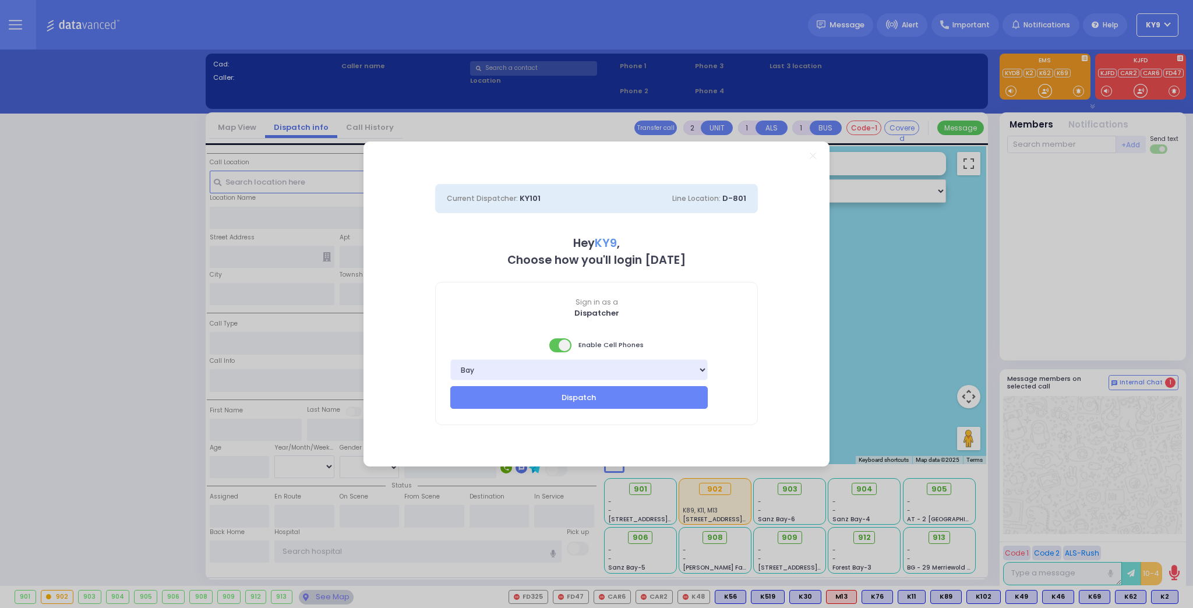
click at [561, 347] on span at bounding box center [560, 345] width 23 height 14
click at [546, 392] on button "Dispatch" at bounding box center [578, 397] width 257 height 22
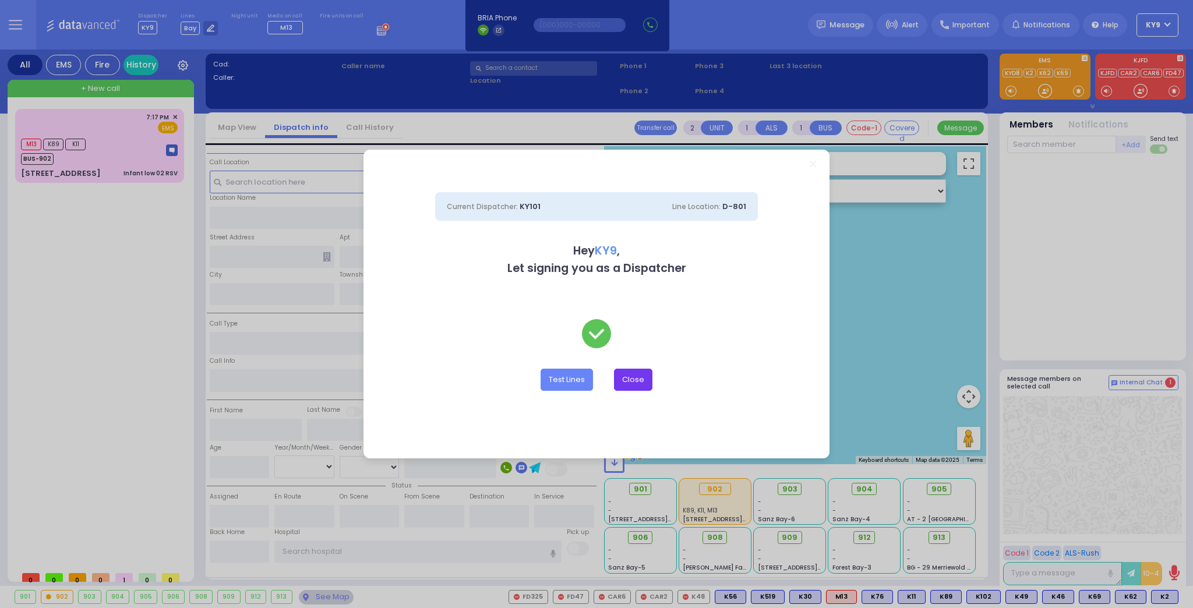
click at [635, 387] on button "Close" at bounding box center [633, 380] width 38 height 22
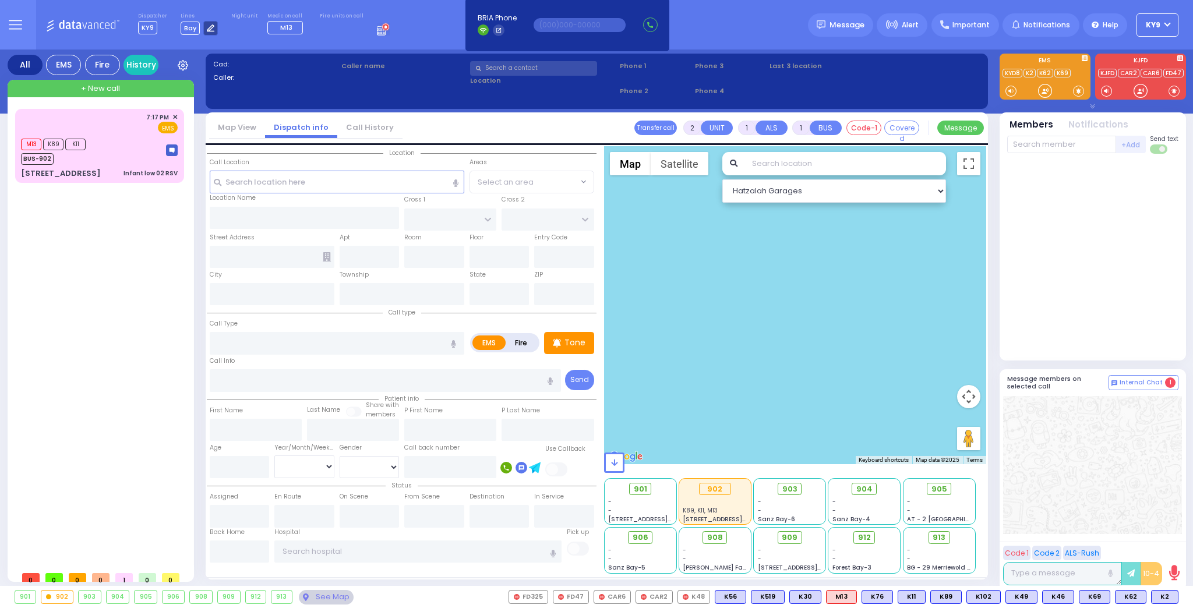
click at [207, 29] on icon at bounding box center [211, 28] width 8 height 8
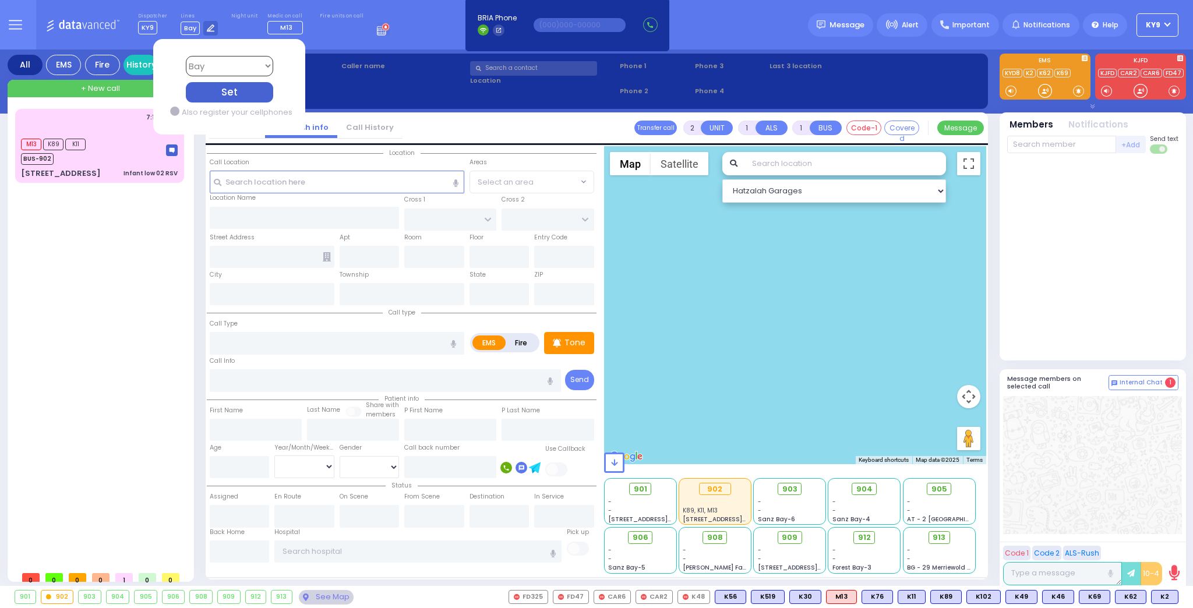
click at [212, 65] on select "Bay K-14 K-16 K-18 K-40 K-6 K-61 K-63 K-67 K-72 Medic 7 K-68 K-48 D-801 D-802 D…" at bounding box center [228, 66] width 87 height 20
select select "15"
click at [185, 56] on select "Bay K-14 K-16 K-18 K-40 K-6 K-61 K-63 K-67 K-72 Medic 7 K-68 K-48 D-801 D-802 D…" at bounding box center [228, 66] width 87 height 20
click at [202, 96] on div "Set" at bounding box center [228, 92] width 87 height 20
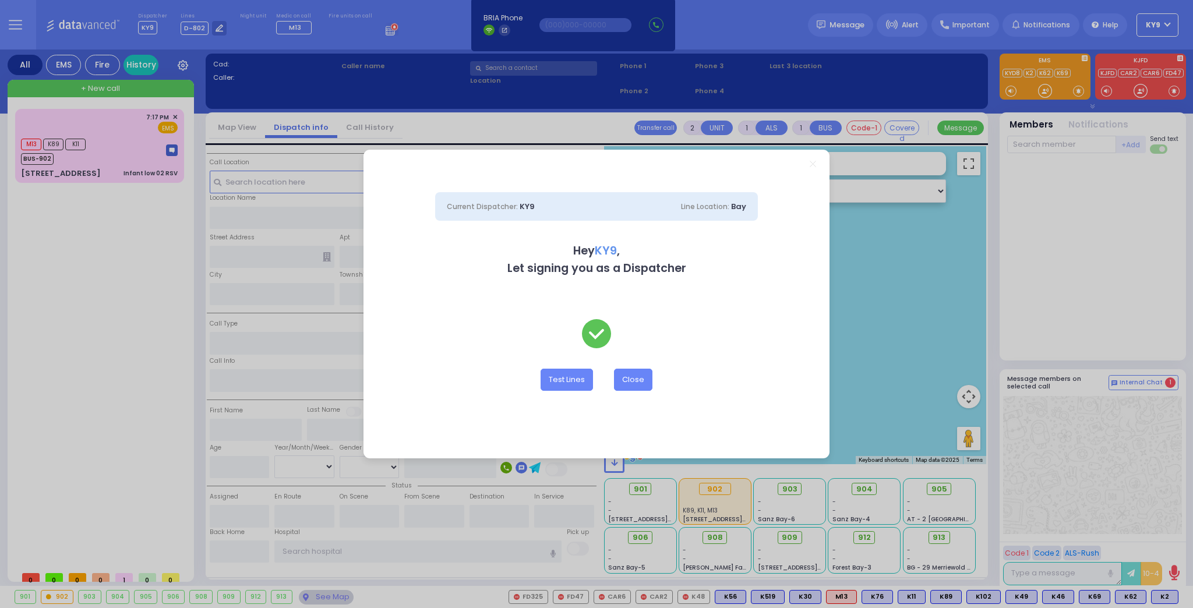
click at [629, 365] on div "Test Lines Close" at bounding box center [596, 371] width 323 height 104
click at [628, 377] on button "Close" at bounding box center [633, 380] width 38 height 22
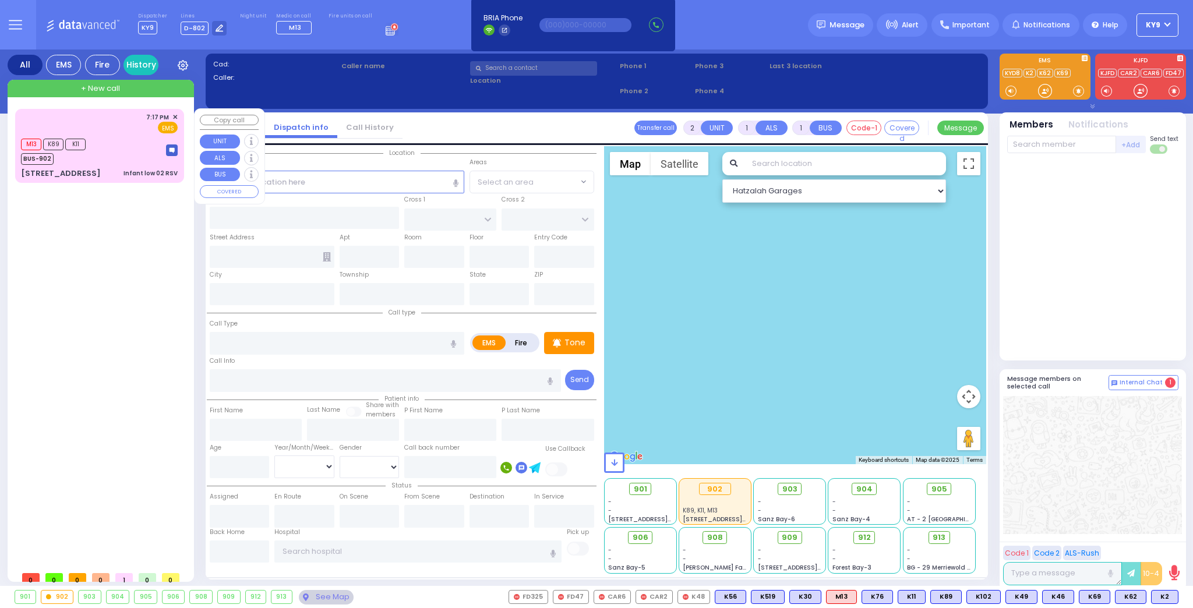
drag, startPoint x: 123, startPoint y: 164, endPoint x: 132, endPoint y: 164, distance: 8.8
click at [132, 164] on div "7:17 PM ✕ EMS M13 K89 K11" at bounding box center [99, 146] width 164 height 70
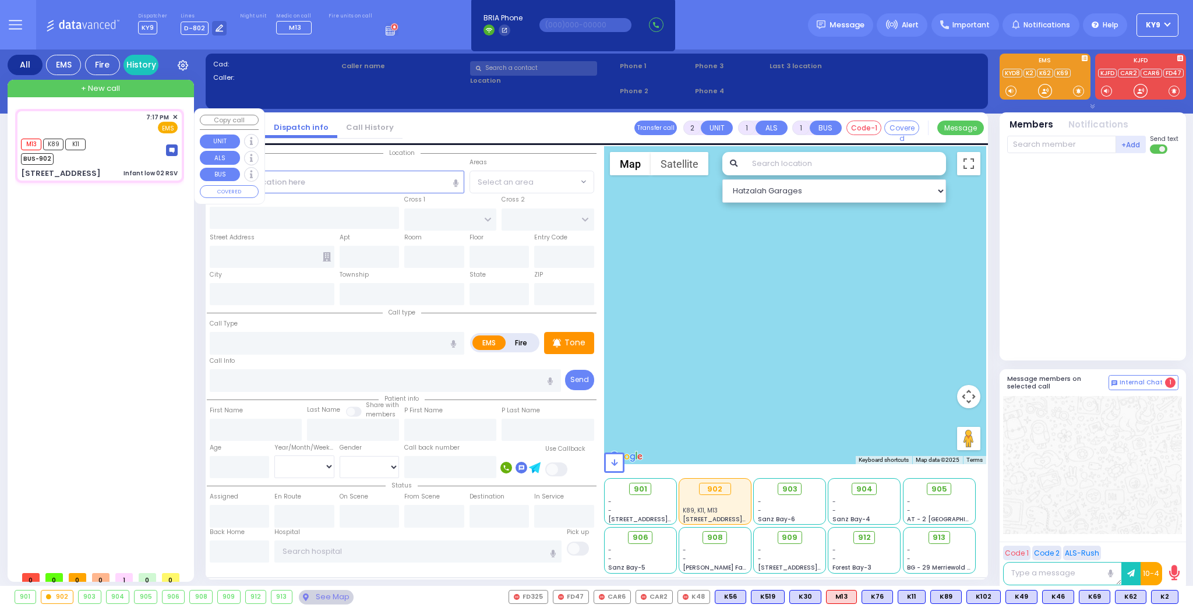
select select
type input "Infant low 02 RSV"
radio input "true"
select select
type input "19:17"
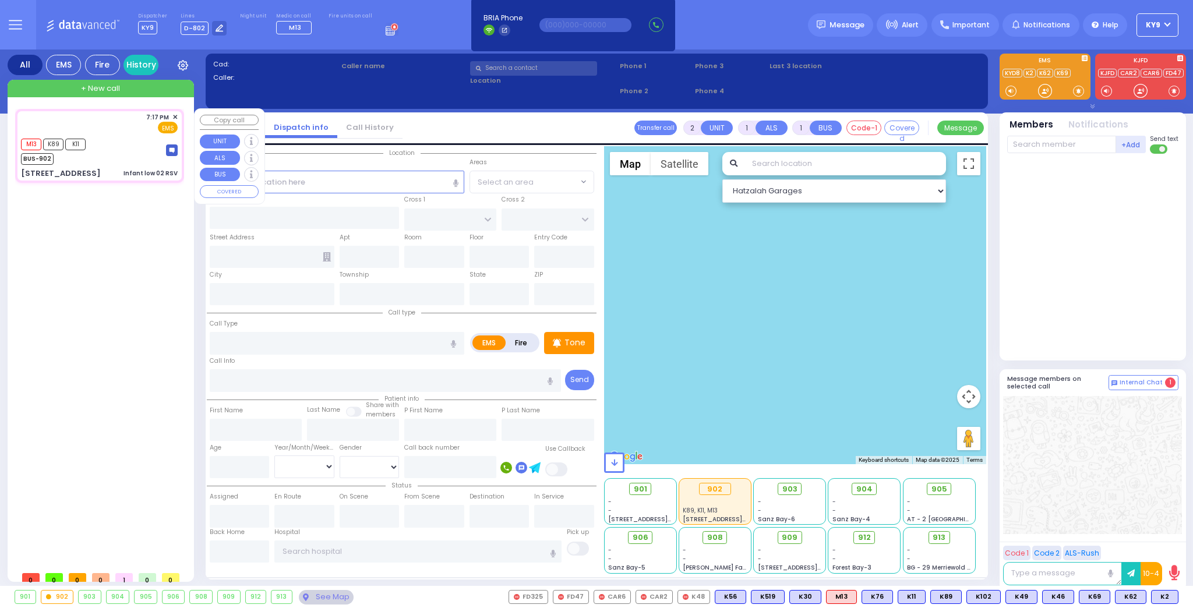
type input "19:18"
type input "19:19"
select select "Hatzalah Garages"
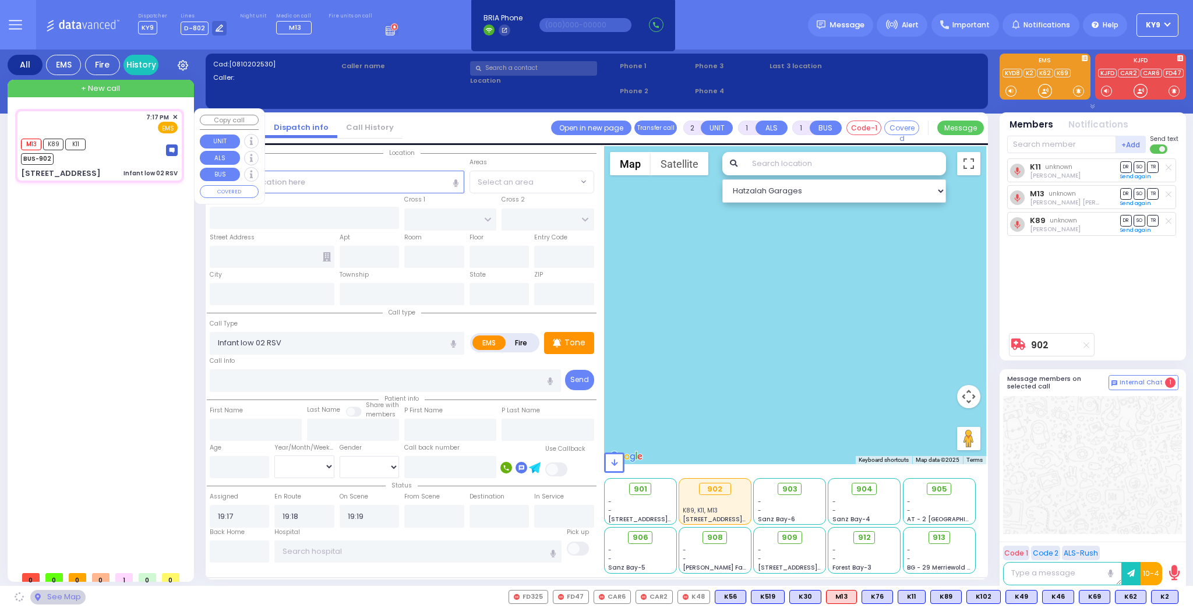
type input "HUDSON POINTE"
type input "LIONEL PASSAGE"
type input "60 Southfield Falls"
type input "Monroe"
type input "[US_STATE]"
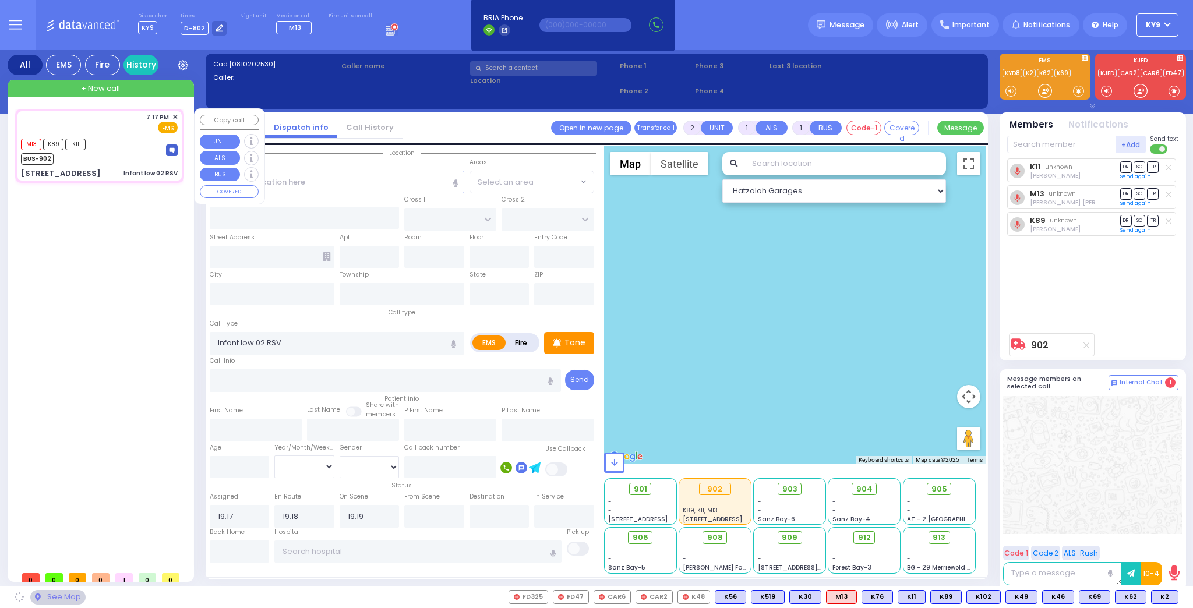
type input "10950"
select select "[GEOGRAPHIC_DATA]"
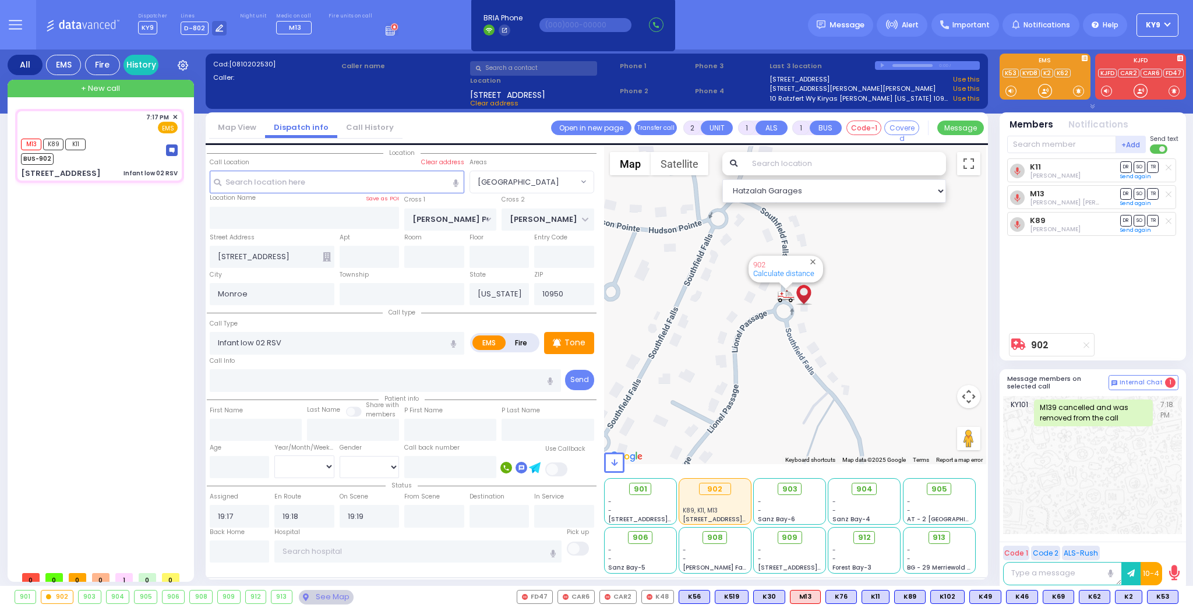
type input "6"
select select
radio input "true"
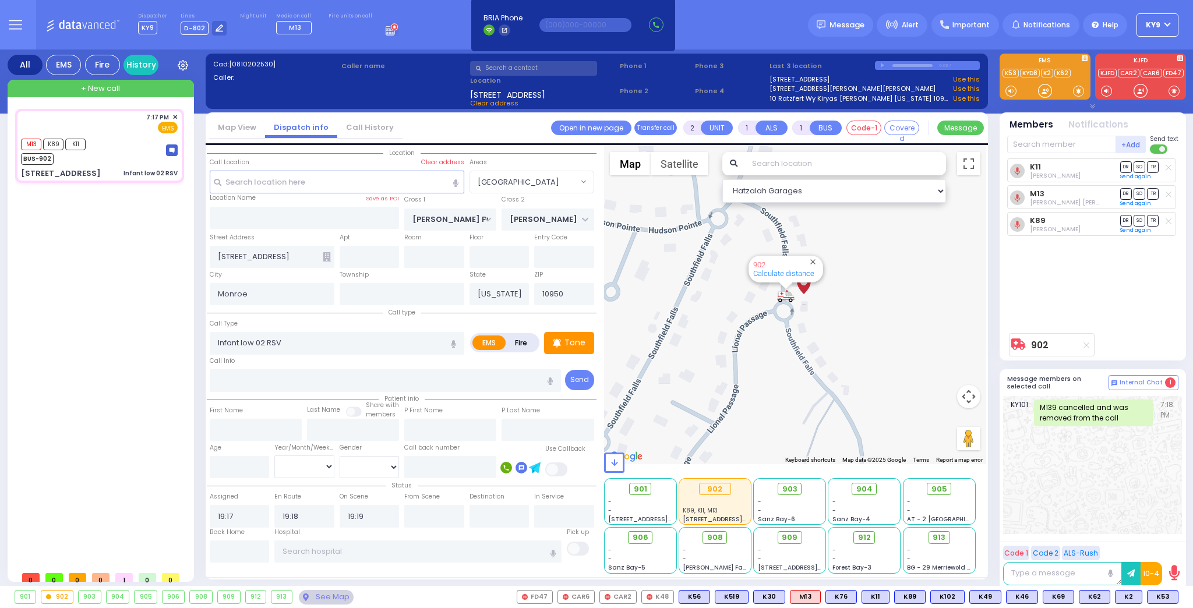
type input "Unknown"
select select "Year"
select select "Hatzalah Garages"
select select "[GEOGRAPHIC_DATA]"
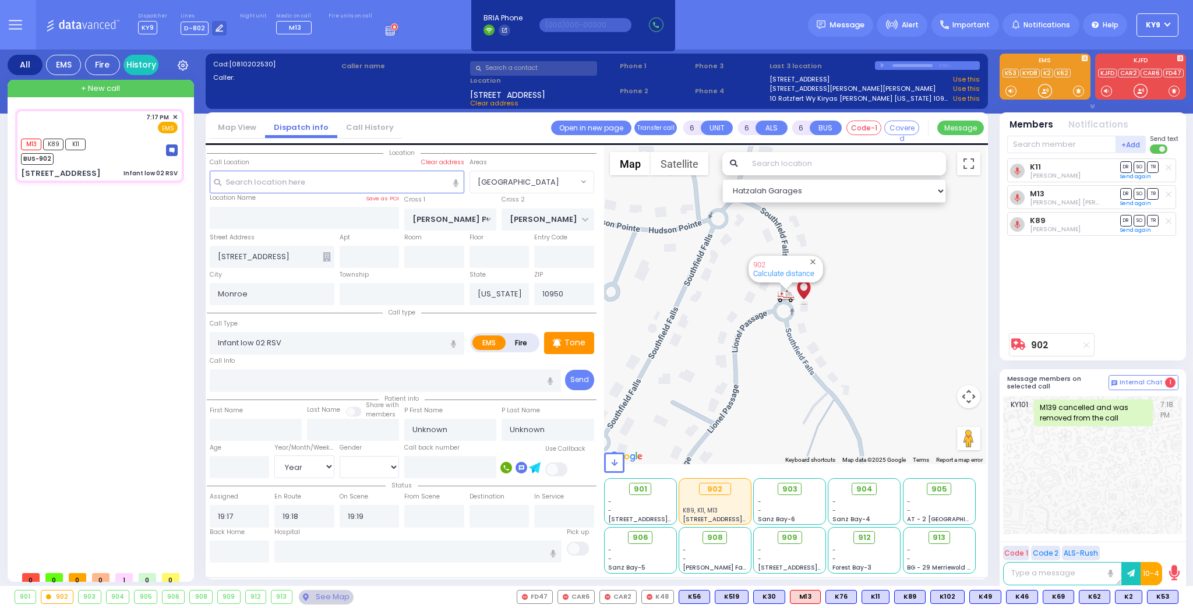
select select
radio input "true"
type input "Blimy"
type input "LOWY"
type input "2"
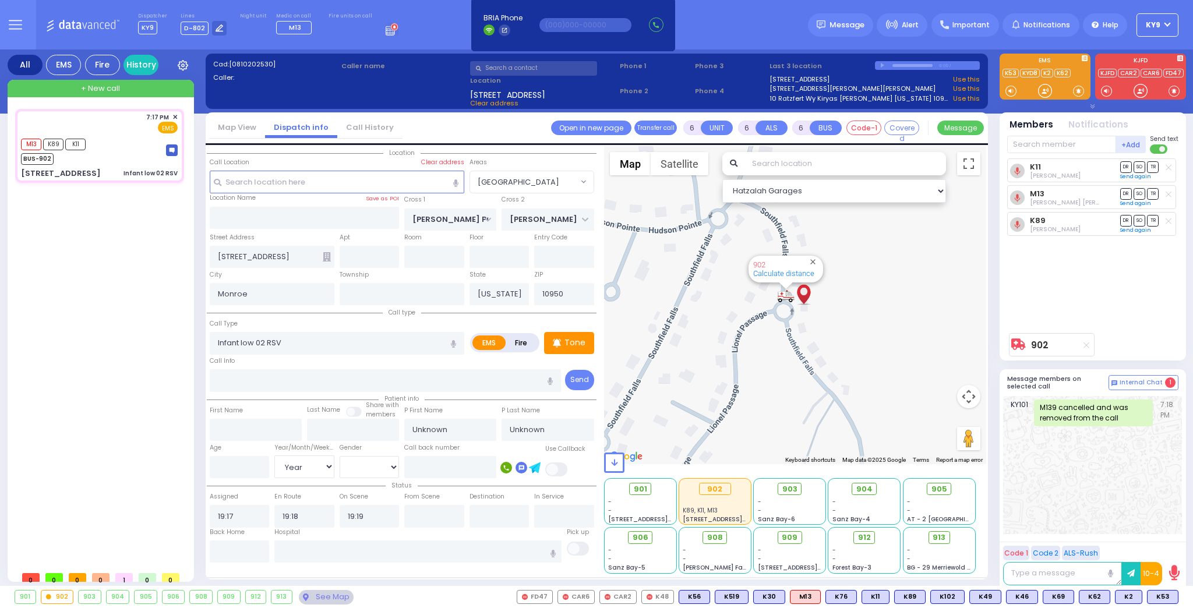
select select "Month"
select select "[DEMOGRAPHIC_DATA]"
type input "19:54"
select select "Hatzalah Garages"
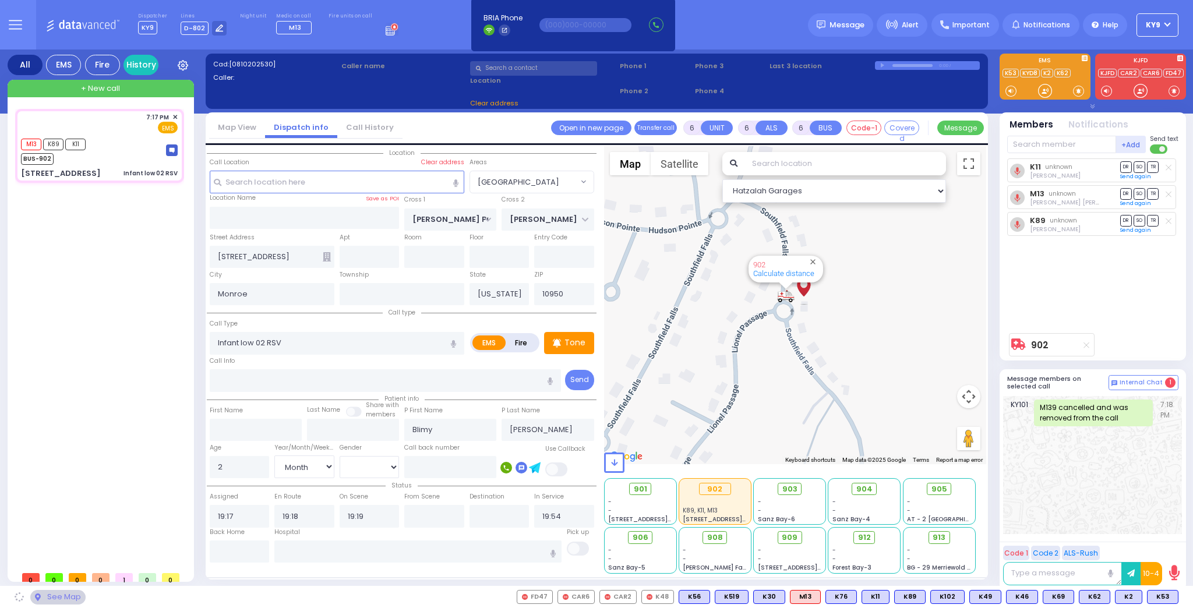
select select "[GEOGRAPHIC_DATA]"
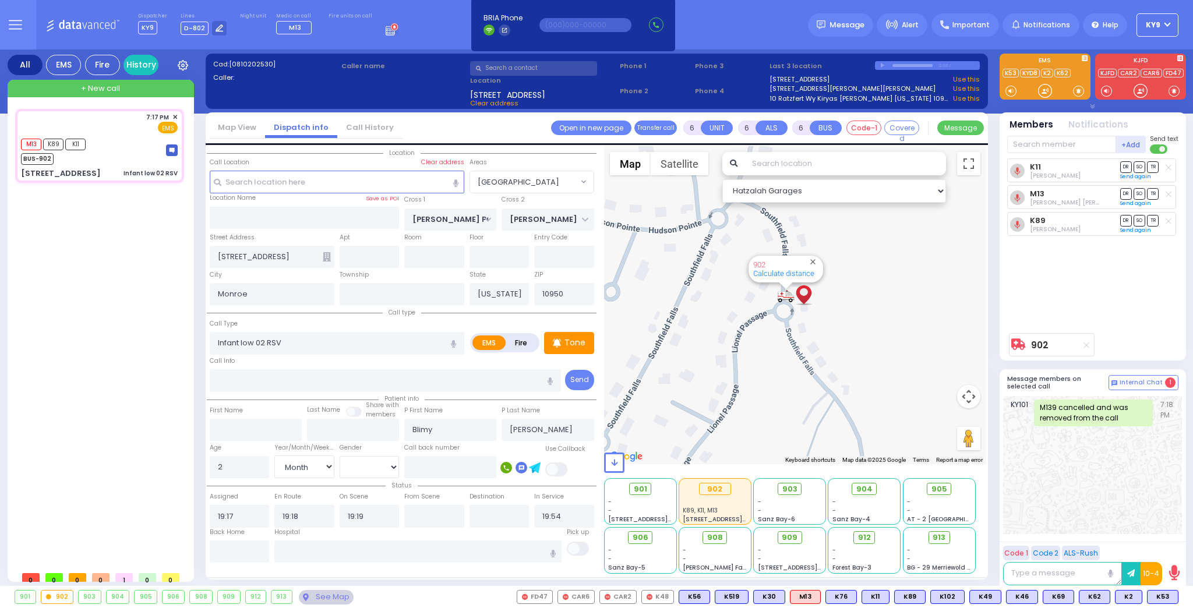
select select
radio input "true"
select select "Month"
select select "[DEMOGRAPHIC_DATA]"
select select "Hatzalah Garages"
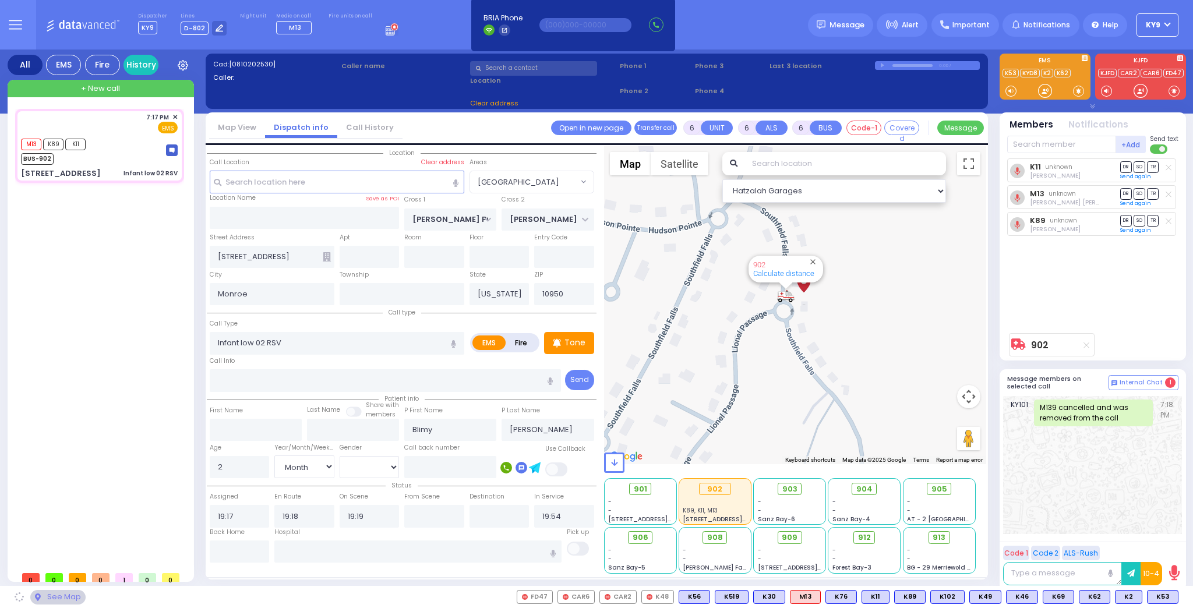
select select "[GEOGRAPHIC_DATA]"
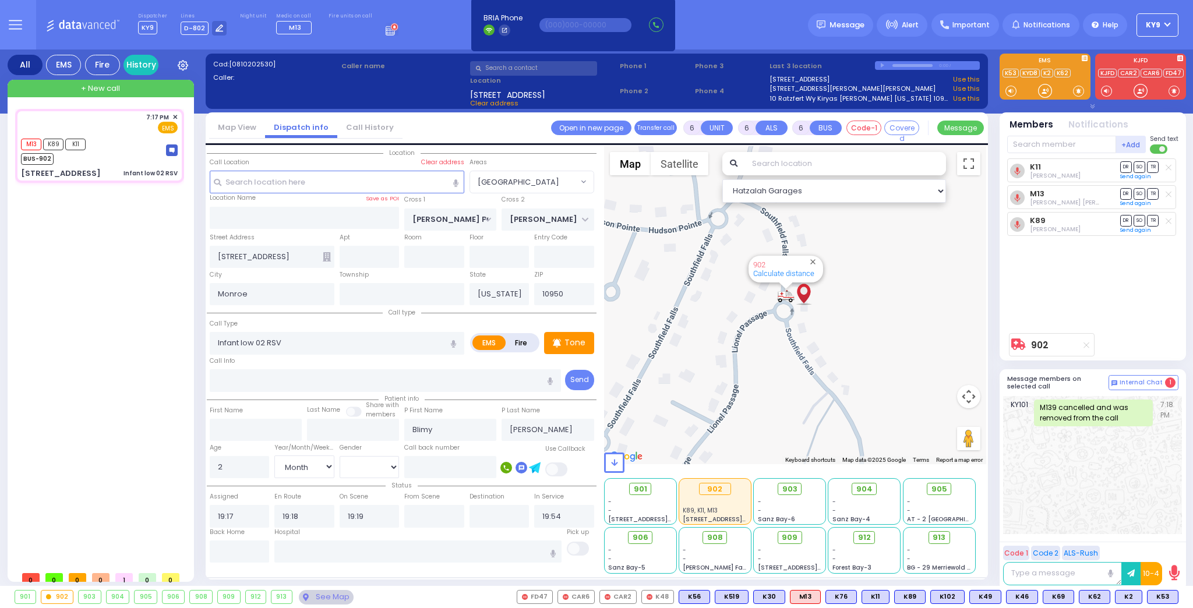
select select
radio input "true"
select select "Month"
select select "[DEMOGRAPHIC_DATA]"
select select "Hatzalah Garages"
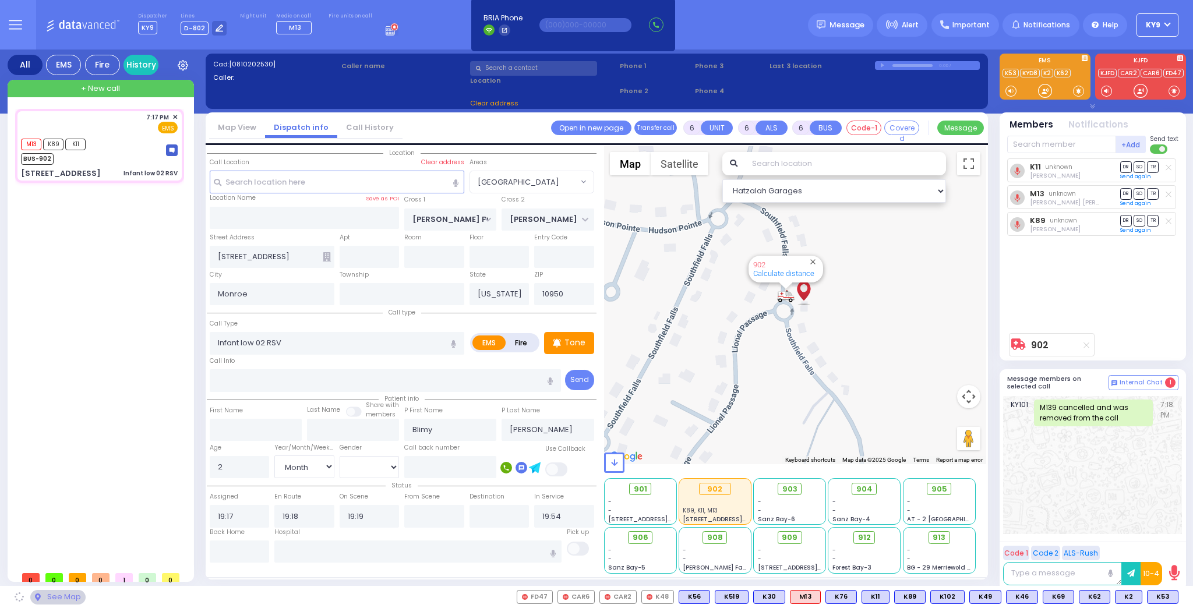
select select "[GEOGRAPHIC_DATA]"
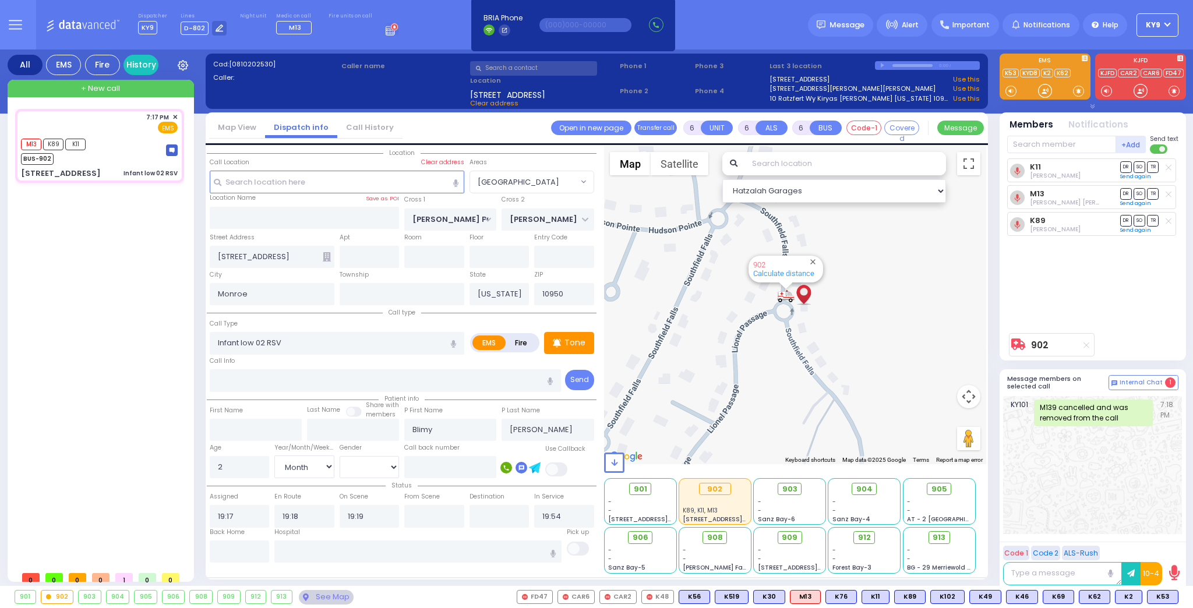
select select
radio input "true"
select select "Month"
select select "[DEMOGRAPHIC_DATA]"
select select "Hatzalah Garages"
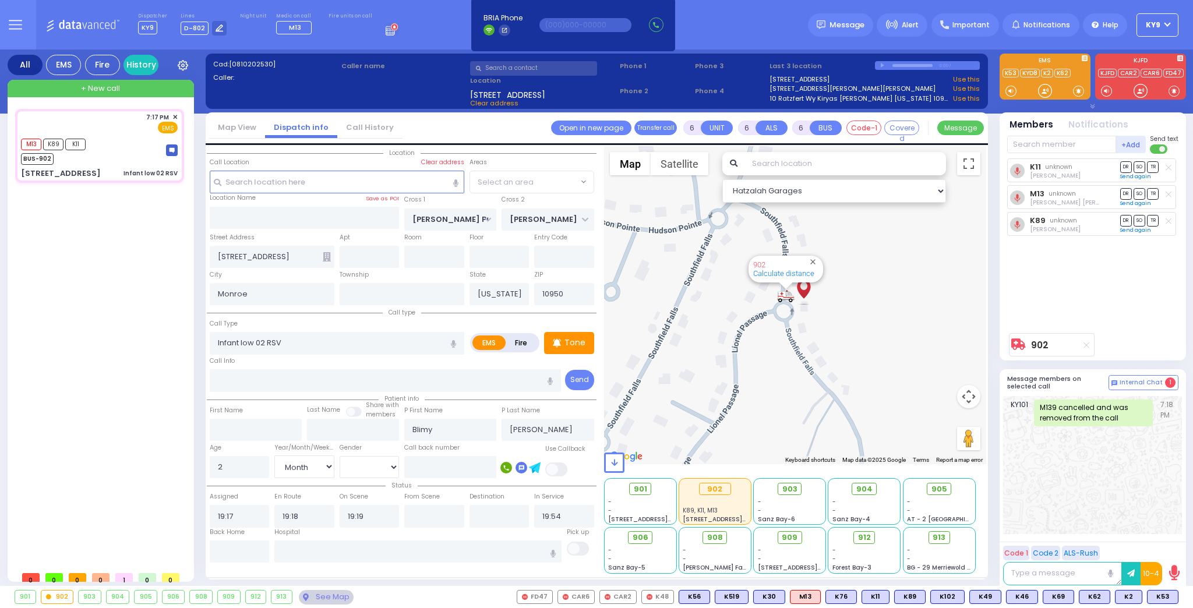
select select
radio input "true"
select select "Month"
select select "[DEMOGRAPHIC_DATA]"
select select "[GEOGRAPHIC_DATA]"
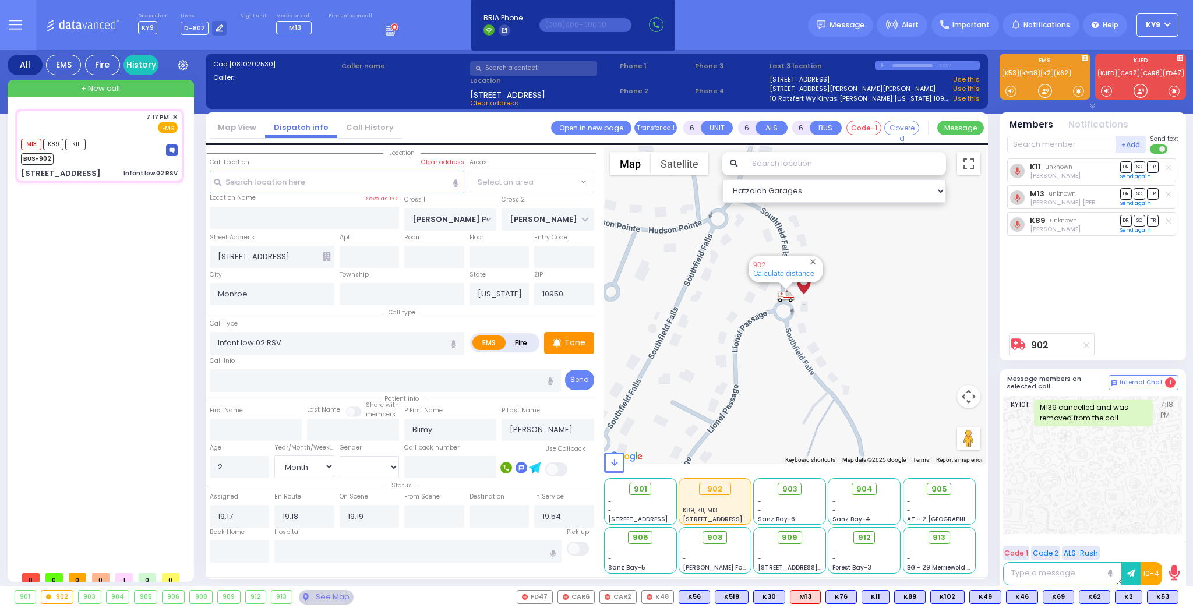
select select "Hatzalah Garages"
select select "[GEOGRAPHIC_DATA]"
select select
radio input "true"
select select "Month"
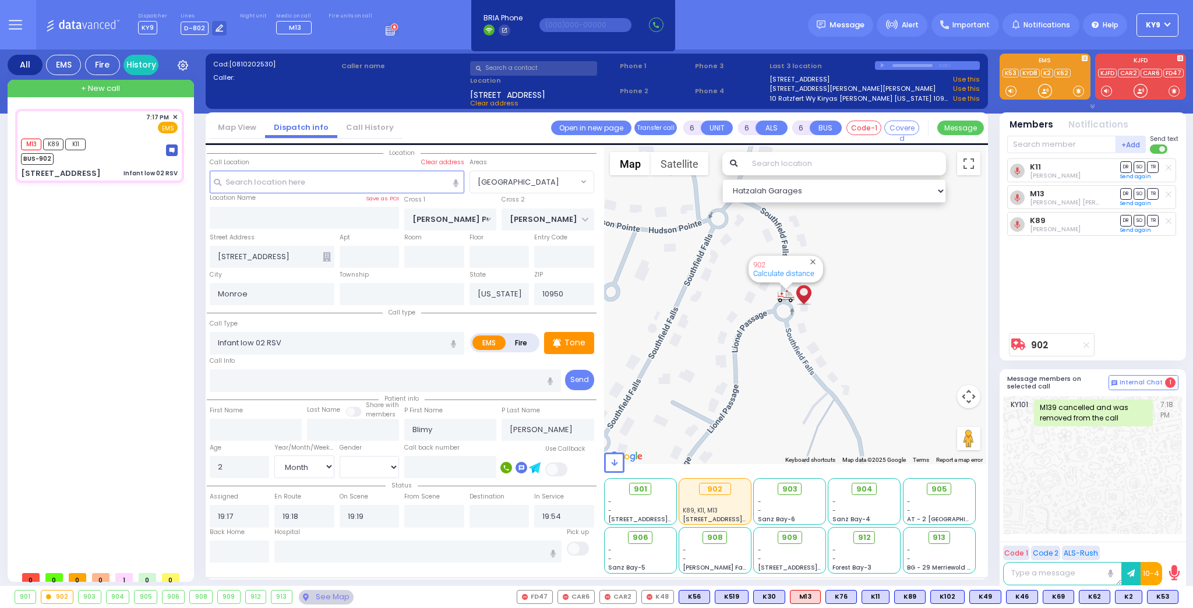
select select "[DEMOGRAPHIC_DATA]"
select select "Hatzalah Garages"
select select "[GEOGRAPHIC_DATA]"
select select
radio input "true"
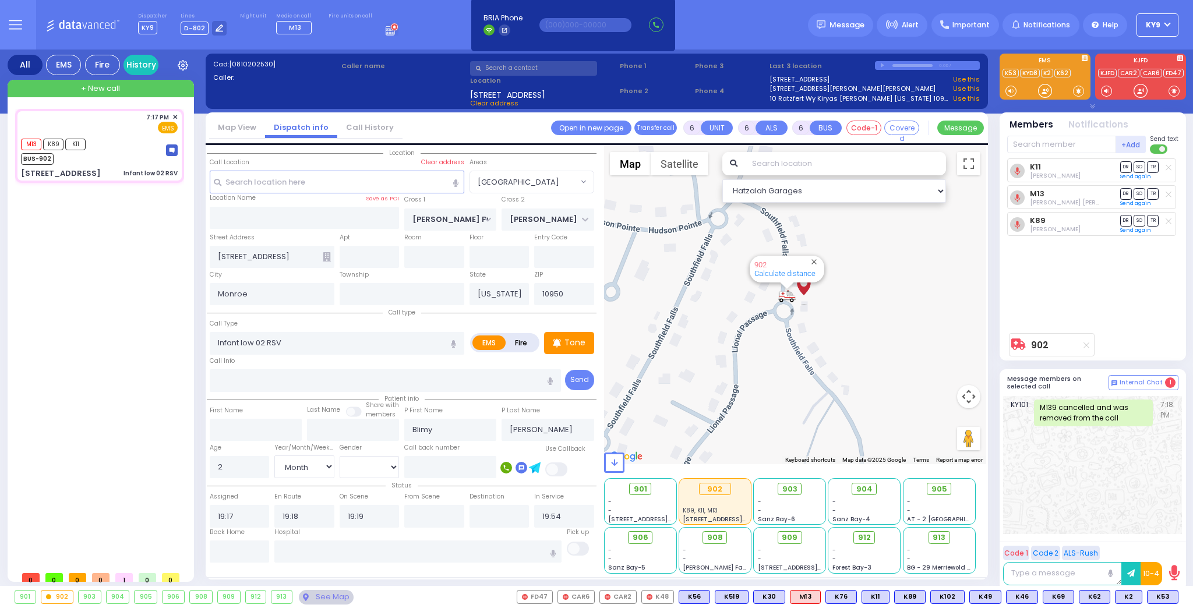
select select "Month"
select select "[DEMOGRAPHIC_DATA]"
select select "Hatzalah Garages"
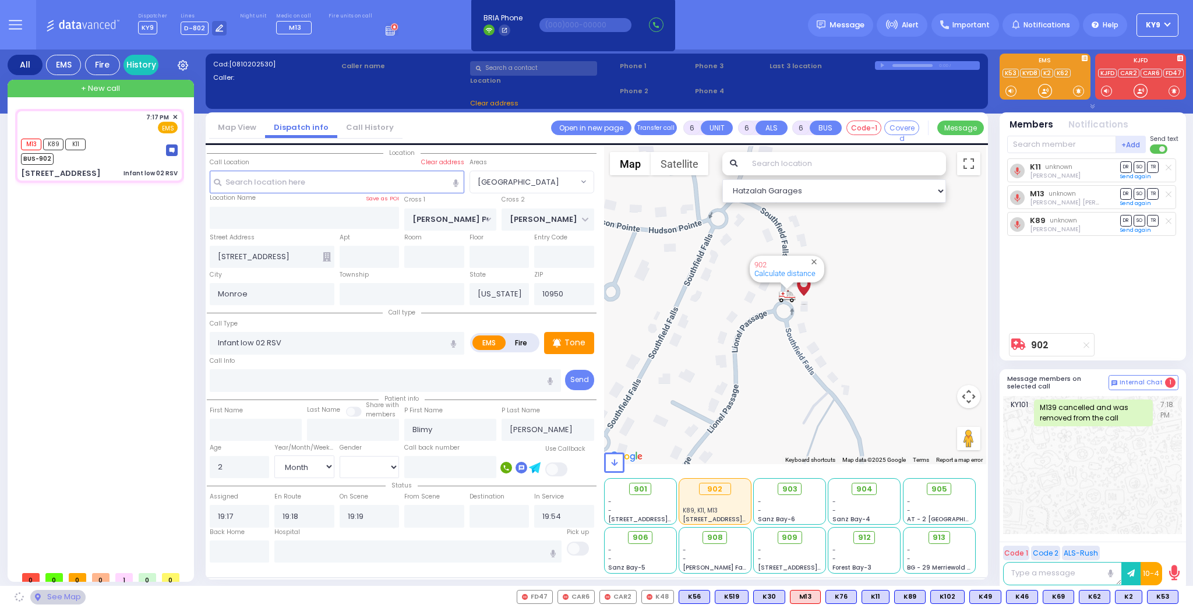
select select "[GEOGRAPHIC_DATA]"
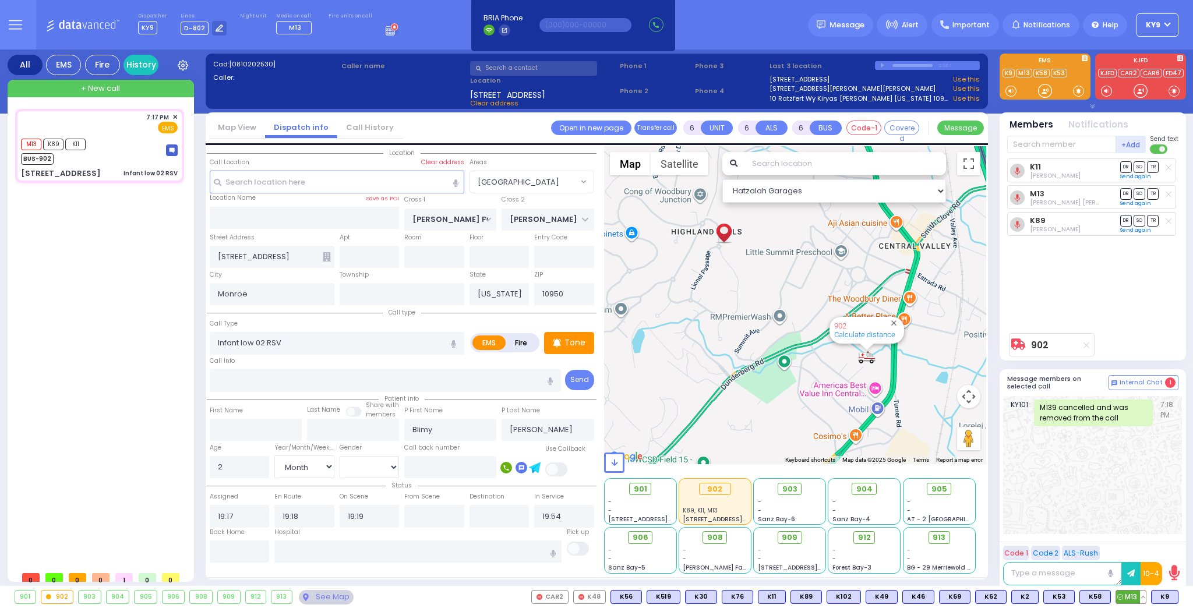
click at [1144, 596] on button at bounding box center [1143, 596] width 6 height 13
click at [1137, 542] on icon at bounding box center [1134, 545] width 12 height 12
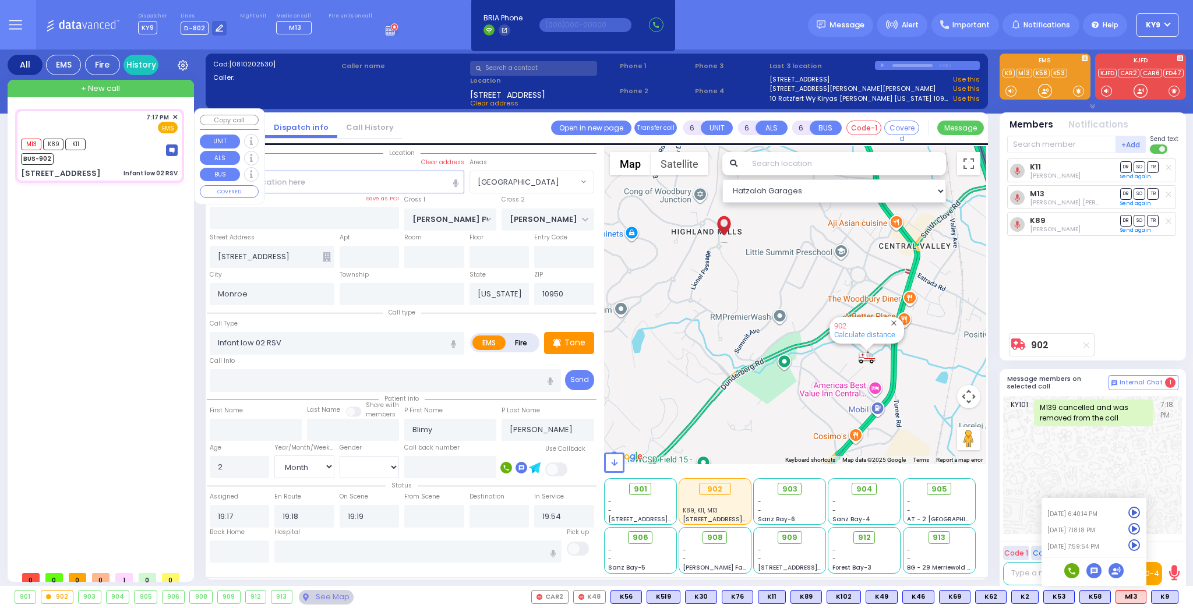
click at [116, 152] on div "M13 K89 K11 BUS-902" at bounding box center [99, 150] width 157 height 29
select select
radio input "true"
select select "Month"
select select "[DEMOGRAPHIC_DATA]"
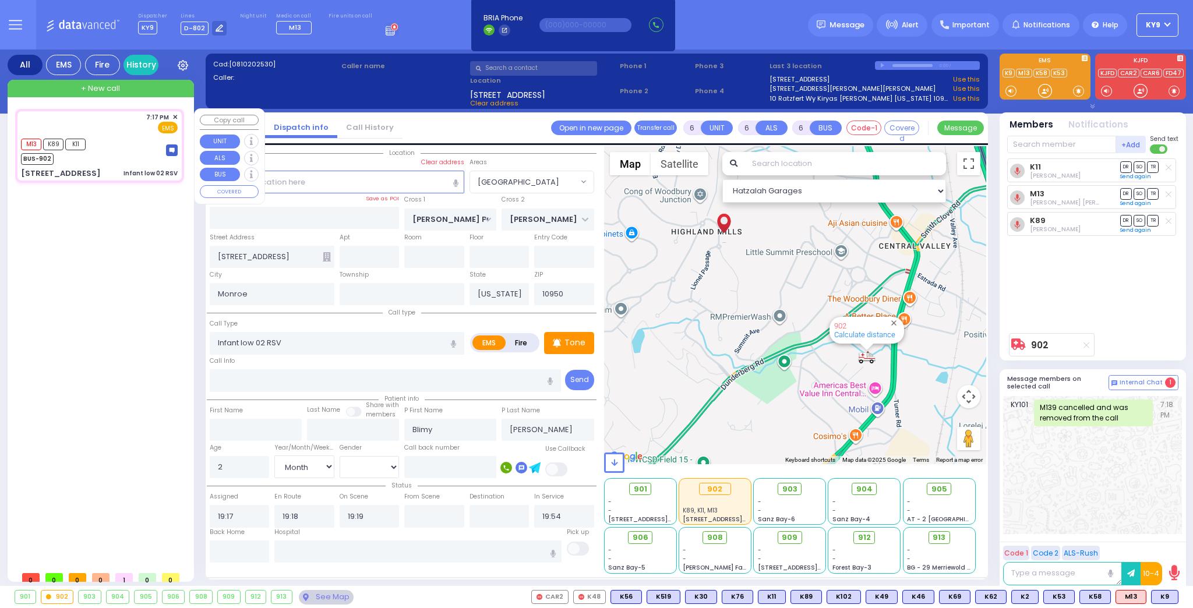
select select "Hatzalah Garages"
select select "[GEOGRAPHIC_DATA]"
click at [261, 549] on input "text" at bounding box center [240, 551] width 60 height 22
type input "20:03"
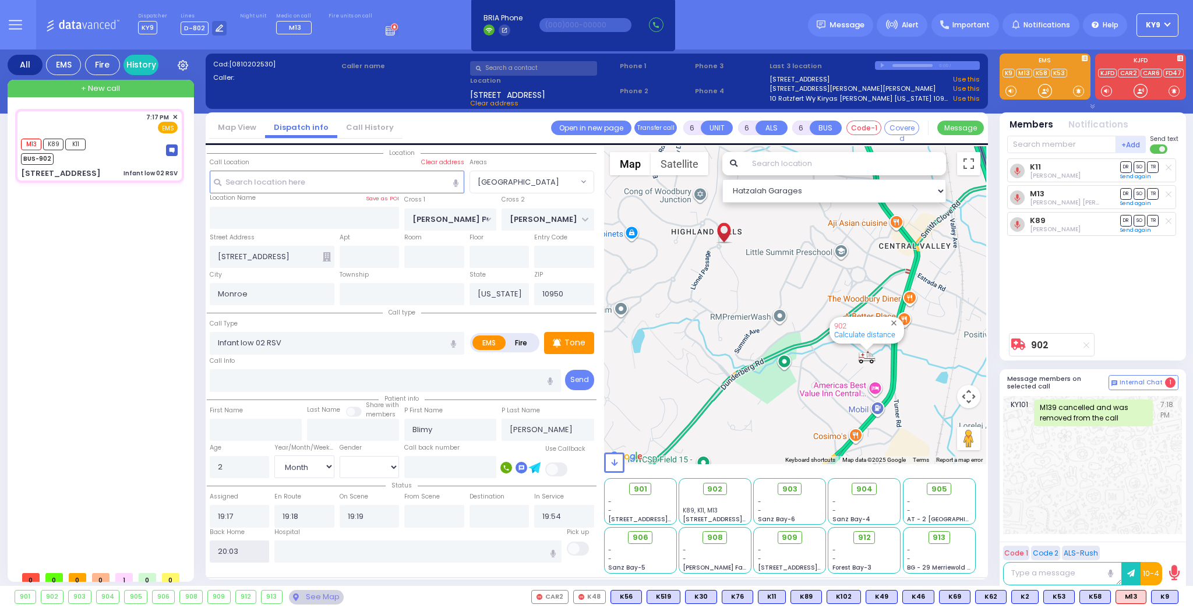
select select
radio input "true"
select select
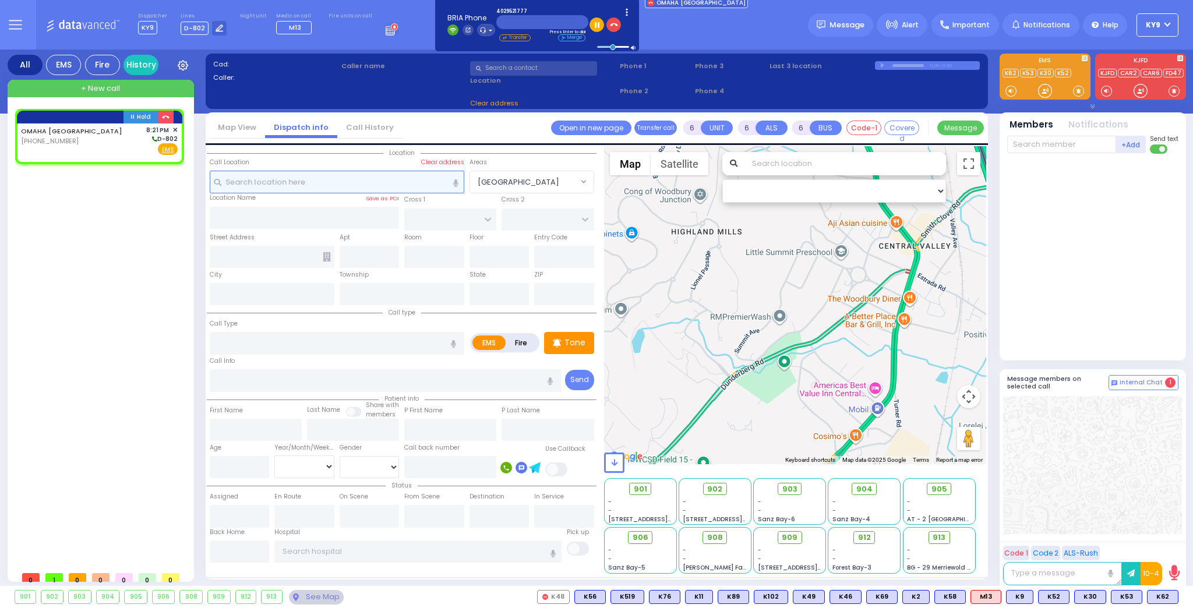
type input "2"
type input "1"
select select
radio input "true"
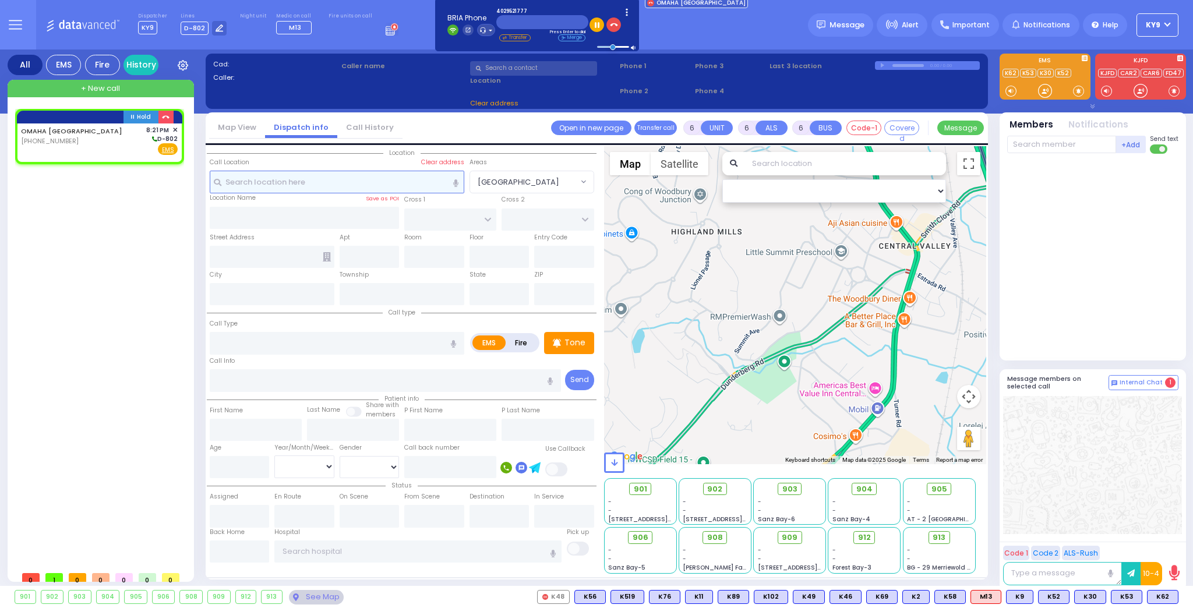
select select
type input "20:21"
select select "Hatzalah Garages"
select select
radio input "true"
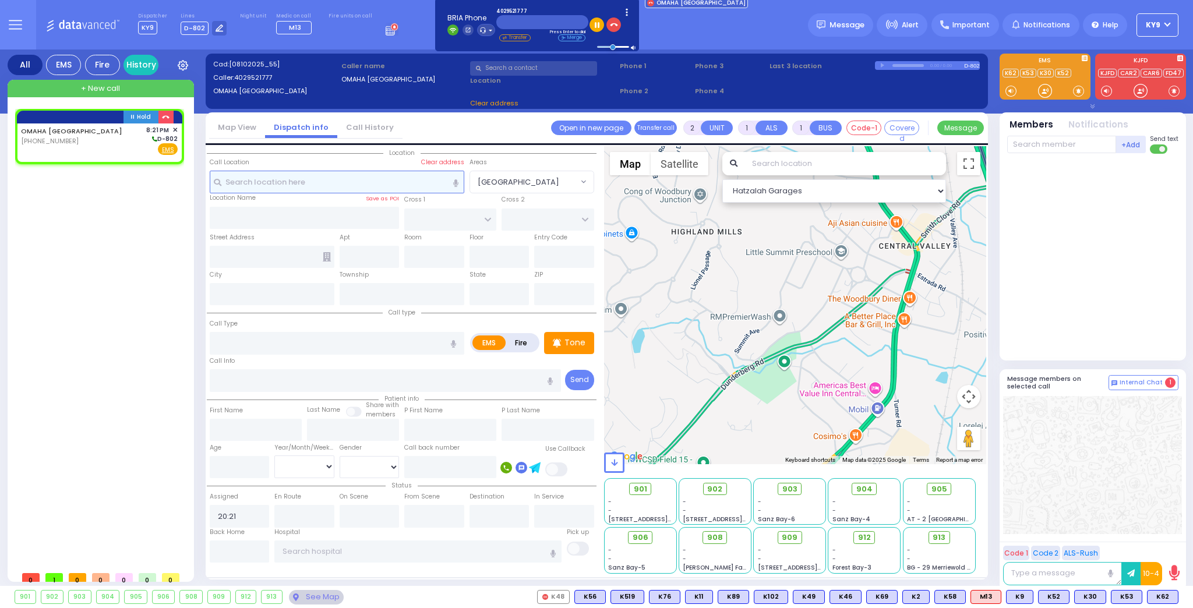
select select
select select "Hatzalah Garages"
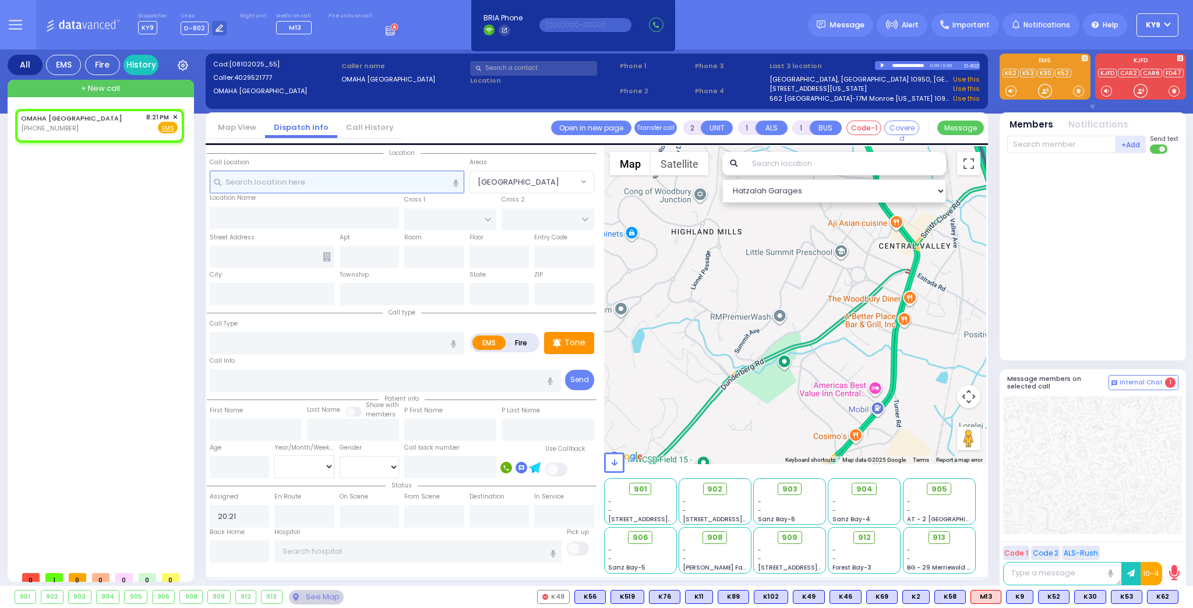
select select
radio input "true"
select select
select select "Hatzalah Garages"
click at [174, 118] on span "✕" at bounding box center [174, 117] width 5 height 10
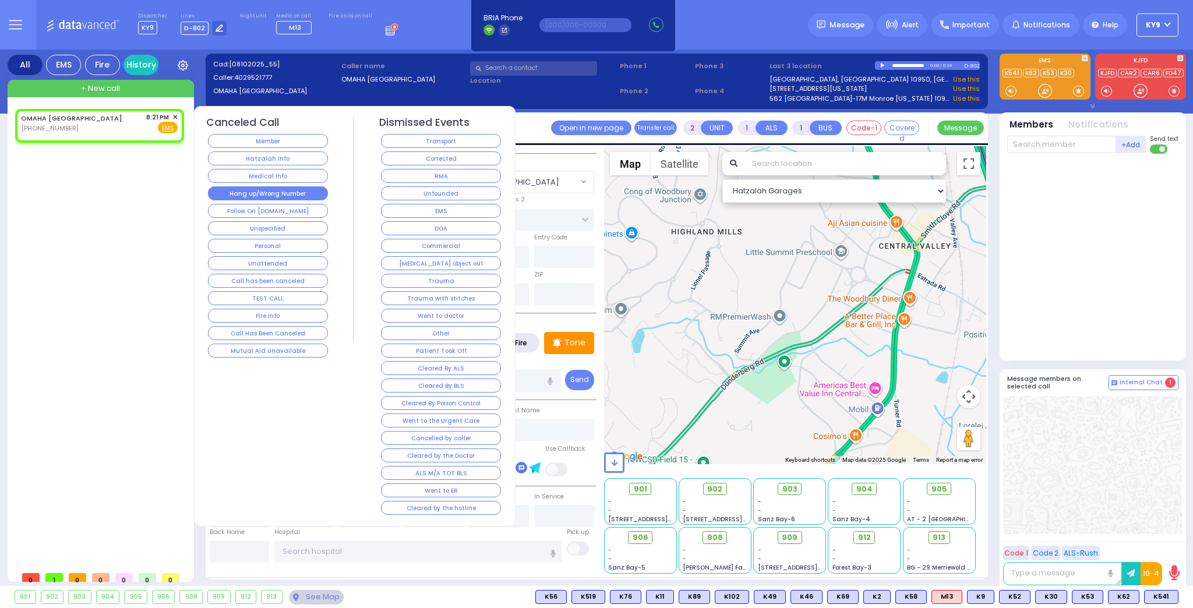
click at [241, 192] on button "Hang up/Wrong Number" at bounding box center [268, 193] width 120 height 14
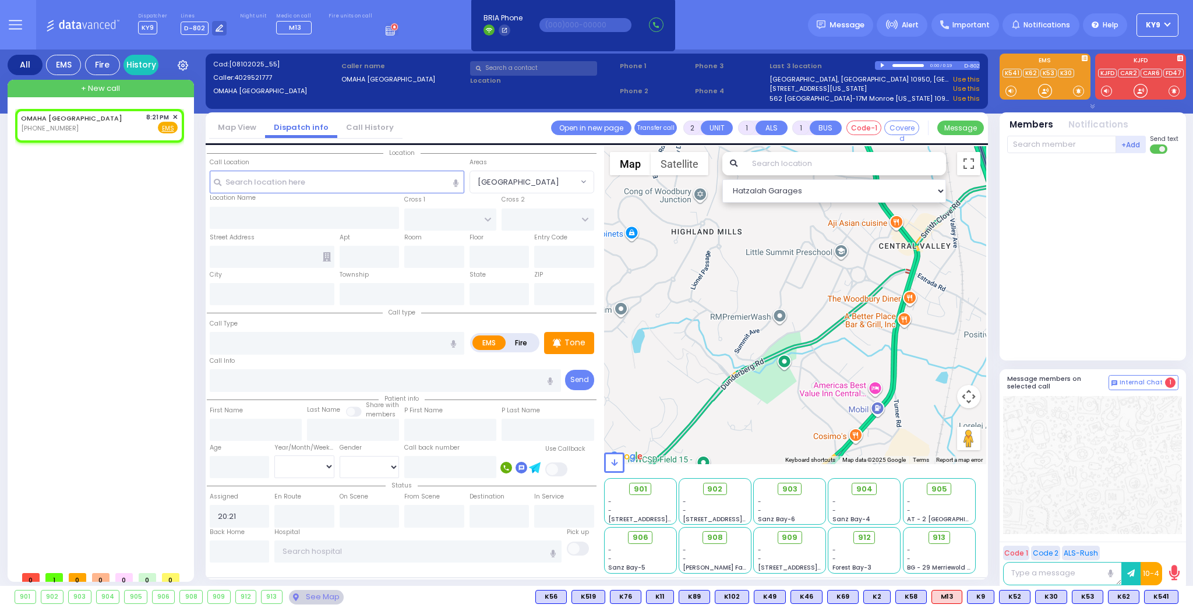
select select
radio input "true"
select select
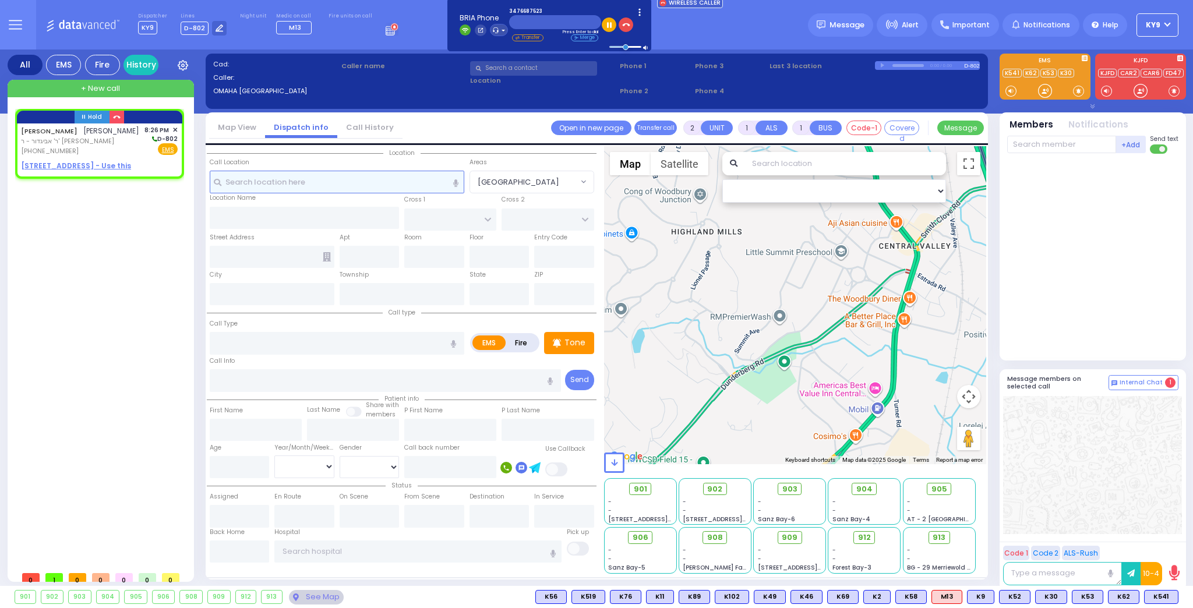
select select
radio input "true"
type input "CHAIM YECHESKEL"
type input "ROSENBERG"
select select
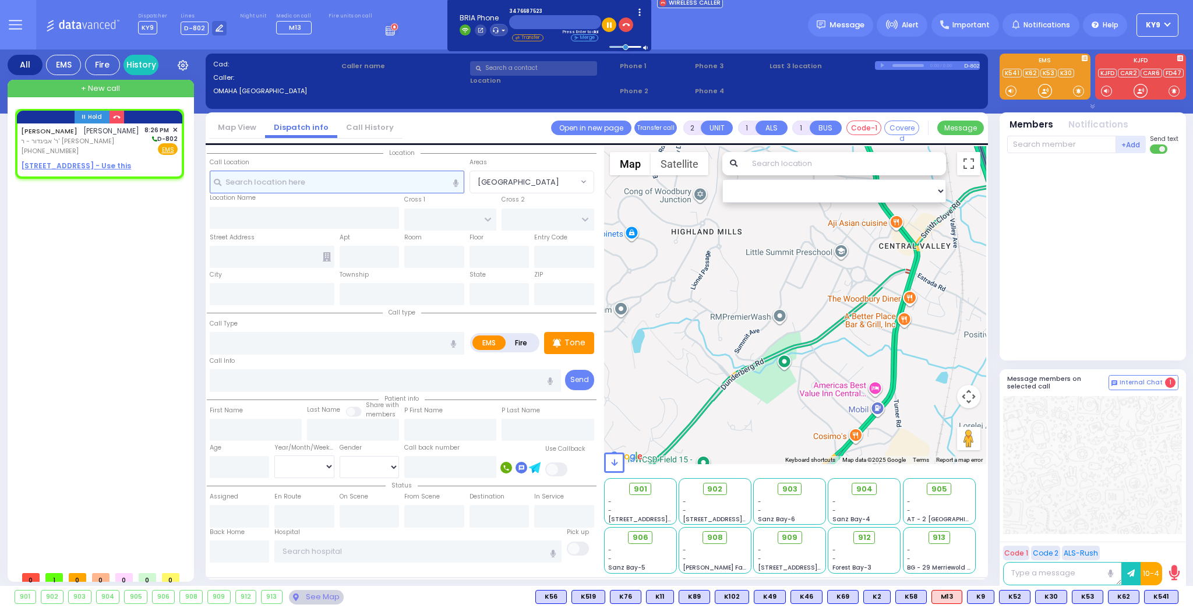
type input "20:26"
select select "Hatzalah Garages"
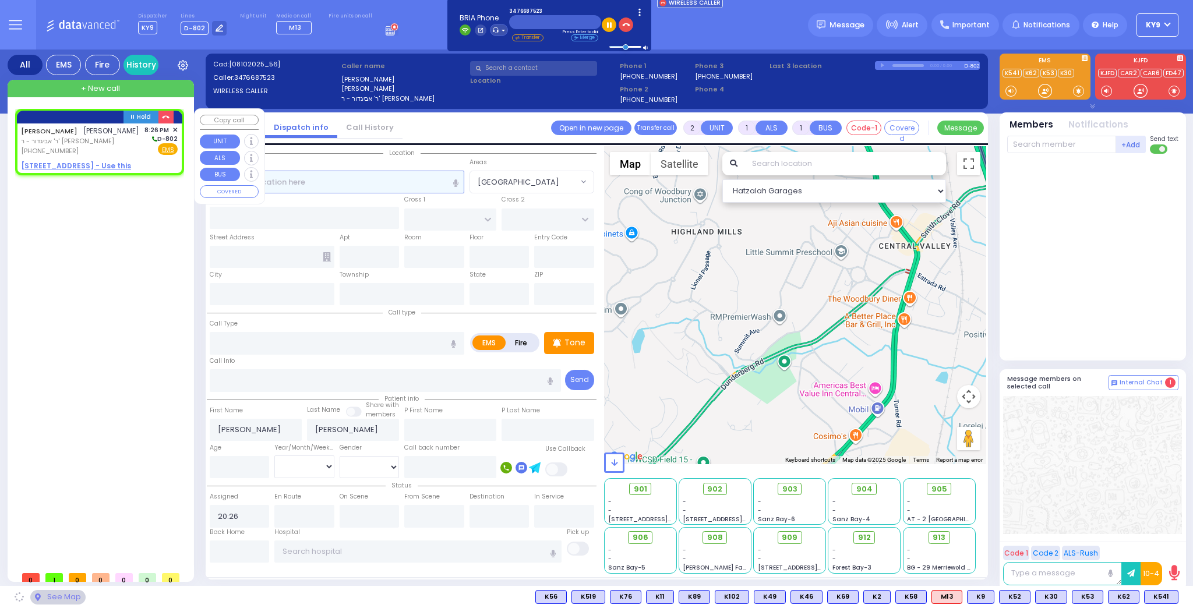
select select
radio input "true"
select select
select select "Hatzalah Garages"
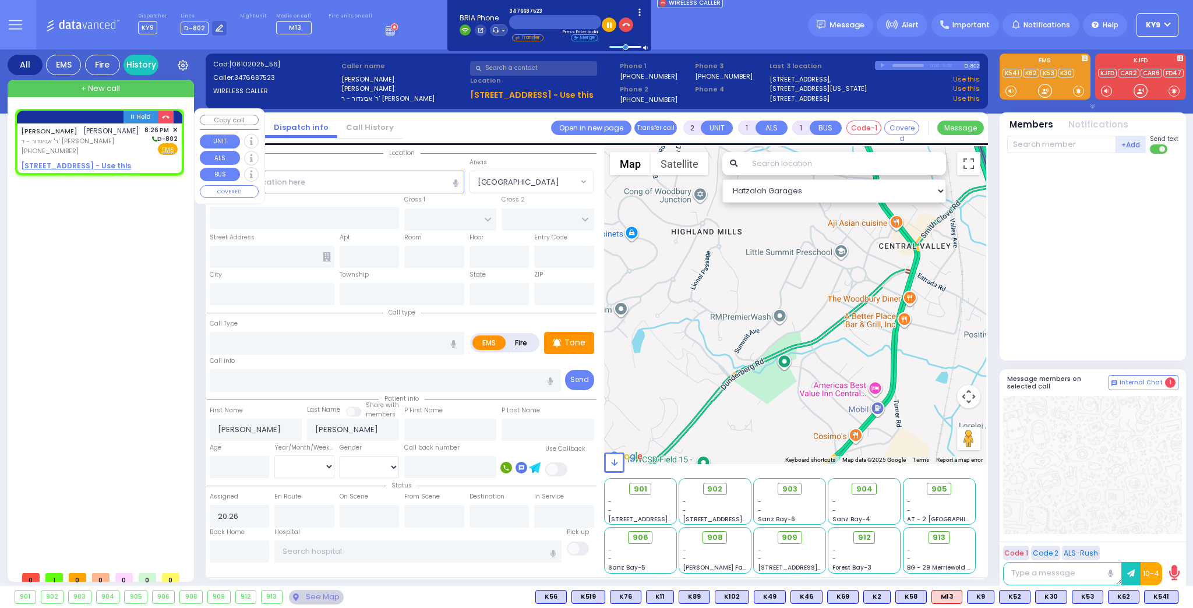
click at [96, 171] on u "20 FRANKFURT RD 103 - Use this" at bounding box center [76, 166] width 110 height 10
select select
radio input "true"
select select
select select "Hatzalah Garages"
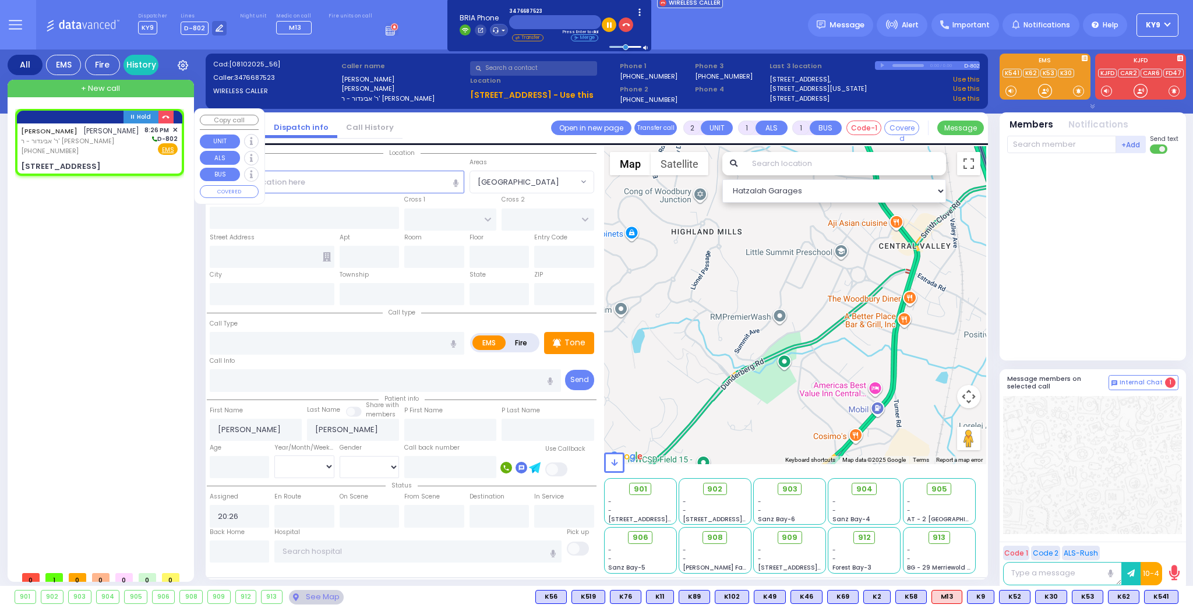
select select
radio input "true"
select select
select select "Hatzalah Garages"
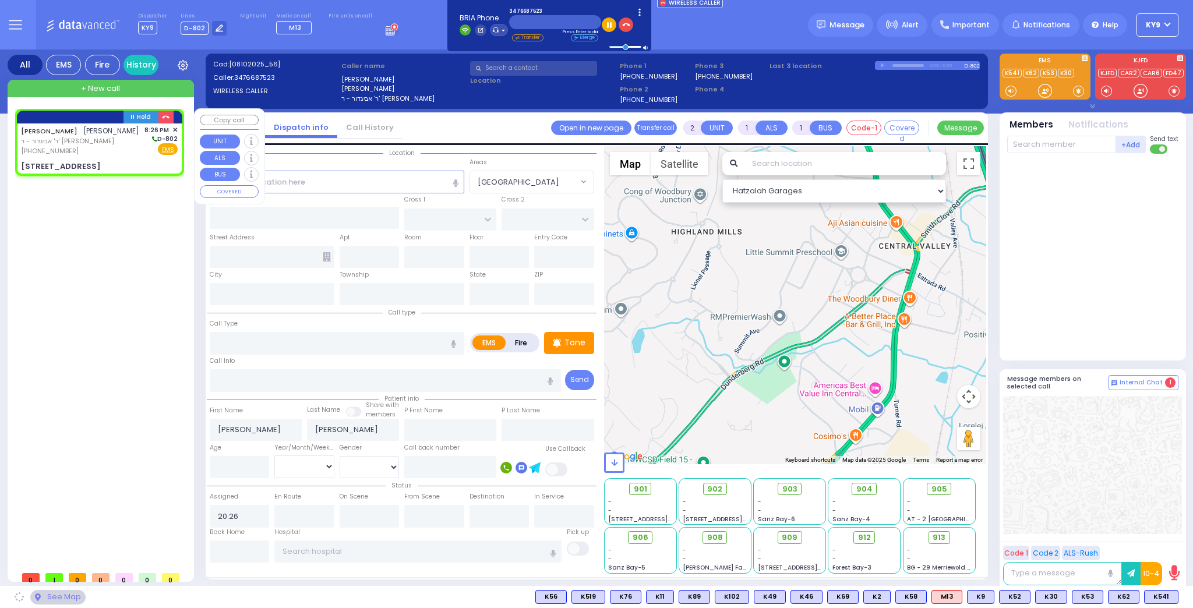
type input "TOLTCHAV WAY"
type input "HAMBURG WAY"
type input "20 FRANKFURT RD"
type input "103"
type input "Monroe"
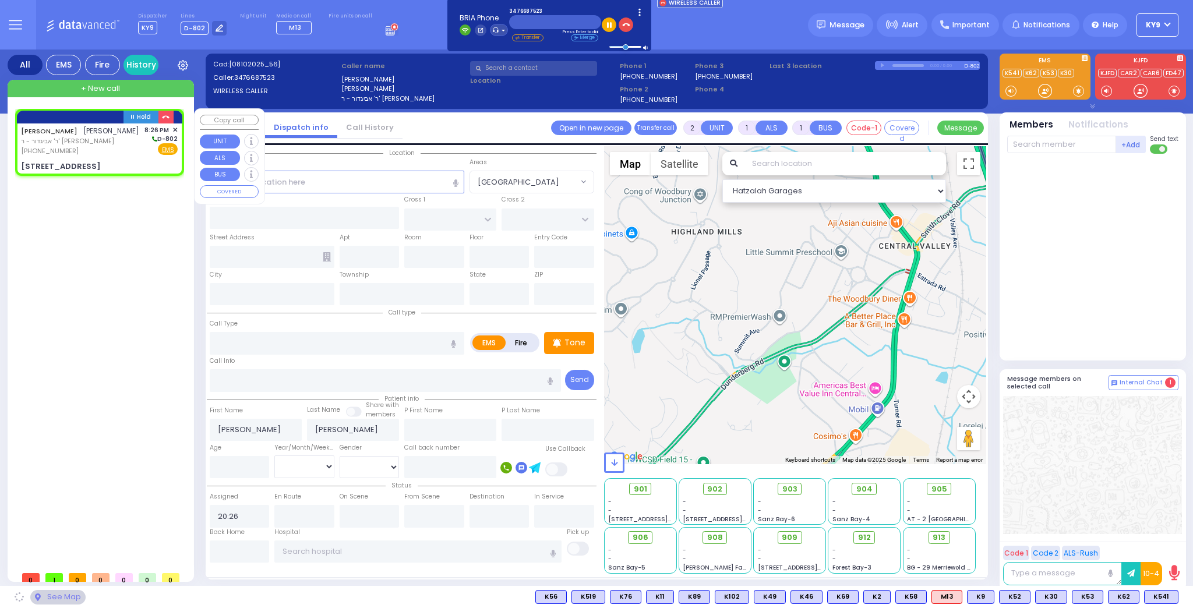
type input "[US_STATE]"
type input "10950"
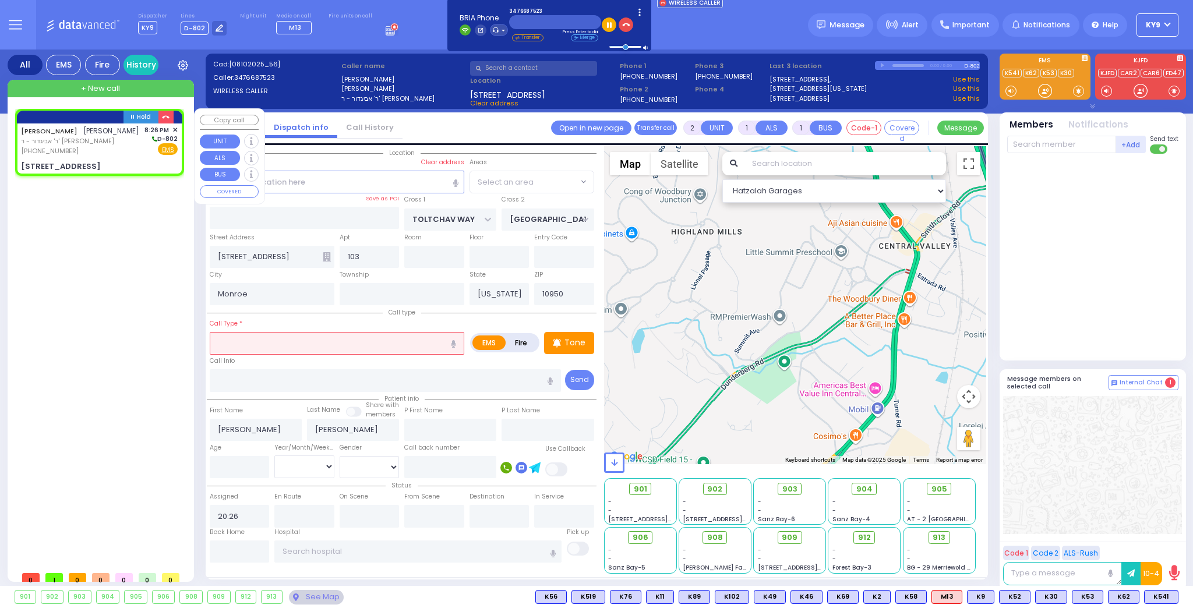
select select "BEIRECH [PERSON_NAME]"
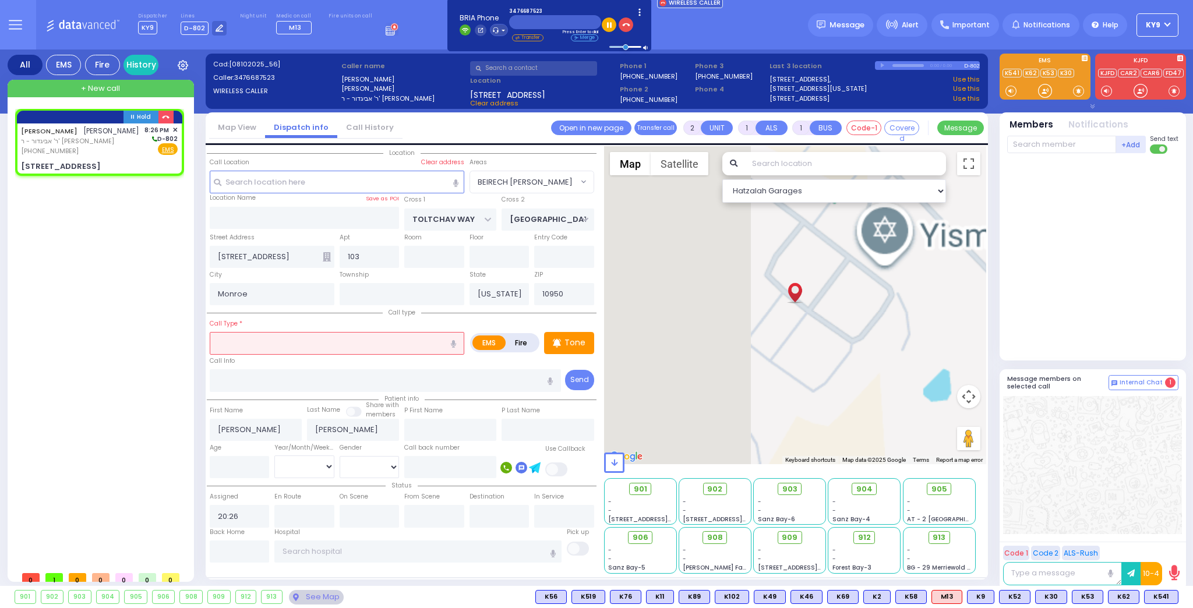
click at [295, 343] on input "text" at bounding box center [337, 343] width 254 height 22
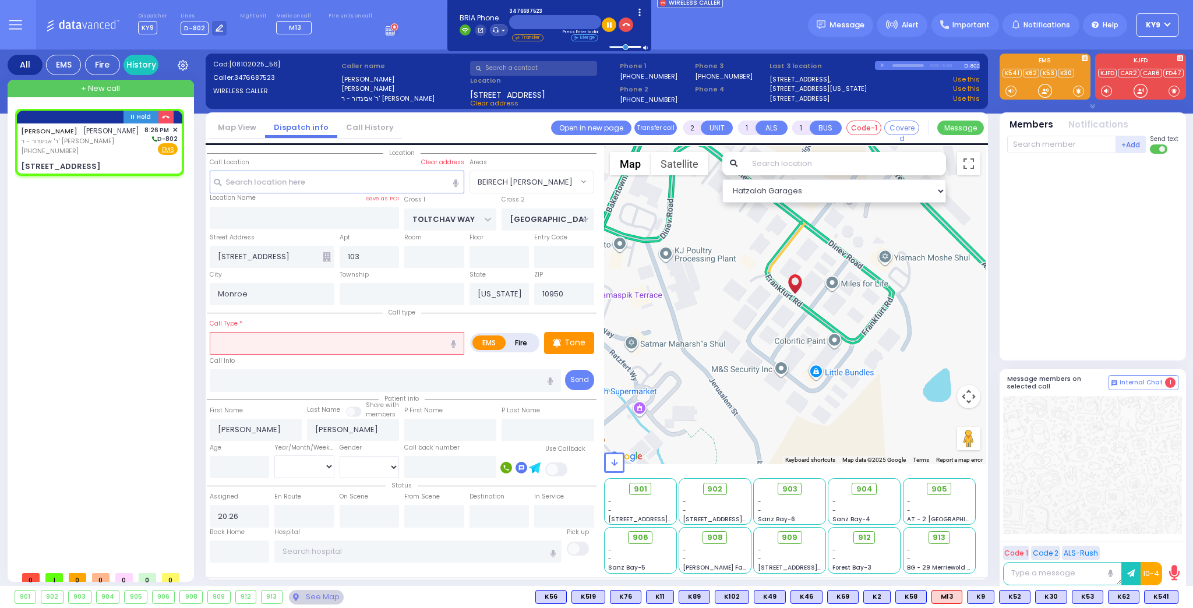
type input "d"
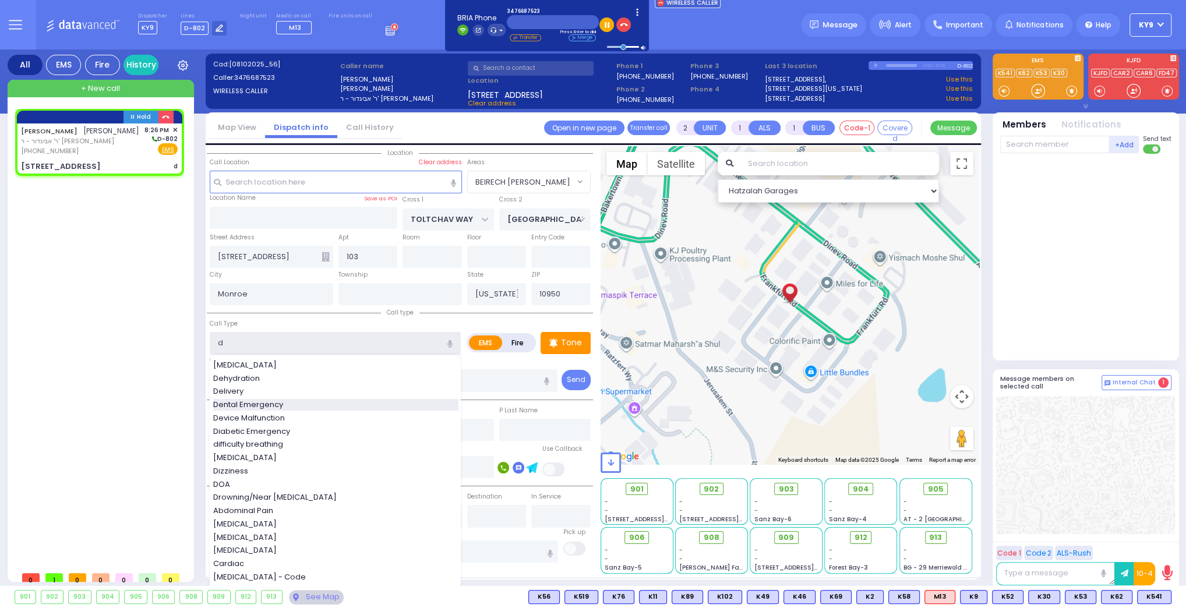
select select
radio input "true"
select select
select select "Hatzalah Garages"
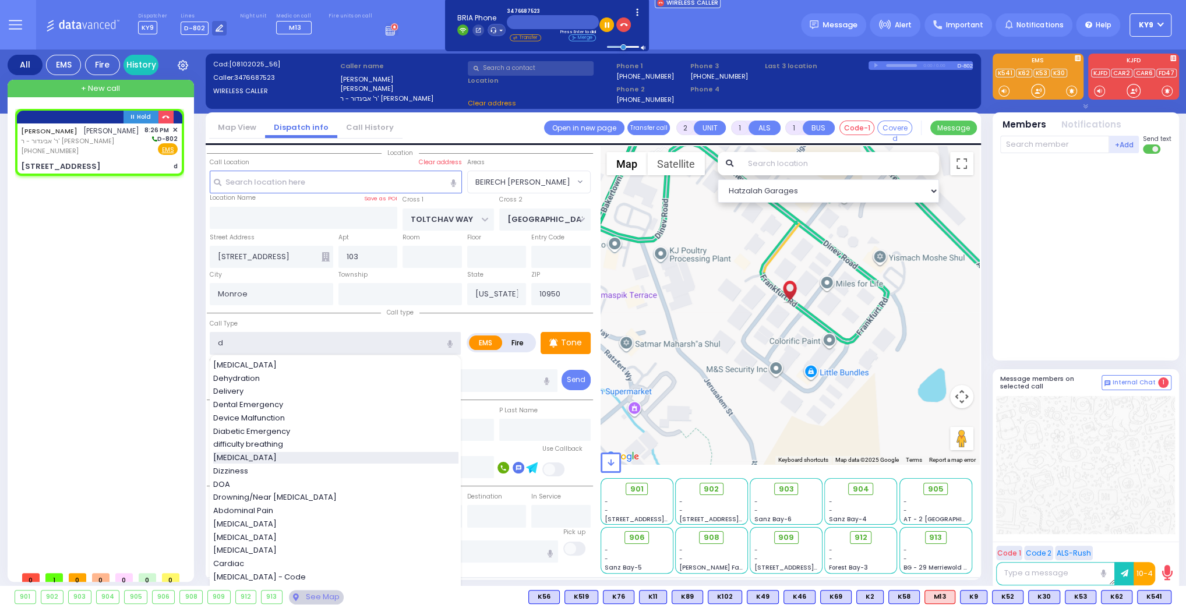
select select "BEIRECH [PERSON_NAME]"
click at [231, 457] on span "[MEDICAL_DATA]" at bounding box center [247, 458] width 68 height 12
type input "[MEDICAL_DATA]"
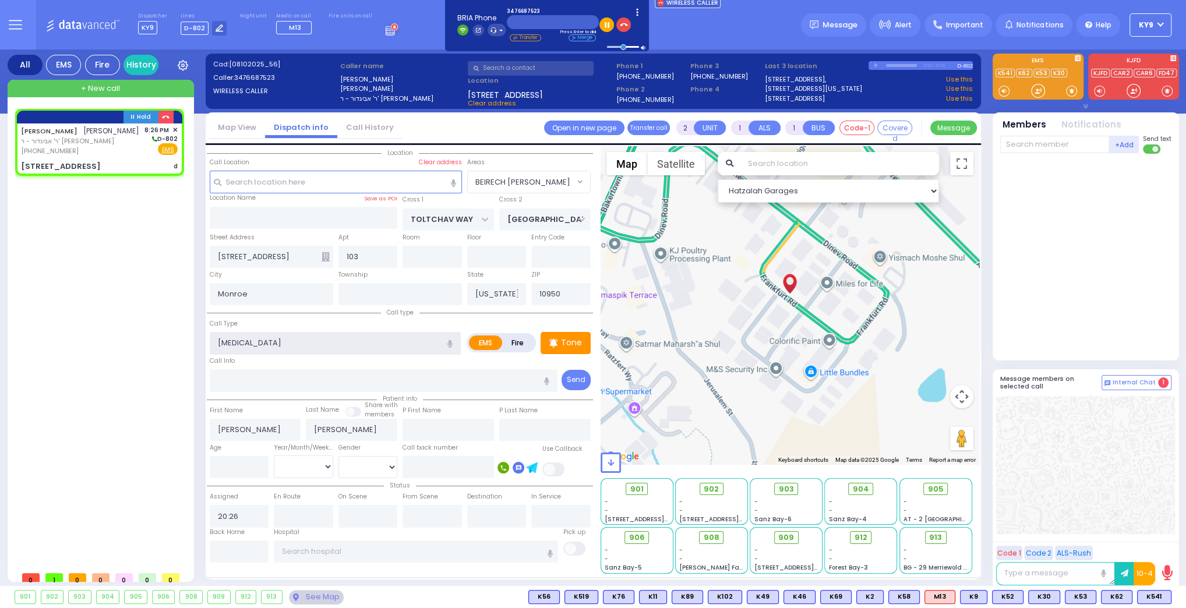
type input "0"
click at [245, 466] on input "number" at bounding box center [240, 467] width 60 height 22
select select
radio input "true"
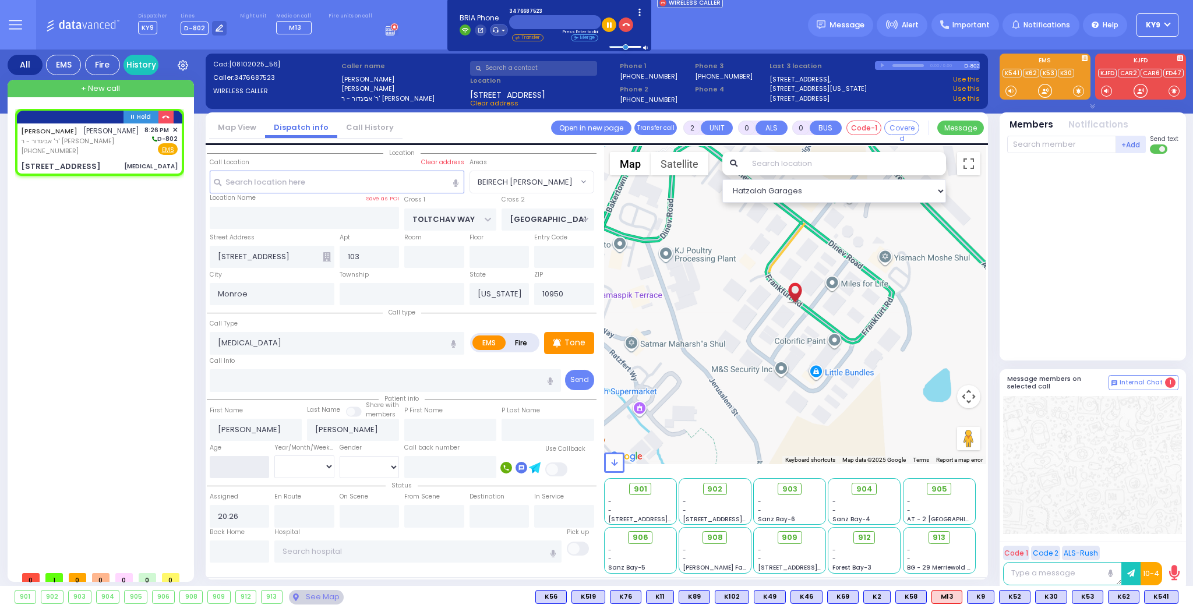
select select
select select "Hatzalah Garages"
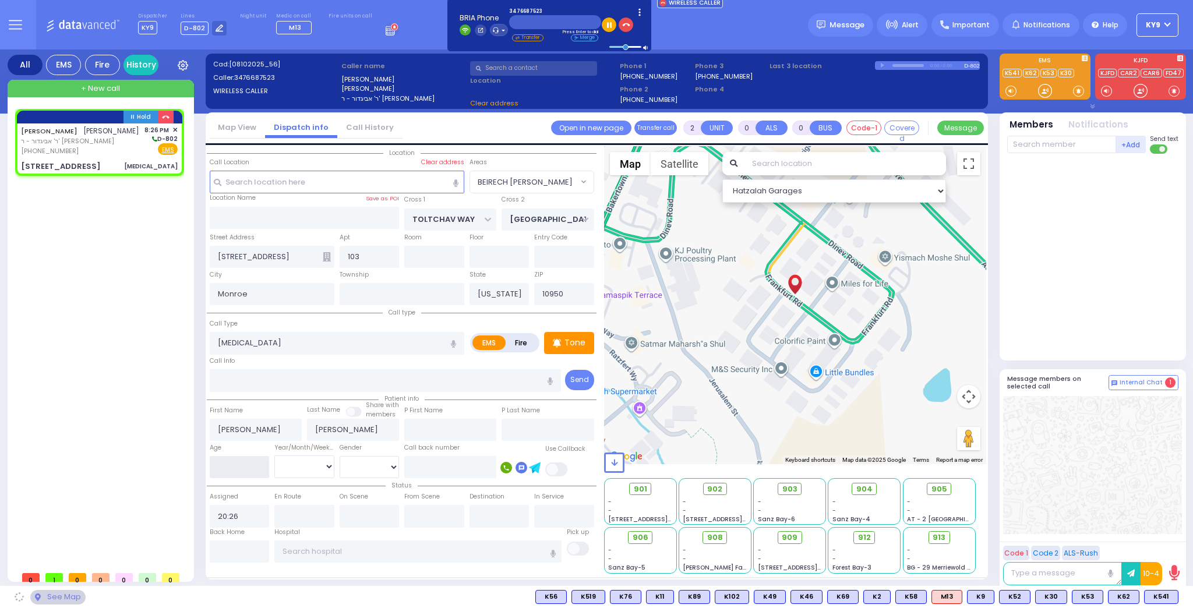
select select "BEIRECH [PERSON_NAME]"
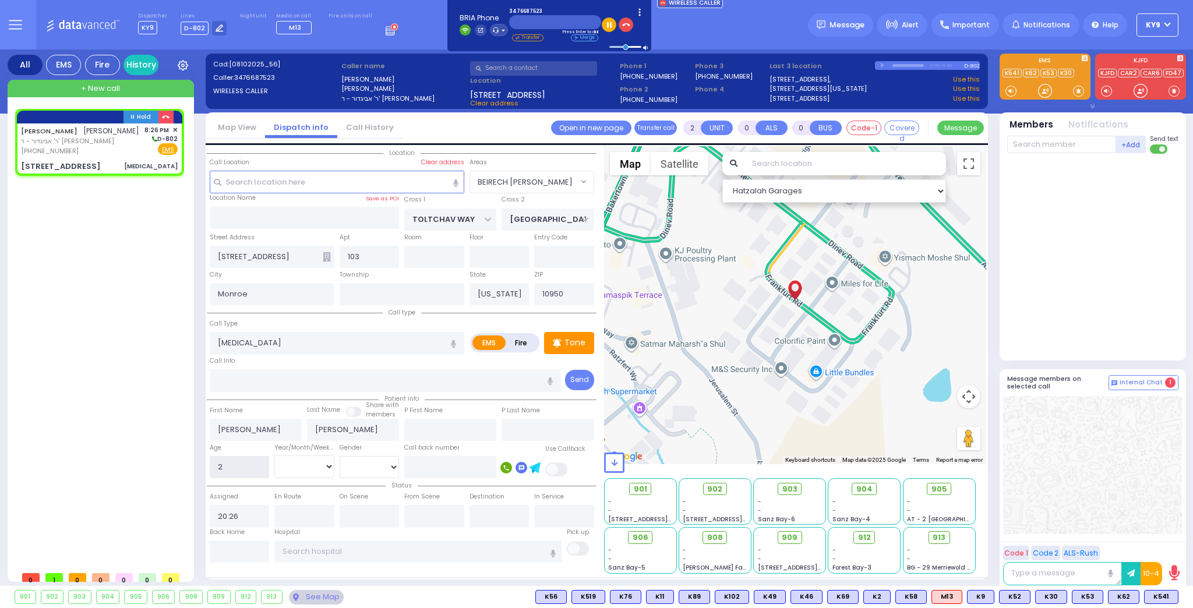
type input "2"
click at [291, 459] on select "Year Month Week Day" at bounding box center [304, 466] width 60 height 22
select select
radio input "true"
select select
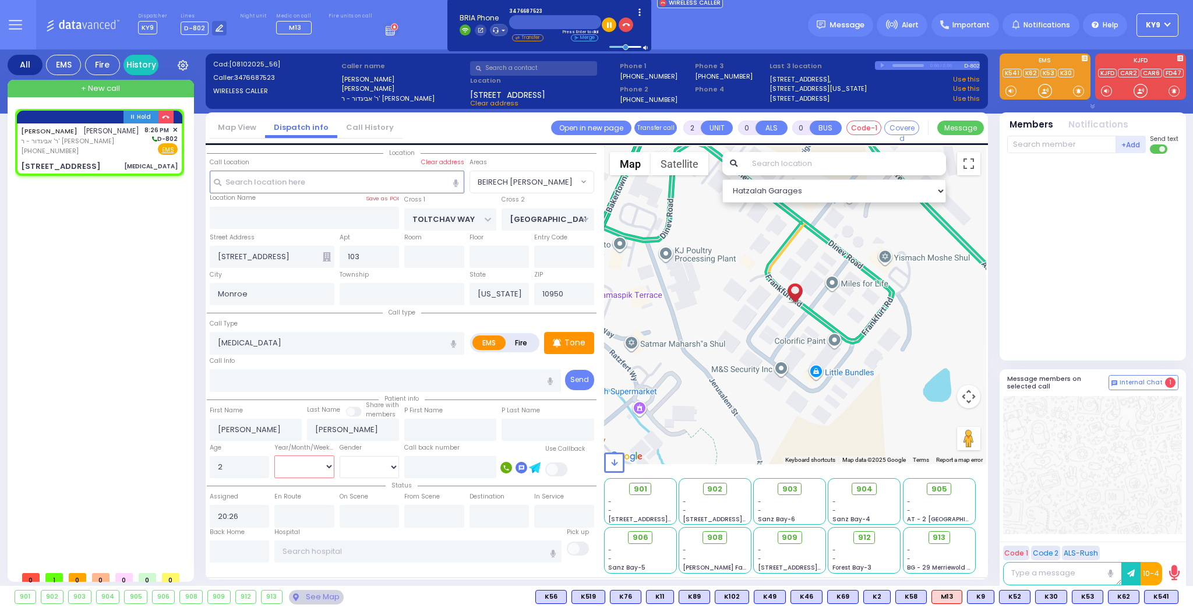
select select "Hatzalah Garages"
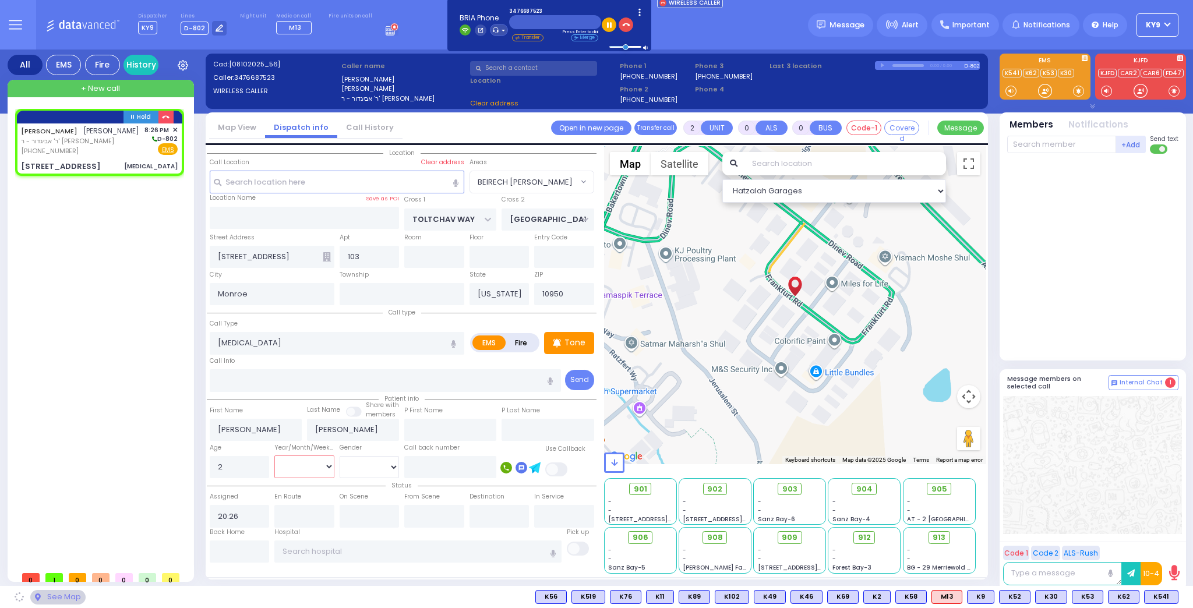
select select "Year"
click at [274, 455] on select "Year Month Week Day" at bounding box center [304, 466] width 60 height 22
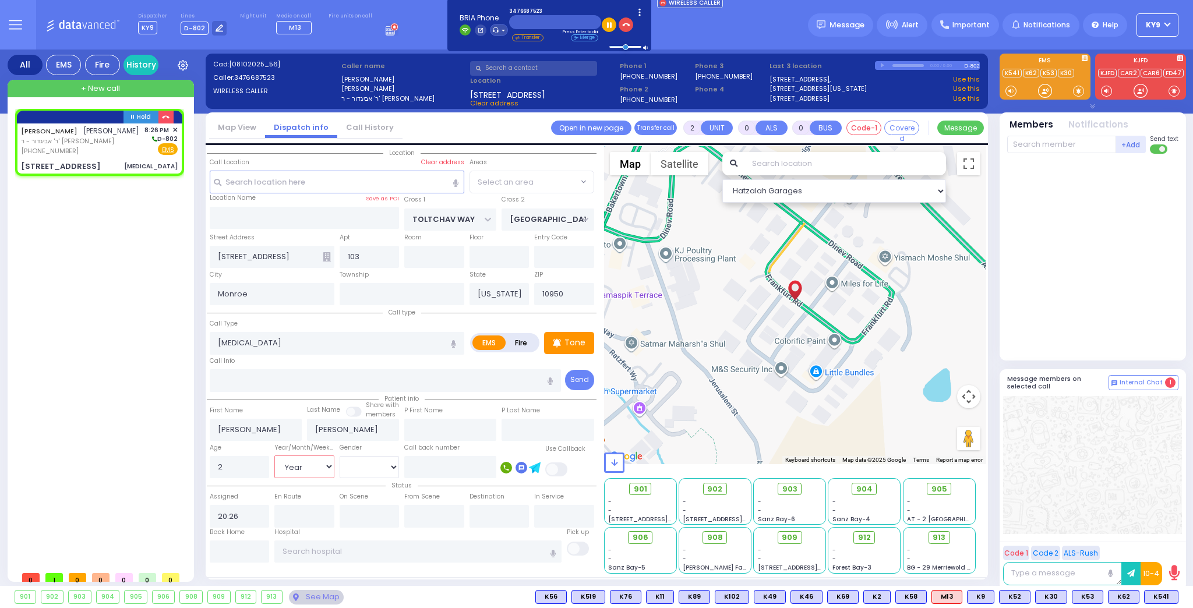
select select "BEIRECH [PERSON_NAME]"
select select
radio input "true"
select select "Year"
select select "BEIRECH [PERSON_NAME]"
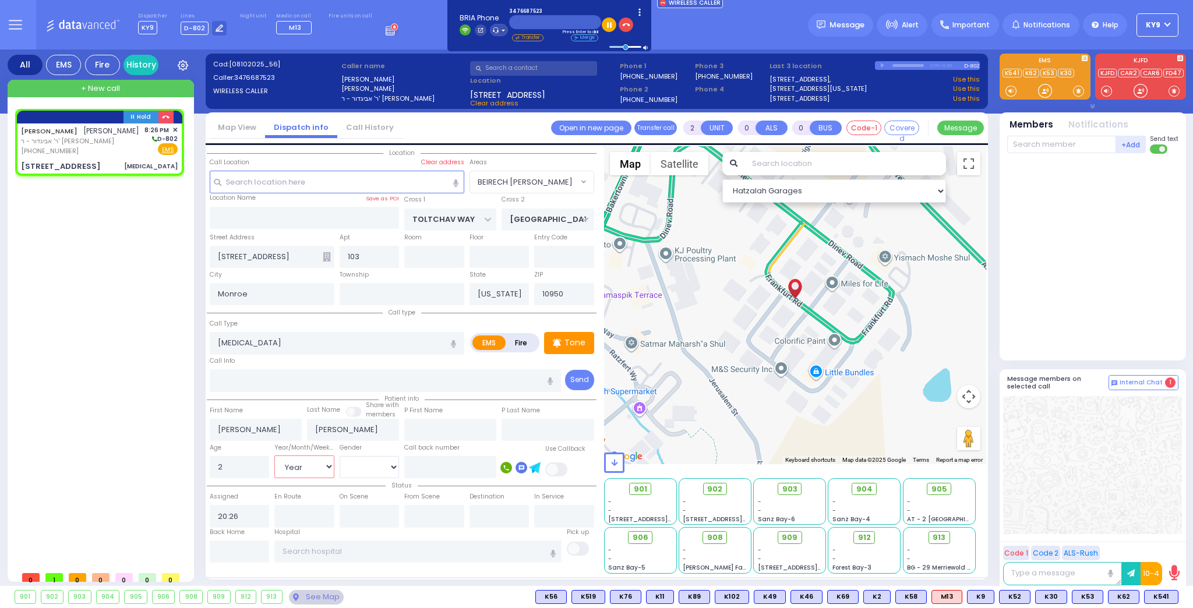
select select "Hatzalah Garages"
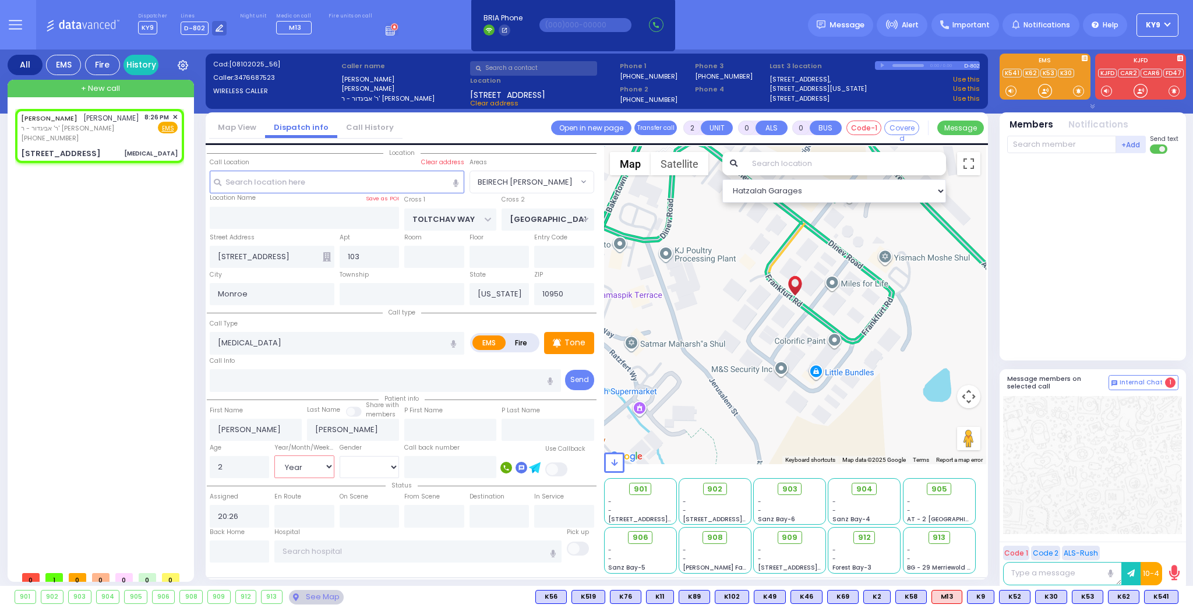
select select
radio input "true"
select select "Year"
select select "Hatzalah Garages"
select select "BEIRECH [PERSON_NAME]"
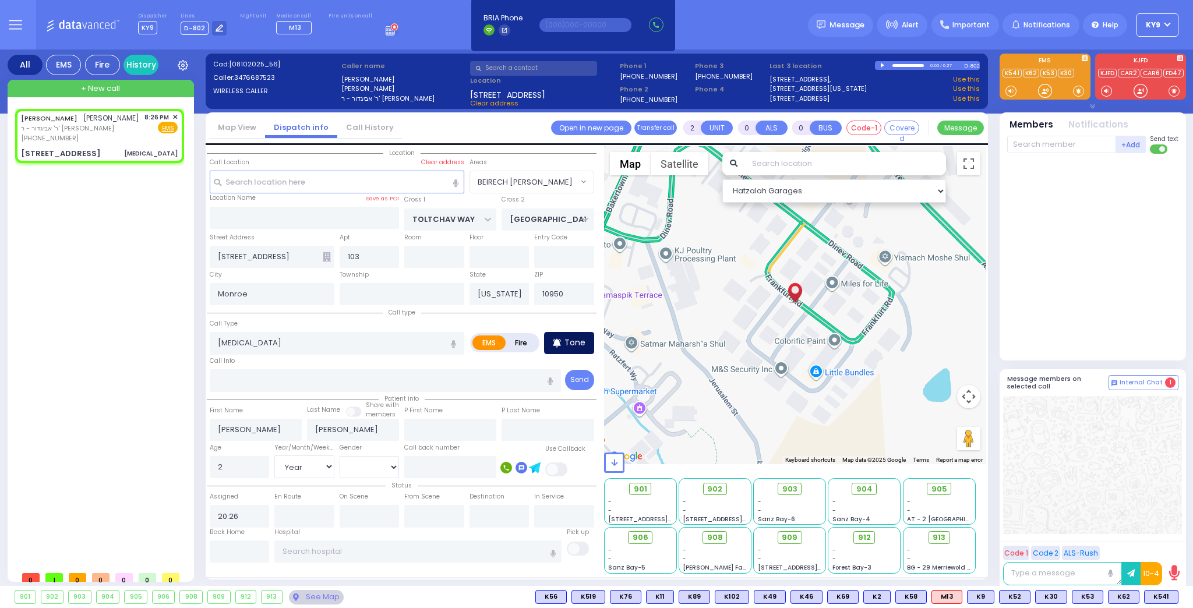
click at [569, 343] on p "Tone" at bounding box center [574, 343] width 21 height 12
click at [1044, 90] on div at bounding box center [1045, 91] width 12 height 12
click at [1043, 90] on div at bounding box center [1045, 91] width 12 height 12
click at [1162, 595] on span "K62" at bounding box center [1162, 596] width 30 height 13
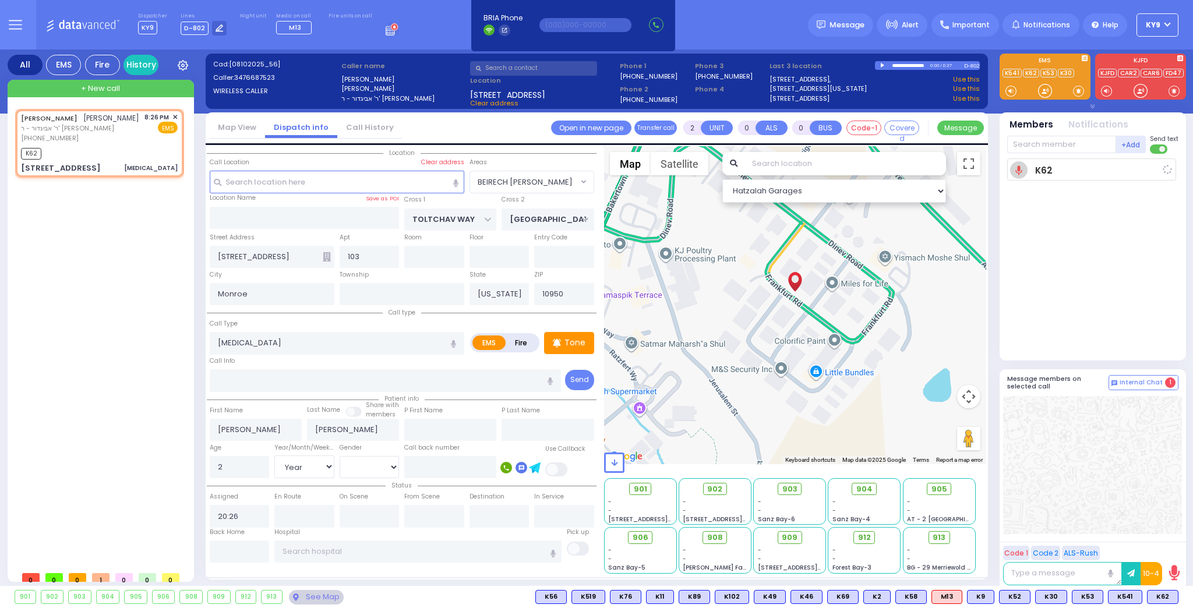
select select
radio input "true"
select select "Year"
type input "20:27"
select select "Hatzalah Garages"
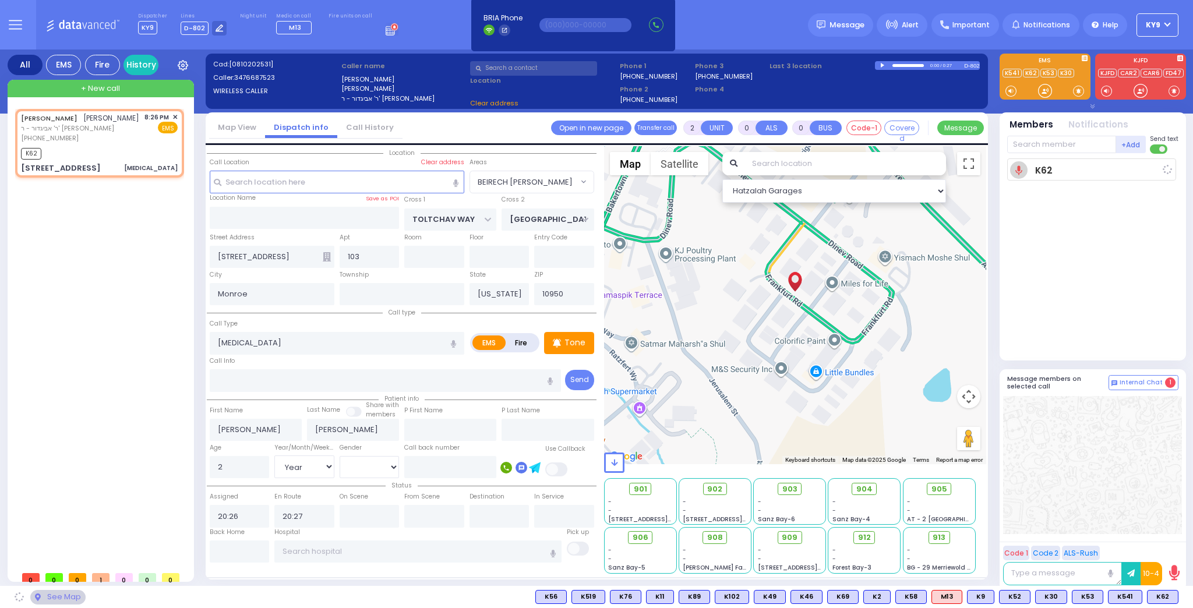
select select "BEIRECH [PERSON_NAME]"
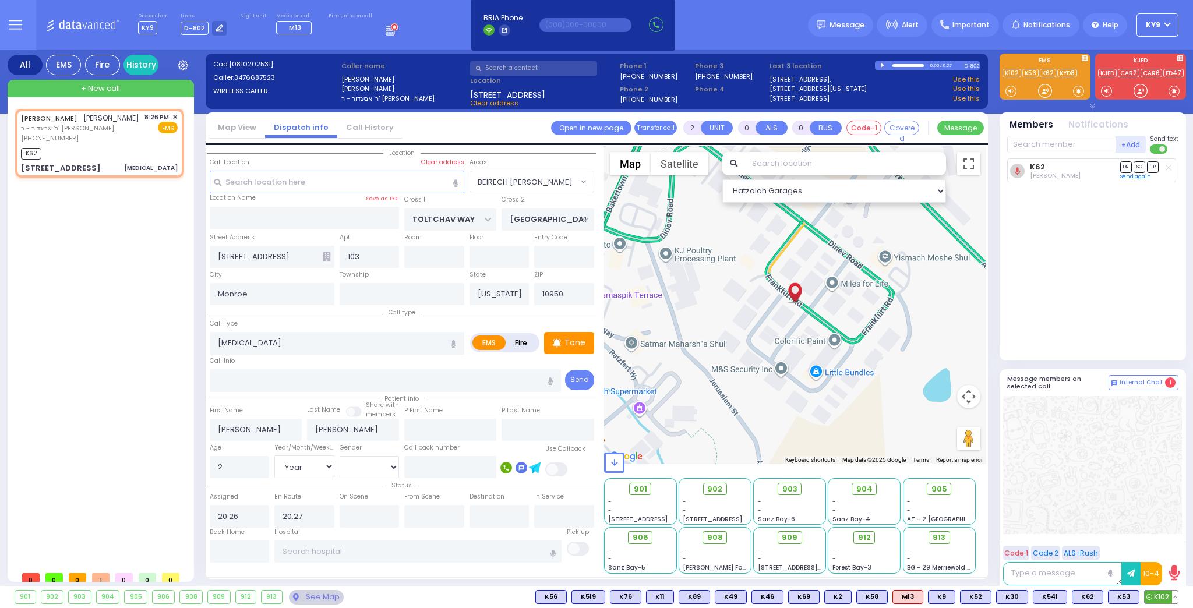
click at [1159, 595] on span "K102" at bounding box center [1160, 596] width 33 height 13
select select
radio input "true"
select select "Year"
select select "BEIRECH [PERSON_NAME]"
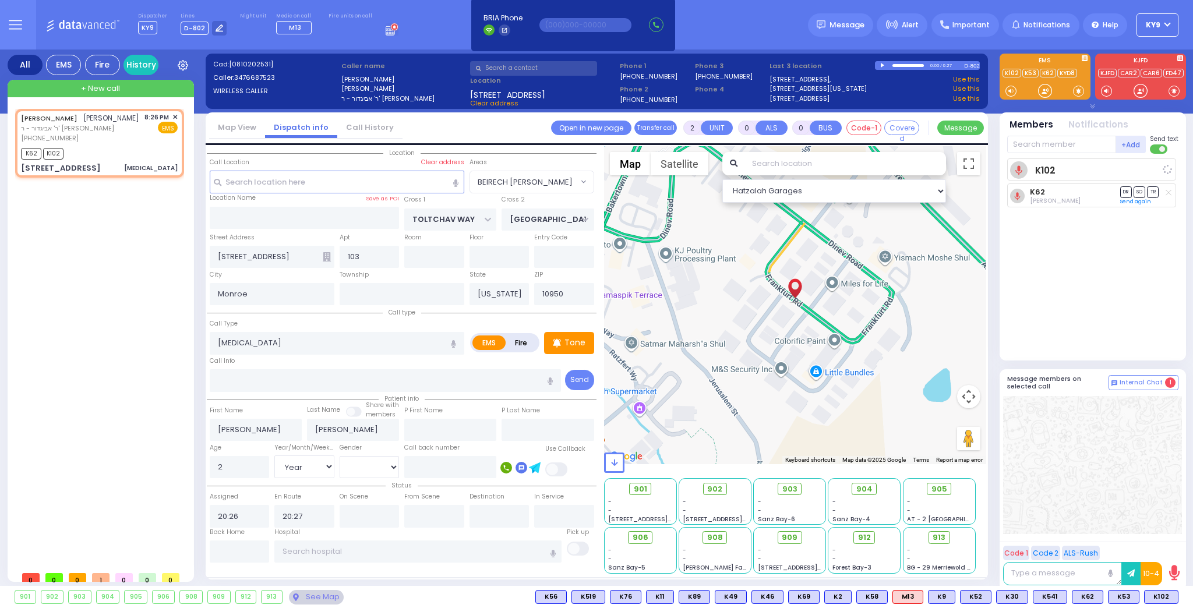
select select "Hatzalah Garages"
click at [1039, 90] on div at bounding box center [1045, 91] width 12 height 12
click at [1039, 91] on div at bounding box center [1045, 91] width 12 height 12
click at [264, 547] on input "text" at bounding box center [240, 551] width 60 height 22
click at [264, 546] on input "text" at bounding box center [240, 551] width 60 height 22
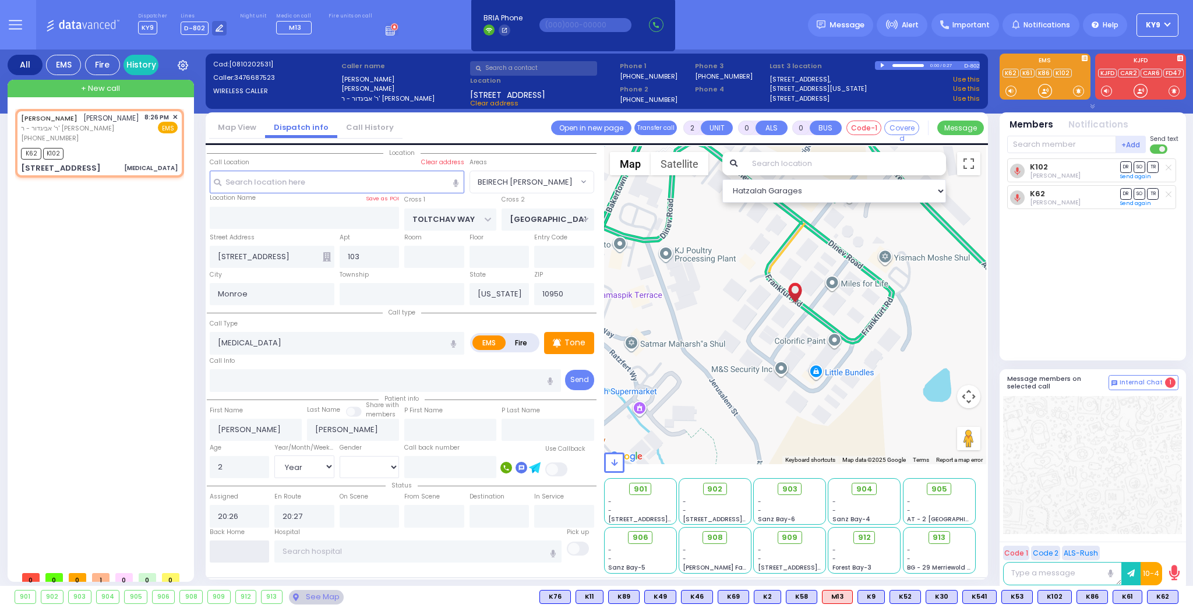
click at [261, 548] on input "text" at bounding box center [240, 551] width 60 height 22
click at [262, 547] on input "text" at bounding box center [240, 551] width 60 height 22
type input "20:35"
select select
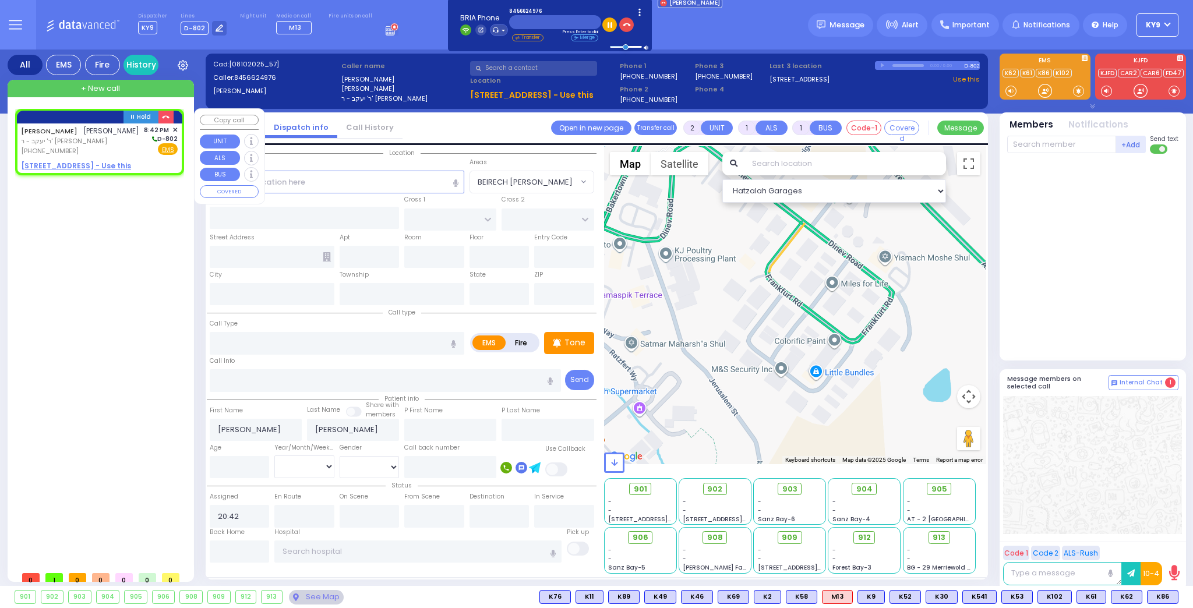
click at [73, 166] on u "35 FOREST RD 304 - Use this" at bounding box center [76, 166] width 110 height 10
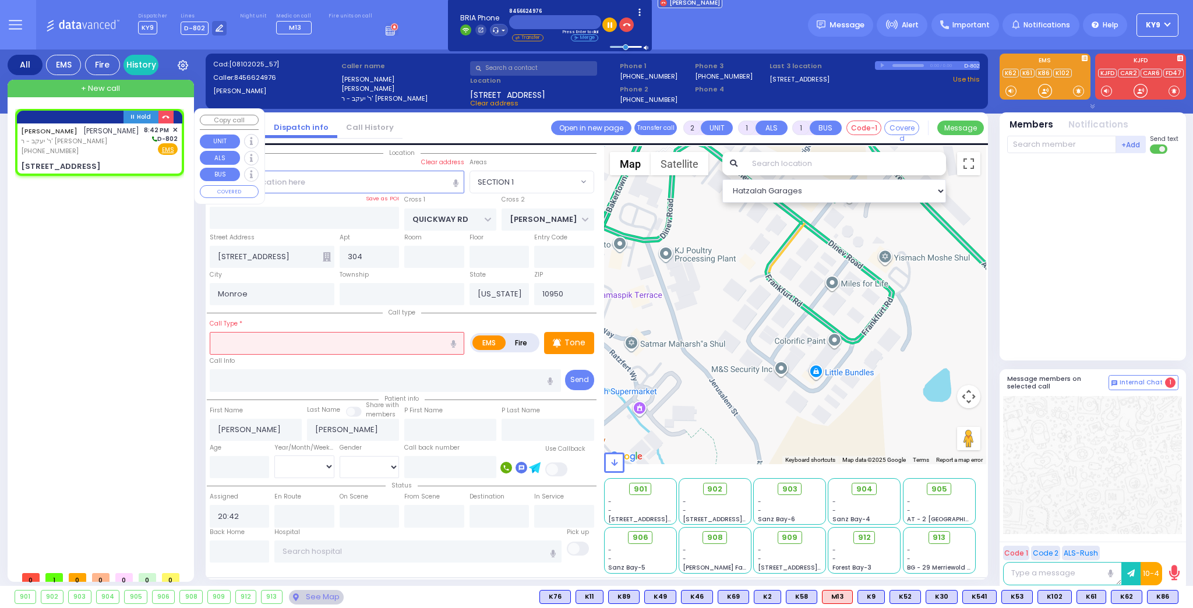
drag, startPoint x: 140, startPoint y: 144, endPoint x: 147, endPoint y: 144, distance: 7.6
click at [141, 144] on div "AVRUM GLUCK אברהם גליק ר' יעקב - ר' זושא געלב (845) 662-4976 8:42 PM ✕ D-802 EMS" at bounding box center [99, 140] width 157 height 31
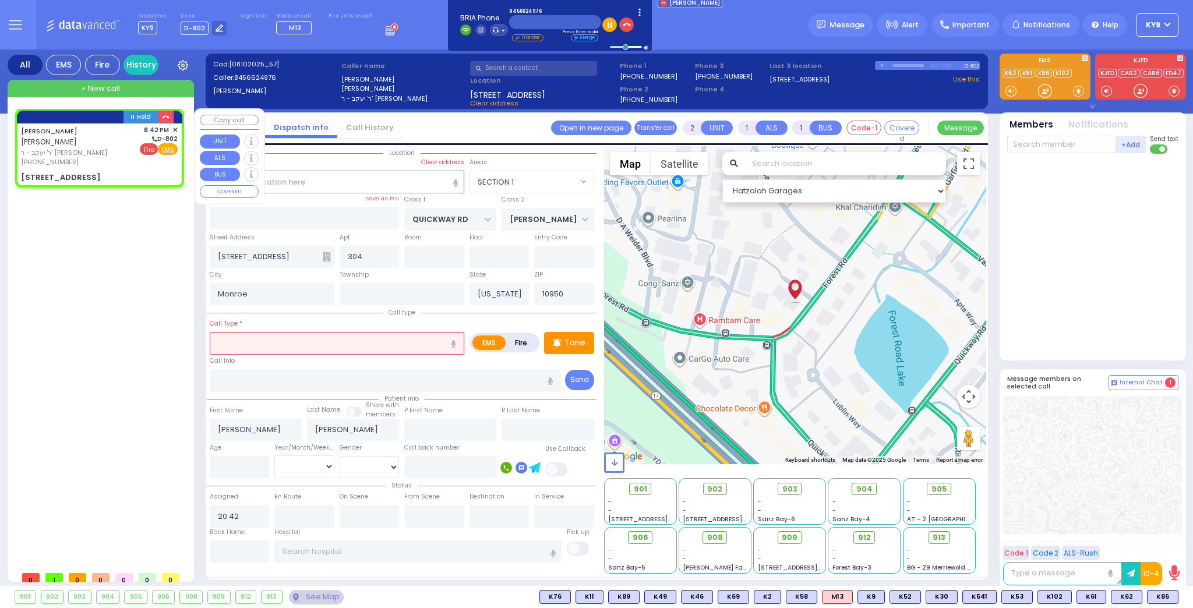
click at [154, 150] on span "Fire" at bounding box center [149, 149] width 18 height 12
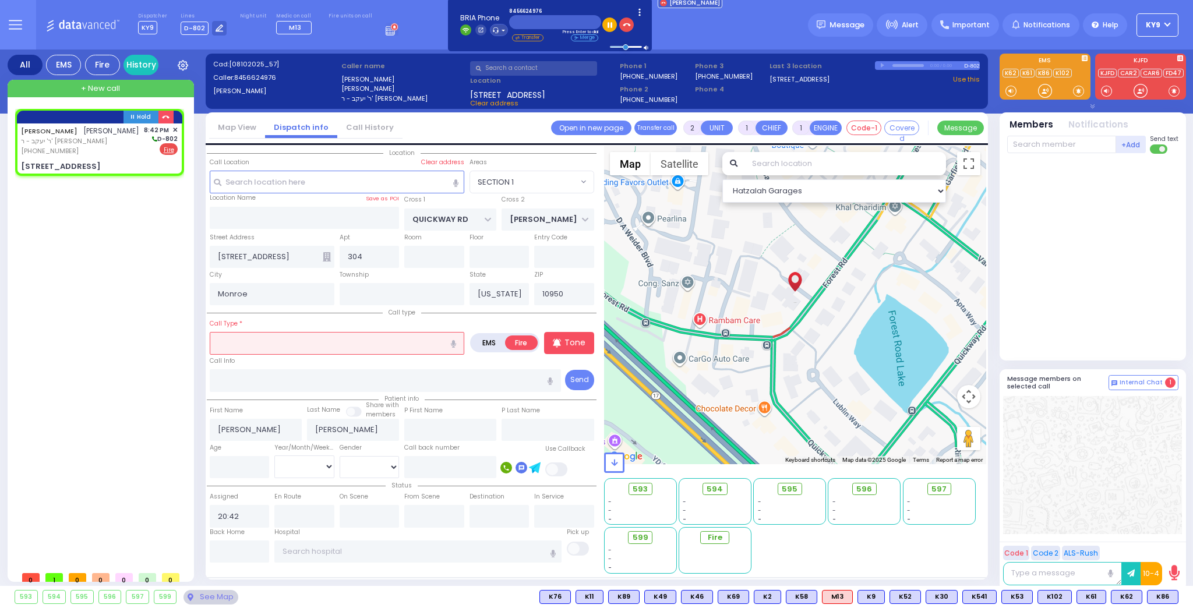
click at [303, 339] on input "text" at bounding box center [337, 343] width 254 height 22
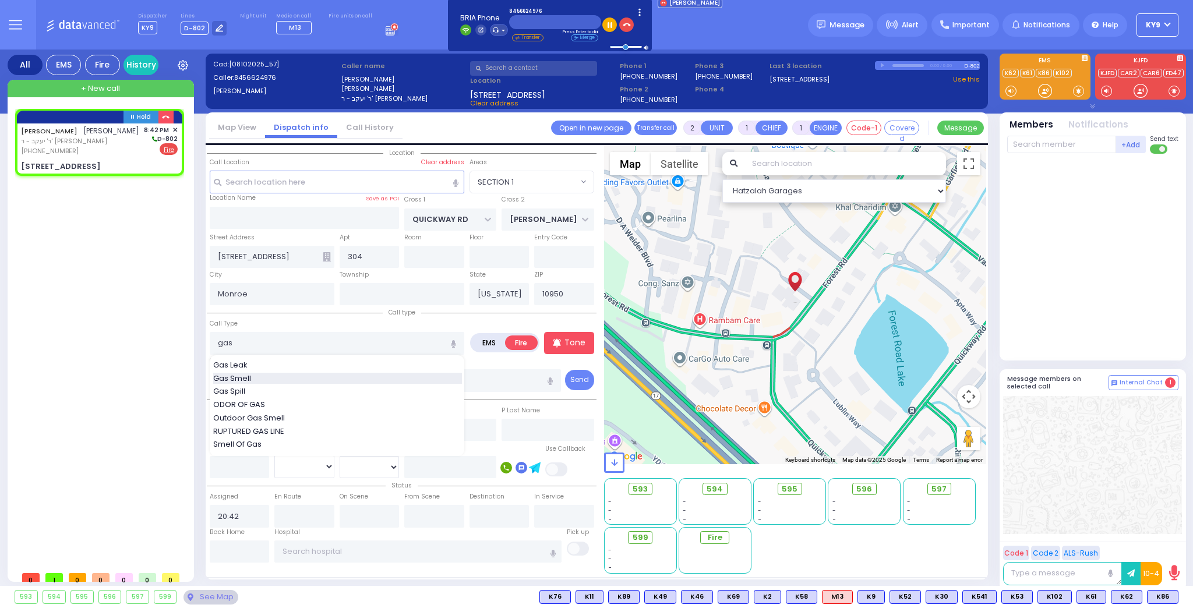
click at [278, 377] on div "Gas Smell" at bounding box center [337, 379] width 249 height 12
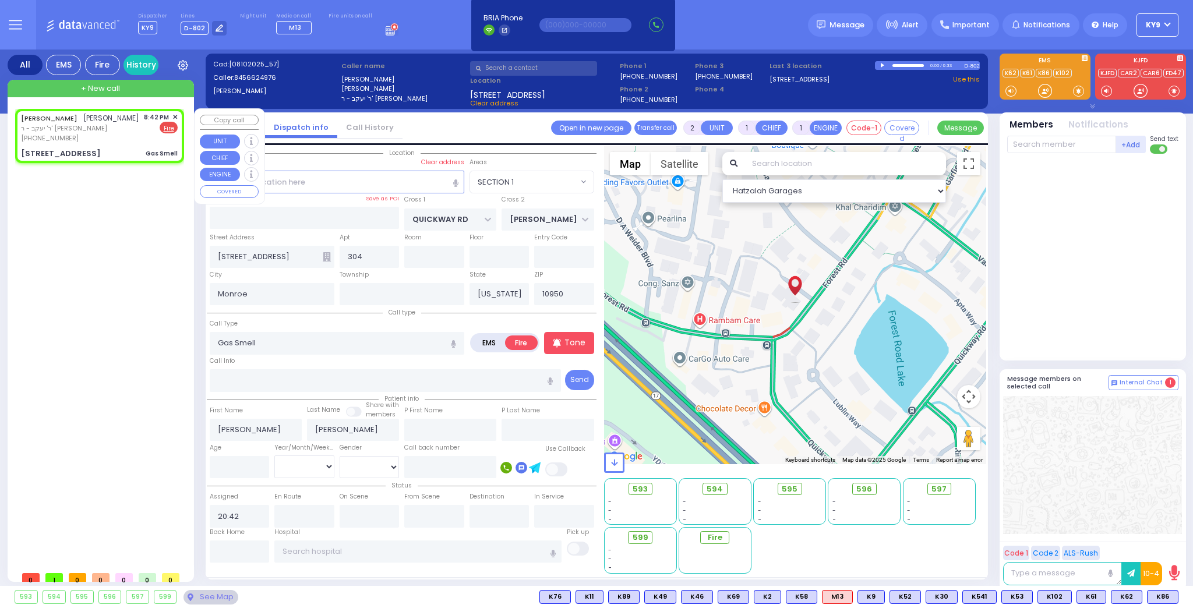
click at [110, 87] on span "+ New call" at bounding box center [100, 89] width 39 height 12
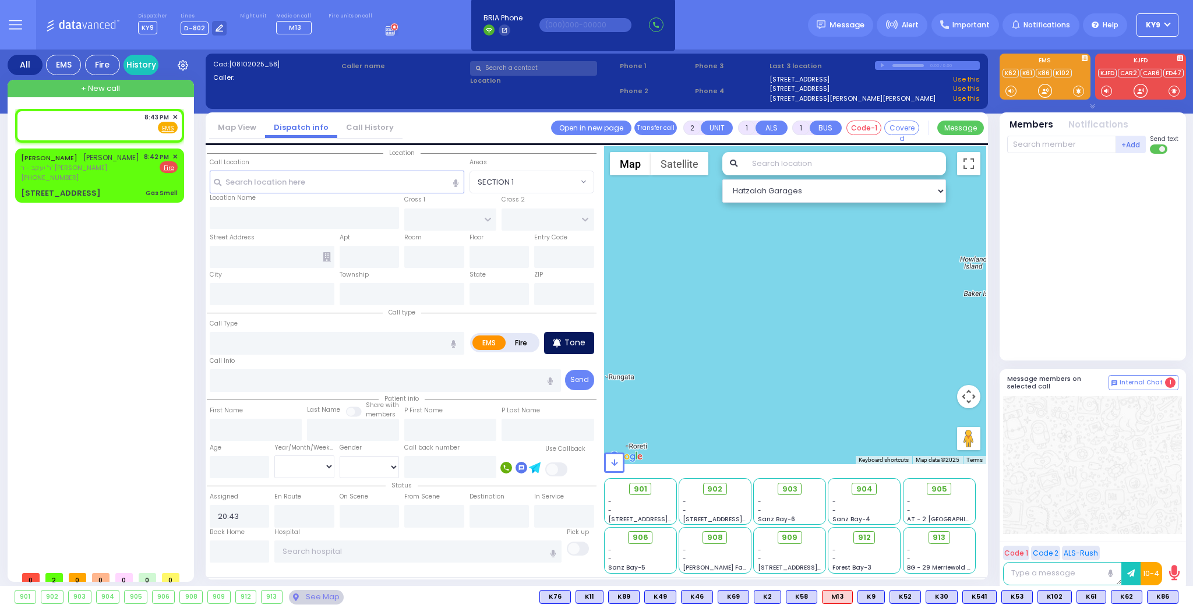
click at [567, 344] on p "Tone" at bounding box center [574, 343] width 21 height 12
click at [1041, 91] on div at bounding box center [1045, 91] width 12 height 12
click at [1043, 91] on div at bounding box center [1045, 91] width 12 height 12
click at [1050, 89] on div at bounding box center [1045, 91] width 12 height 12
click at [1042, 88] on div at bounding box center [1045, 91] width 12 height 12
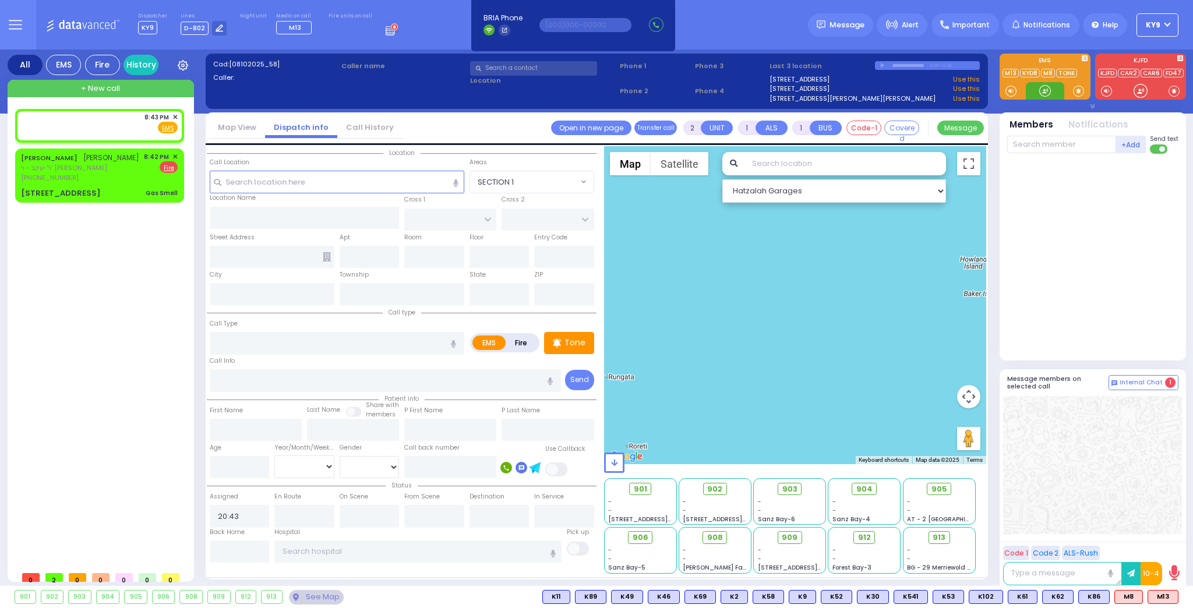
click at [1046, 89] on div at bounding box center [1045, 91] width 12 height 12
click at [1045, 89] on div at bounding box center [1045, 91] width 12 height 12
click at [149, 184] on div "AVRUM GLUCK אברהם גליק ר' יעקב - ר' זושא געלב (845) 662-4976 8:42 PM ✕ EMS Fire" at bounding box center [99, 175] width 164 height 51
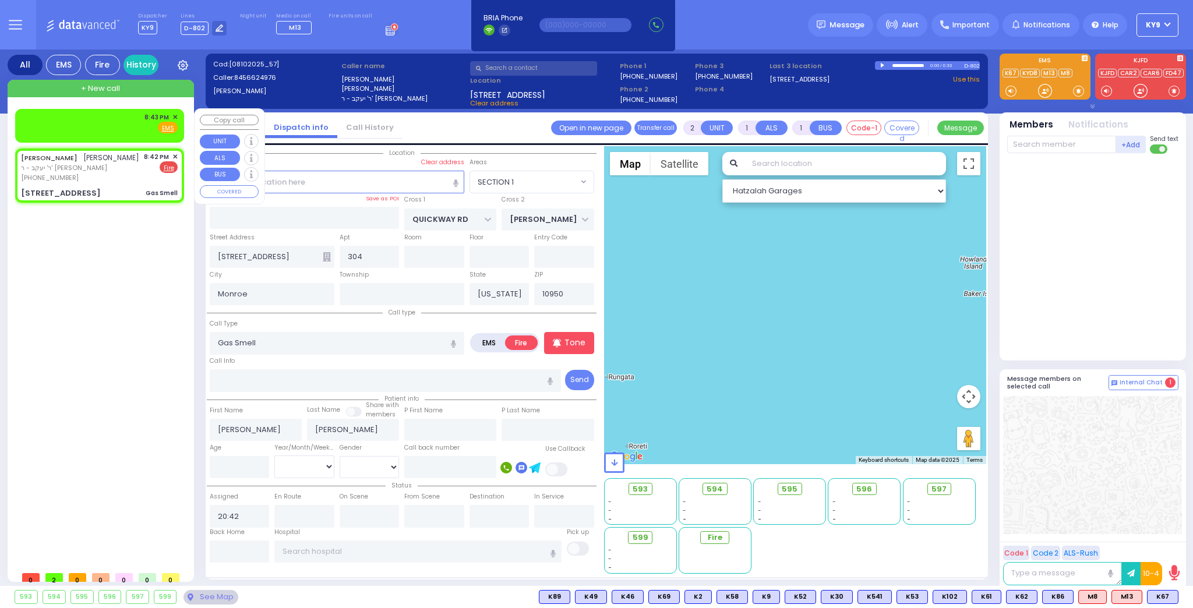
click at [175, 115] on span "✕" at bounding box center [174, 117] width 5 height 10
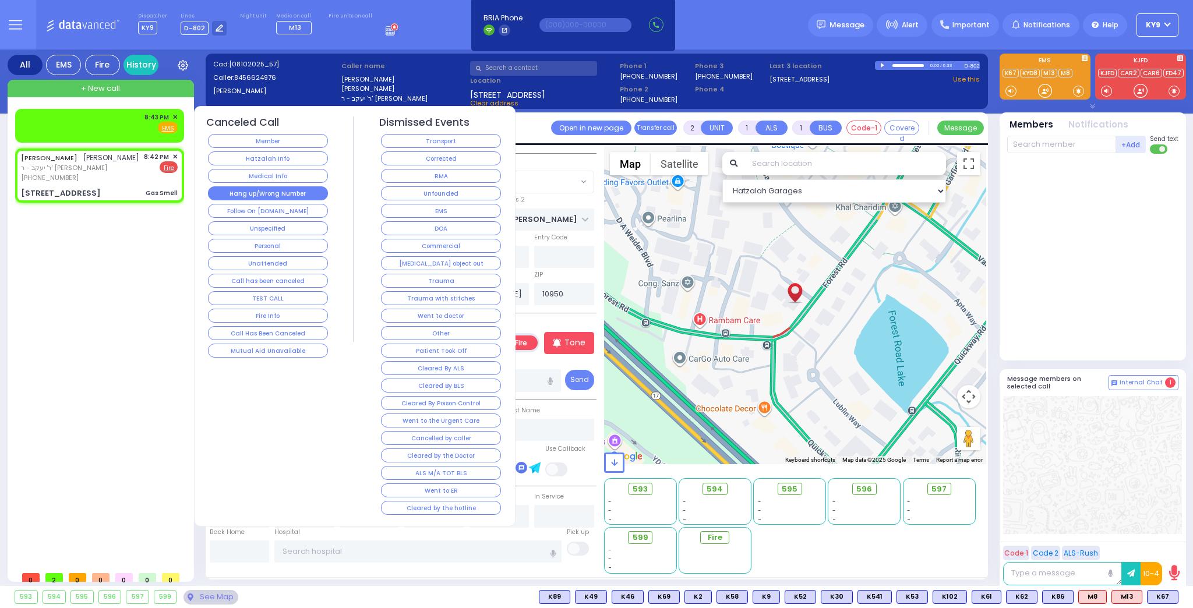
click at [259, 186] on button "Hang up/Wrong Number" at bounding box center [268, 193] width 120 height 14
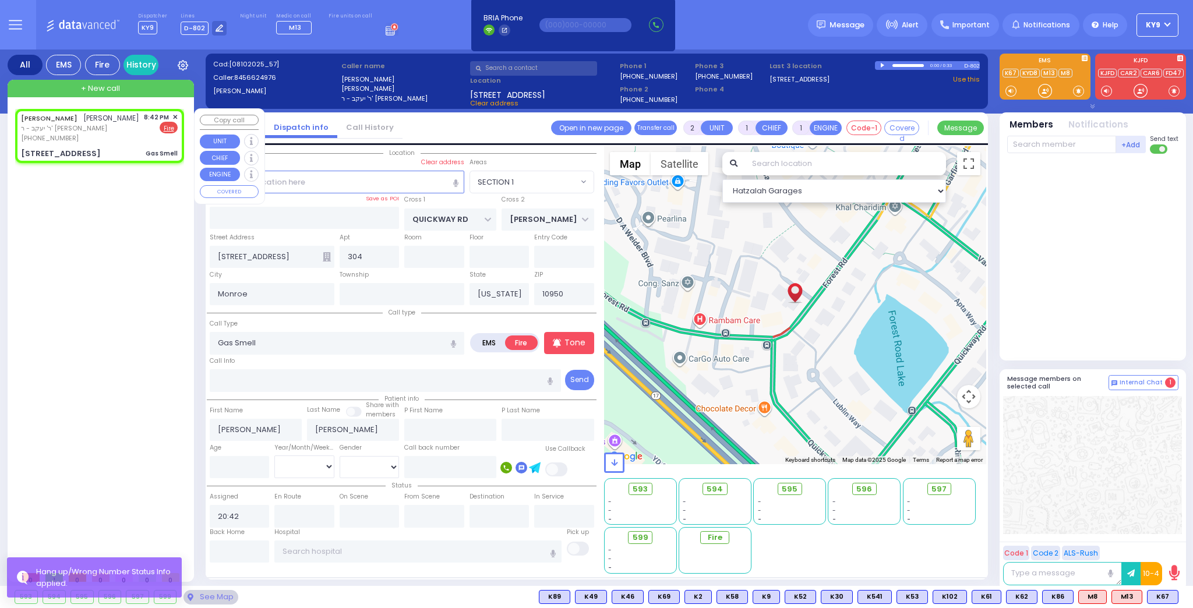
click at [115, 142] on div "AVRUM GLUCK אברהם גליק ר' יעקב - ר' זושא געלב (845) 662-4976 8:42 PM ✕ EMS Fire" at bounding box center [99, 127] width 157 height 31
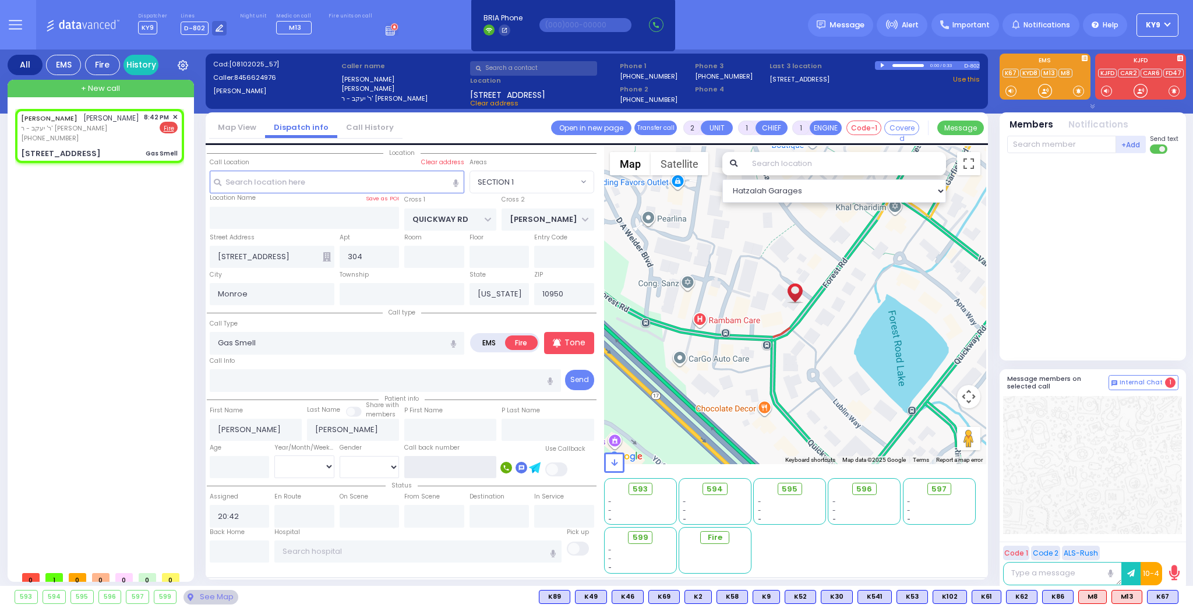
click at [455, 462] on input "text" at bounding box center [450, 467] width 92 height 22
click at [1040, 142] on input "text" at bounding box center [1061, 144] width 109 height 17
select select "SECTION 1"
select select
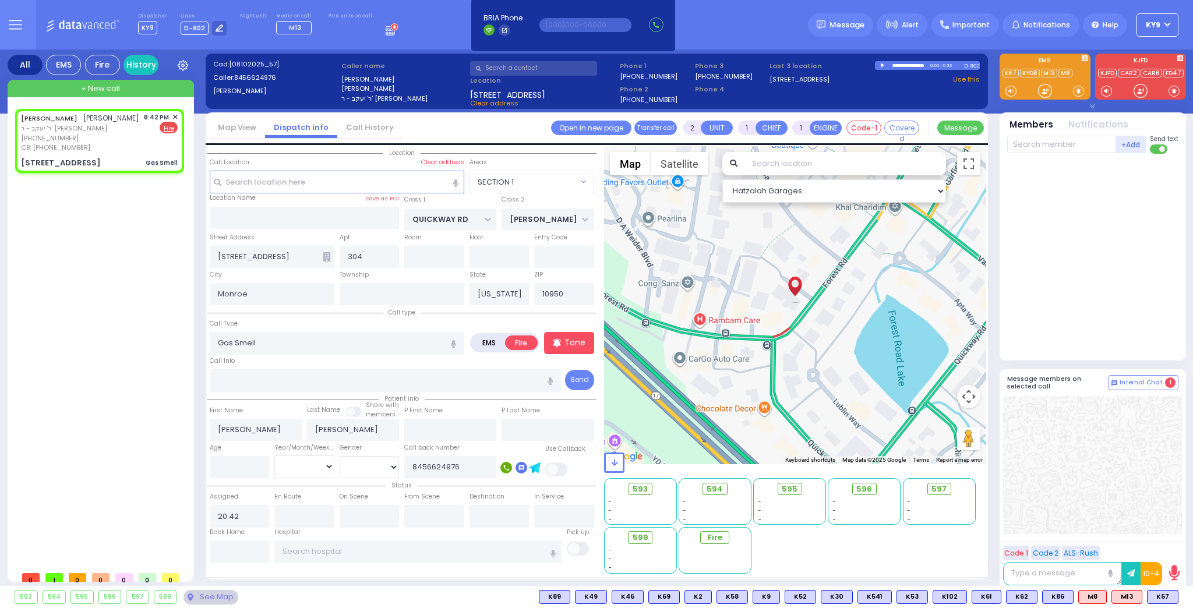
radio input "true"
select select
select select "Hatzalah Garages"
select select "SECTION 1"
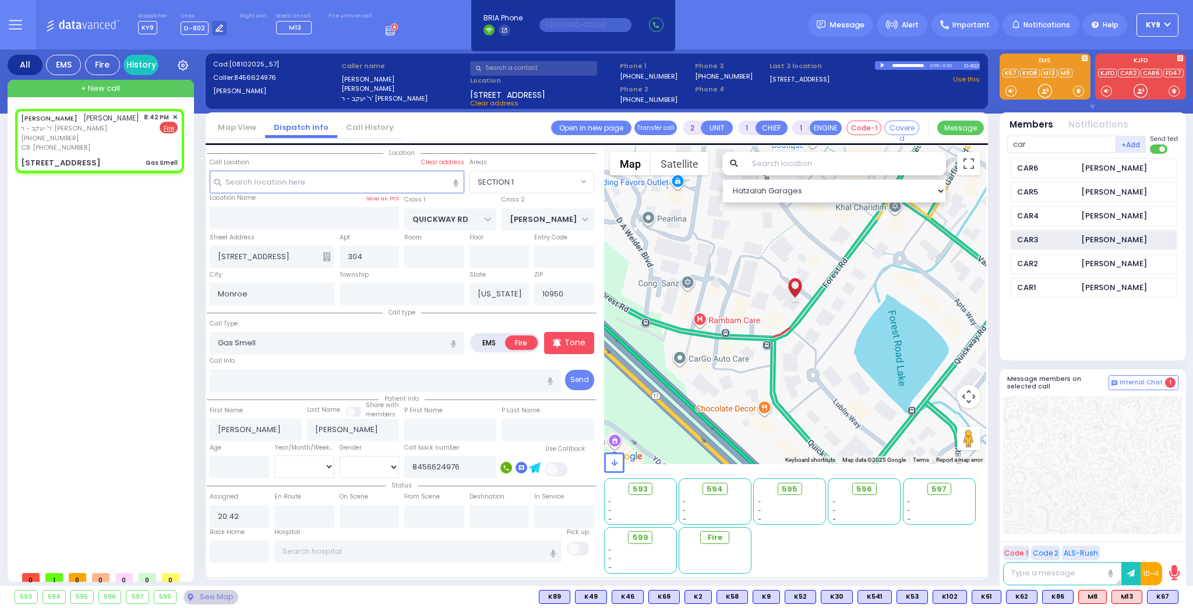
type input "car"
click at [1021, 241] on div "CAR3" at bounding box center [1046, 240] width 58 height 12
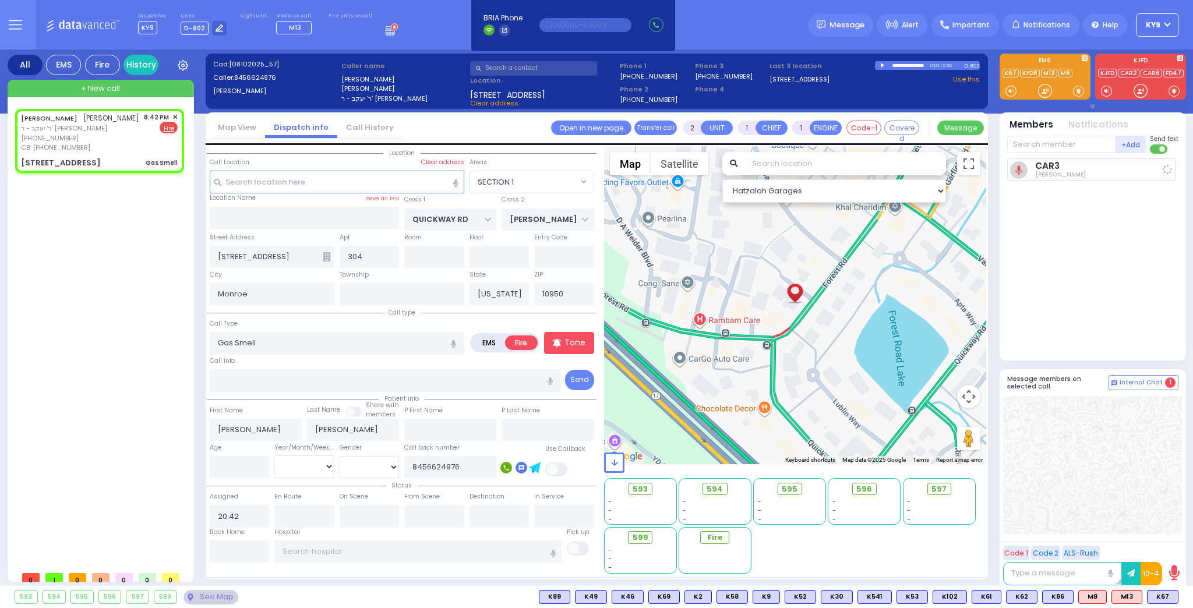
select select
radio input "true"
select select
type input "20:46"
select select "Hatzalah Garages"
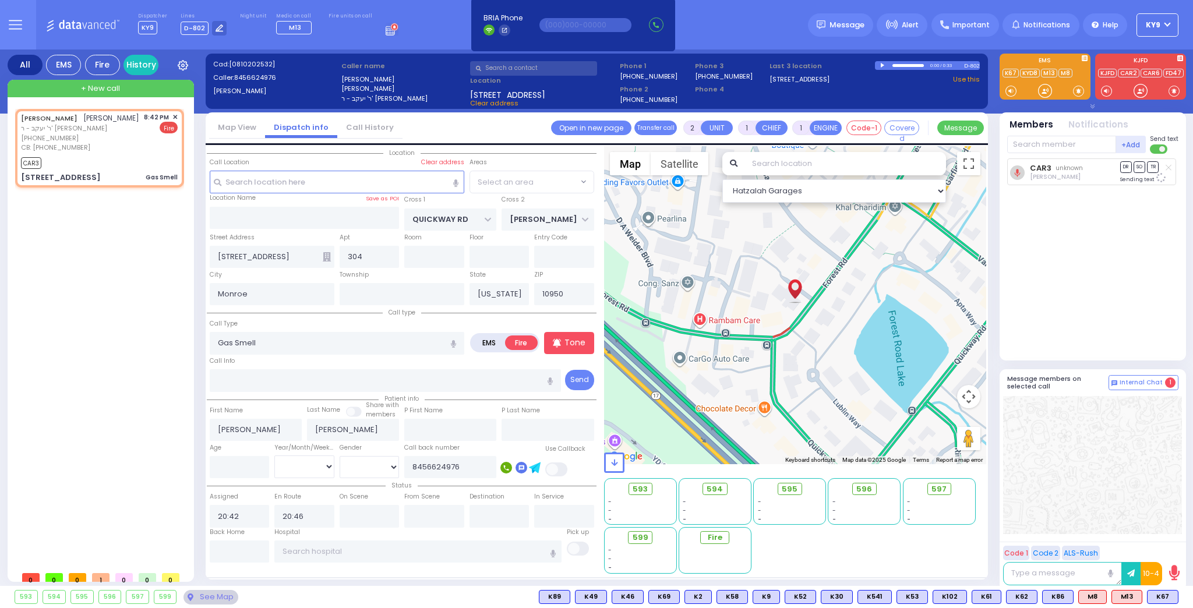
select select "SECTION 1"
drag, startPoint x: 1050, startPoint y: 91, endPoint x: 1042, endPoint y: 90, distance: 8.2
click at [1050, 91] on div at bounding box center [1045, 91] width 12 height 12
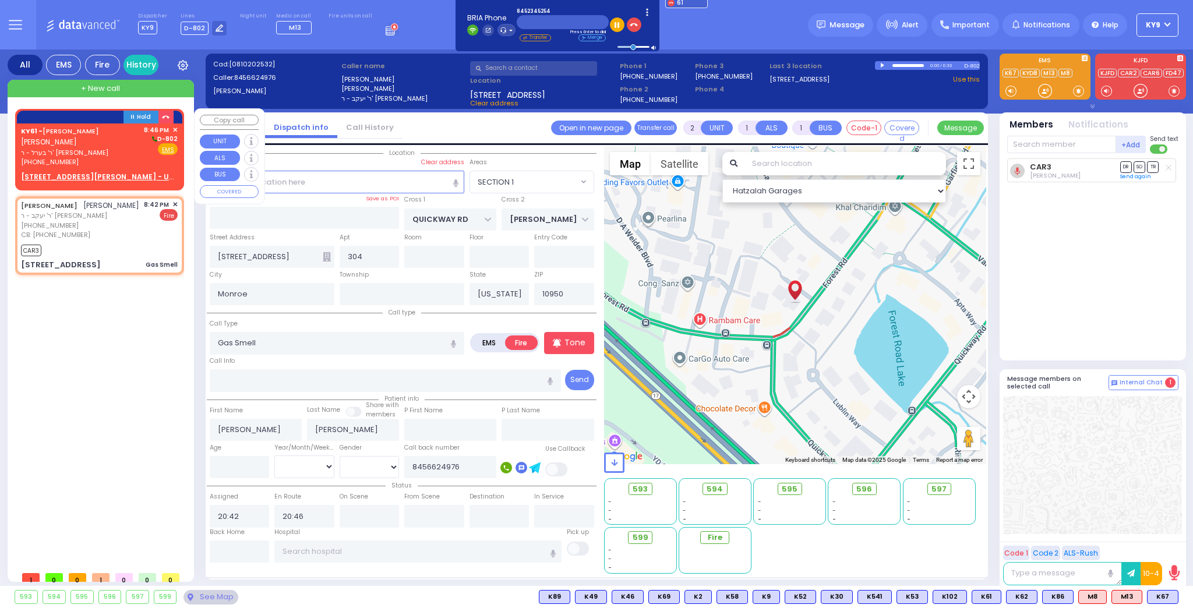
click at [134, 150] on span "ר' בערל - ר' [PERSON_NAME]" at bounding box center [80, 153] width 119 height 10
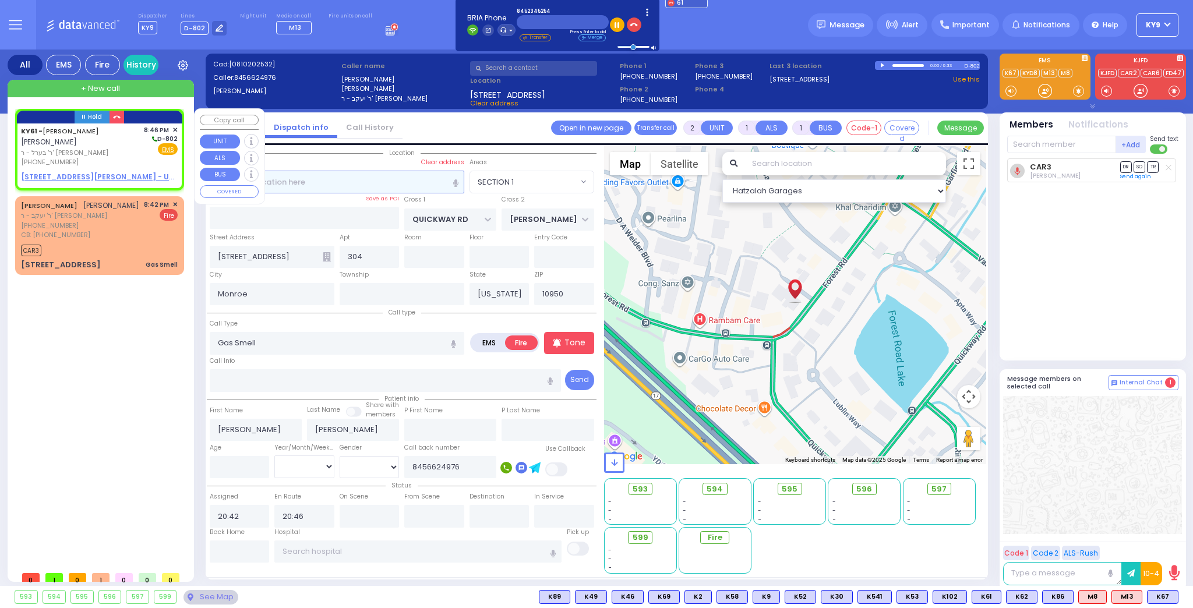
select select
radio input "true"
type input "[PERSON_NAME]"
select select
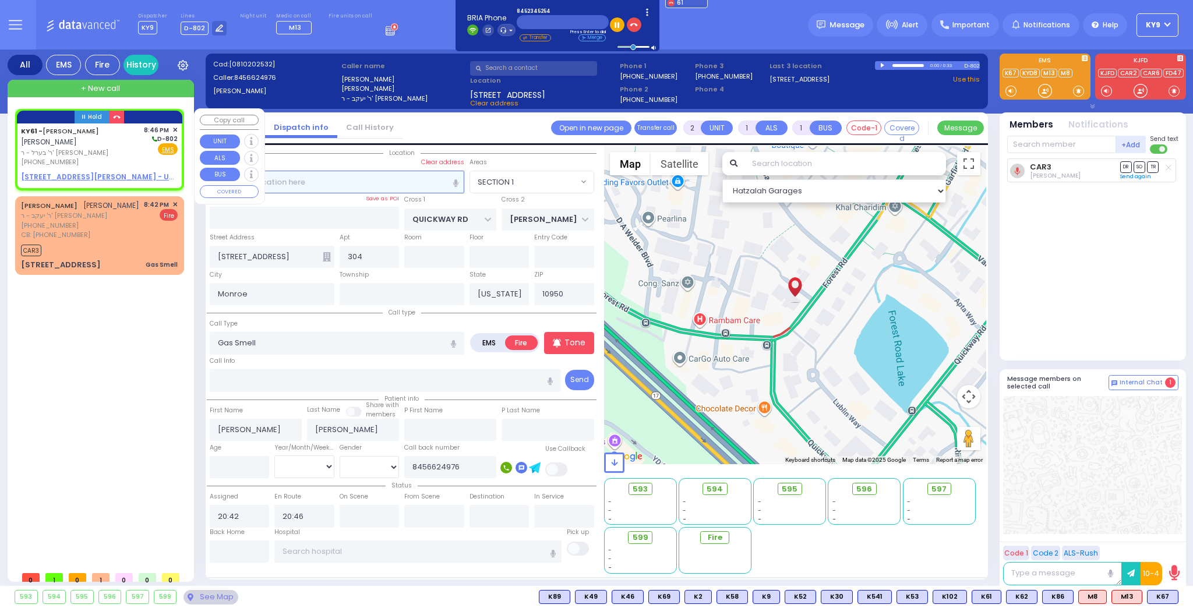
type input "20:46"
select select "Hatzalah Garages"
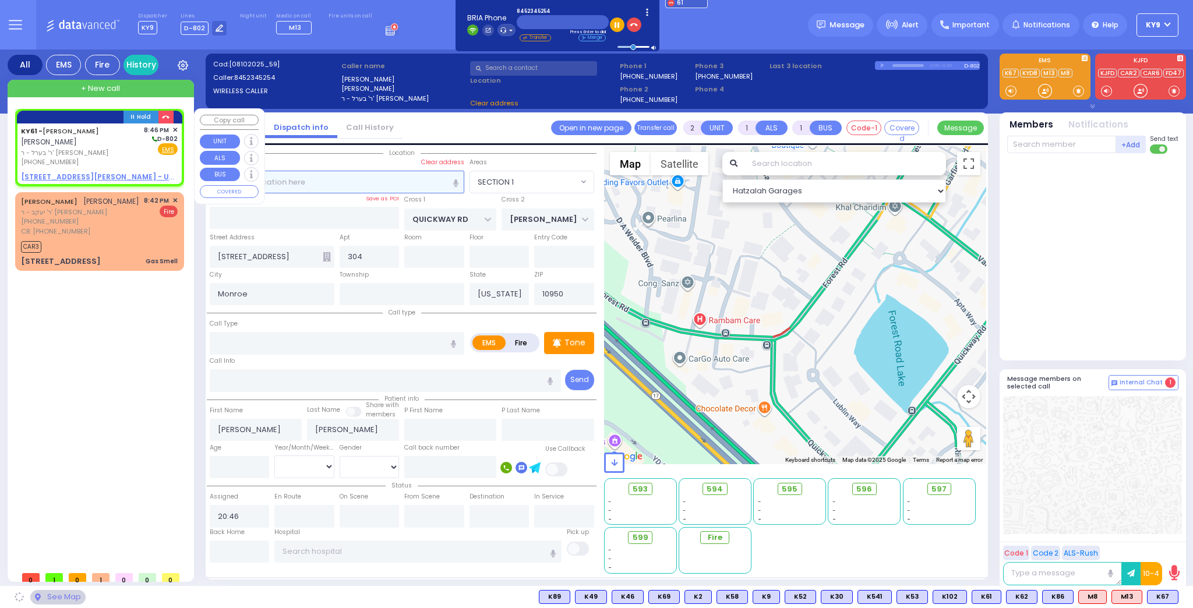
select select
radio input "true"
select select
select select "Hatzalah Garages"
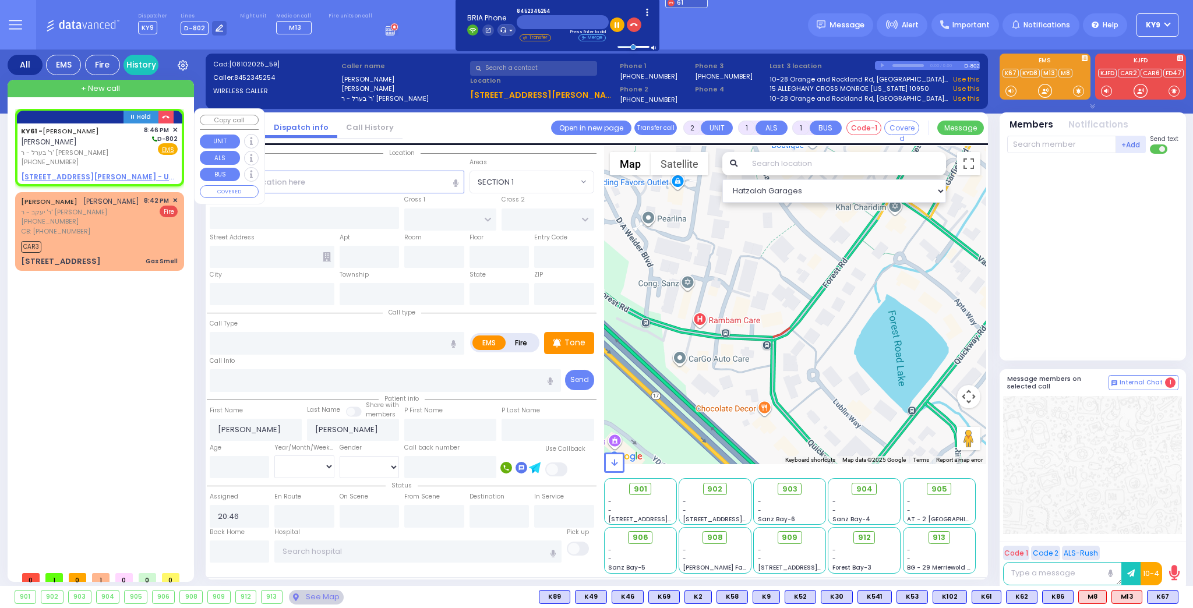
click at [104, 174] on u "[STREET_ADDRESS][PERSON_NAME] - Use this" at bounding box center [107, 177] width 172 height 10
select select
radio input "true"
select select
select select "Hatzalah Garages"
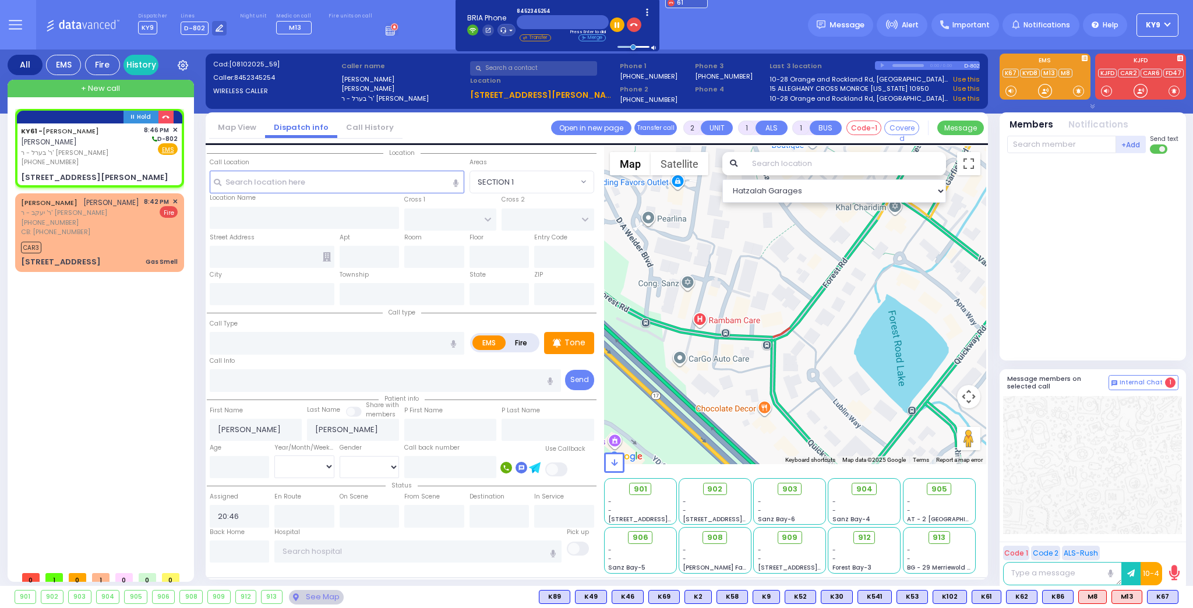
select select
radio input "true"
select select
type input "[GEOGRAPHIC_DATA]"
type input "[STREET_ADDRESS][PERSON_NAME]"
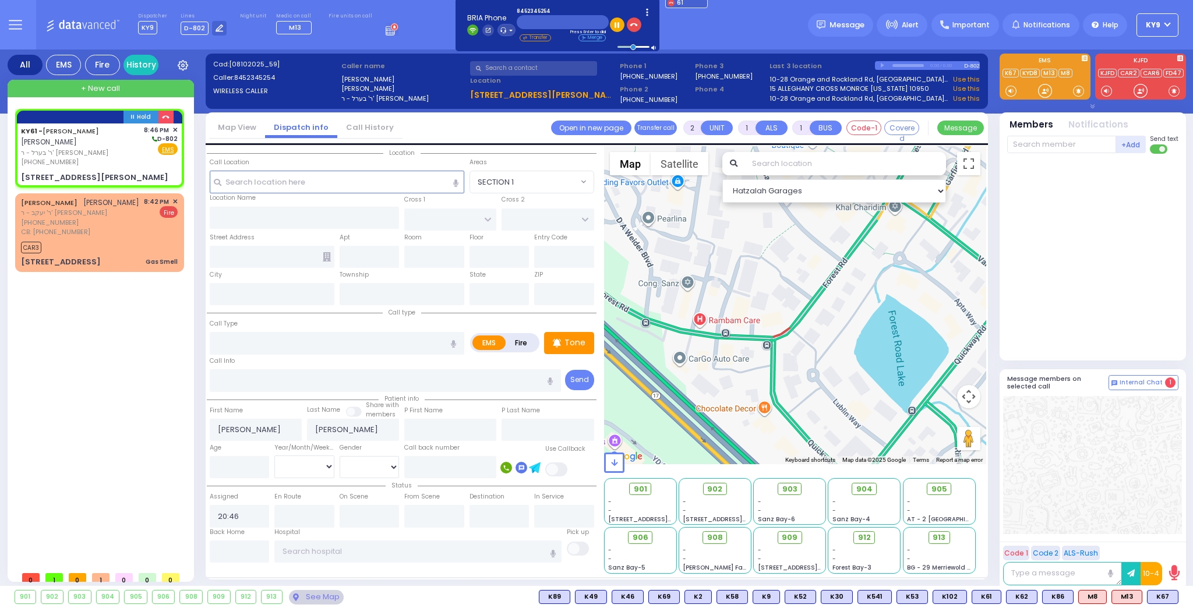
type input "202"
type input "Monroe"
type input "[US_STATE]"
type input "10950"
select select "[GEOGRAPHIC_DATA]"
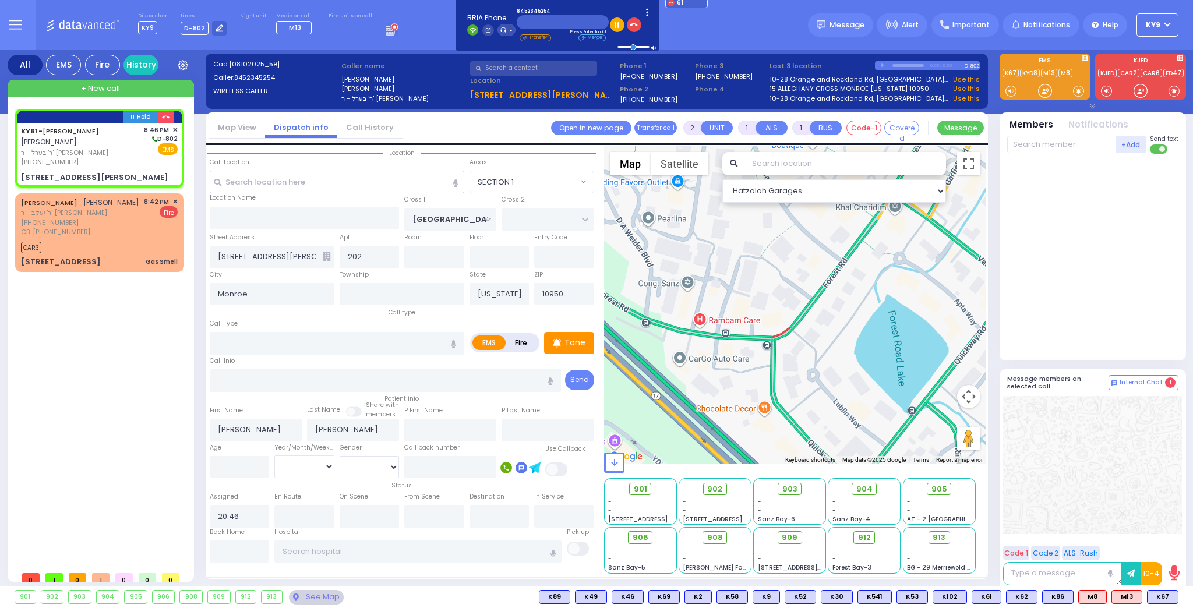
select select "Hatzalah Garages"
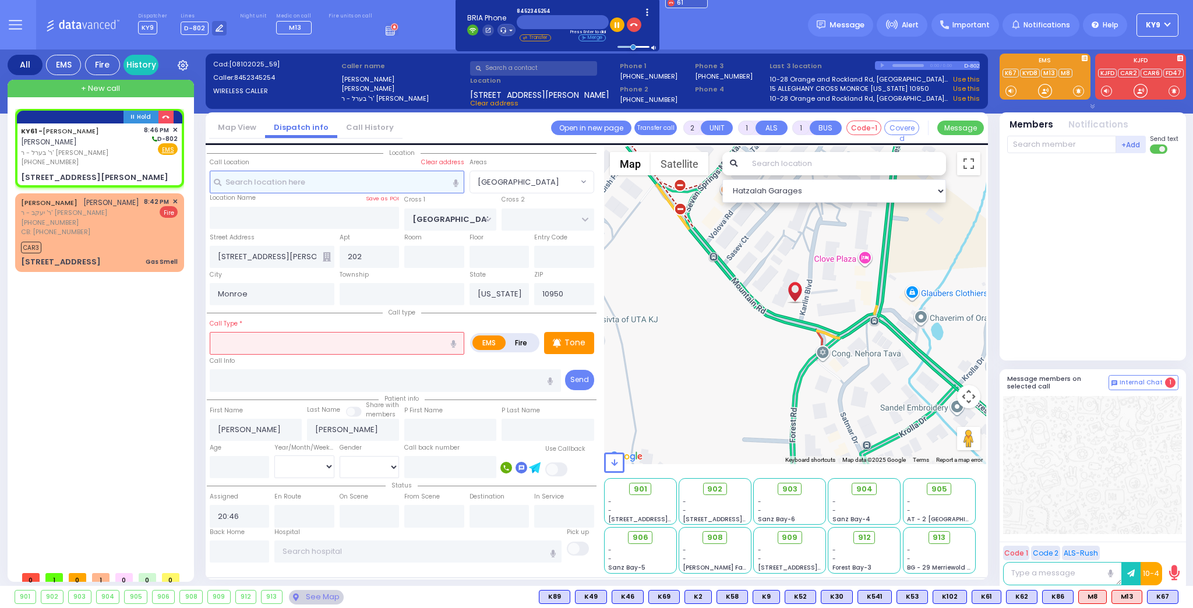
click at [278, 179] on input "text" at bounding box center [337, 182] width 254 height 22
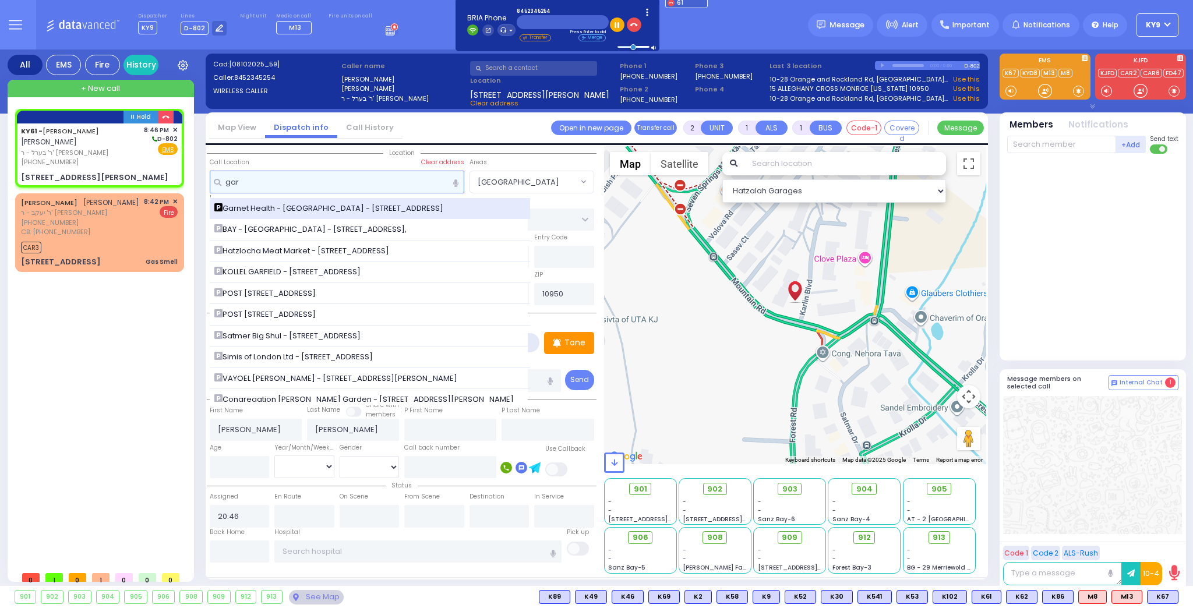
type input "gar"
click at [264, 208] on span "Garnet Health - [GEOGRAPHIC_DATA] - [STREET_ADDRESS]" at bounding box center [330, 209] width 233 height 12
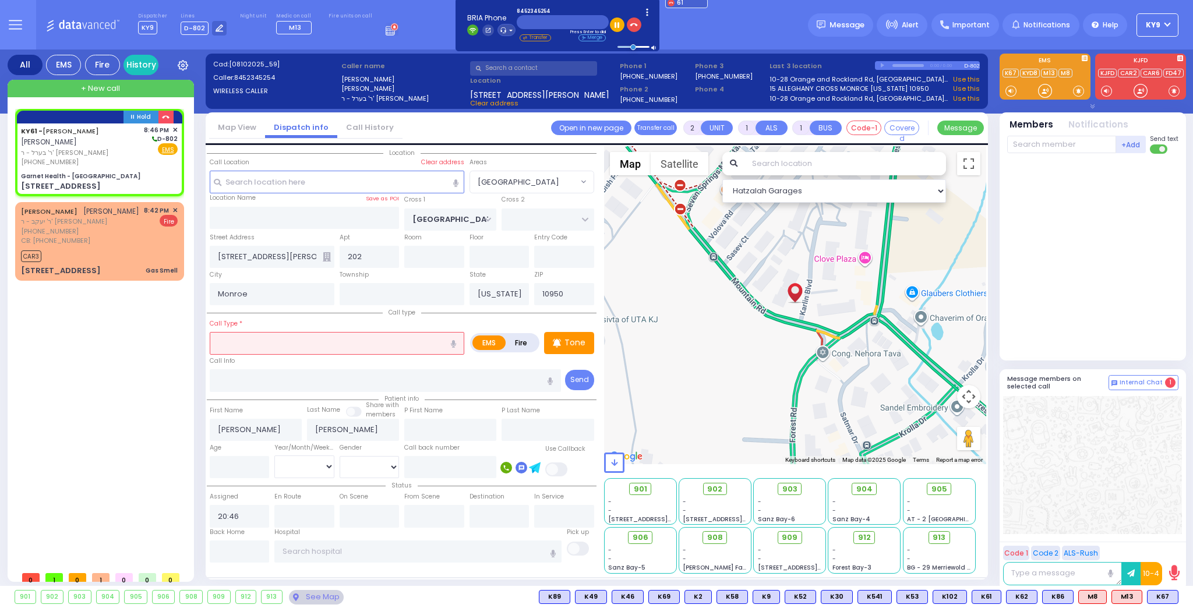
select select
radio input "true"
select select
select select "Hatzalah Garages"
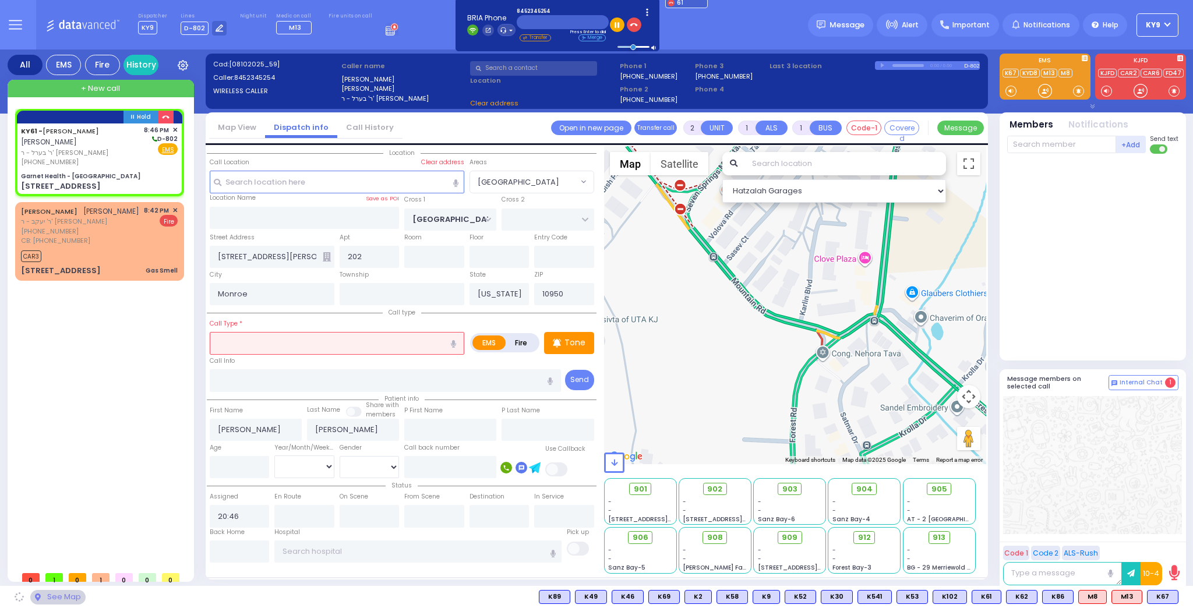
type input "Garnet Health - [GEOGRAPHIC_DATA]"
type input "GOLF LINKS RD"
type input "[GEOGRAPHIC_DATA]"
type input "[STREET_ADDRESS]"
type input "[GEOGRAPHIC_DATA]"
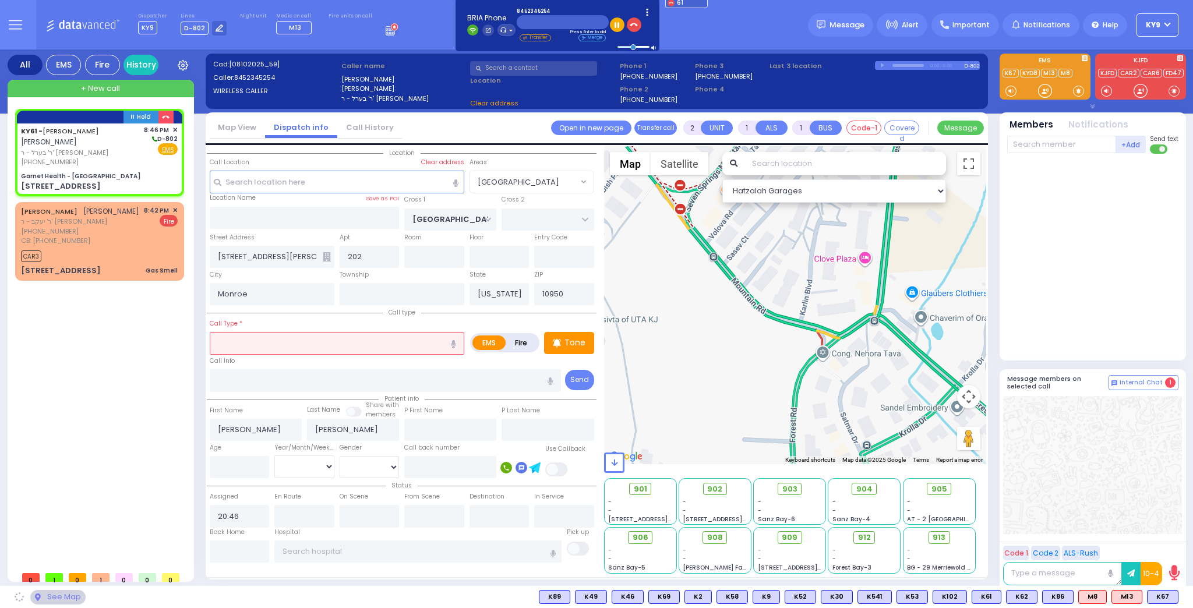
type input "10940"
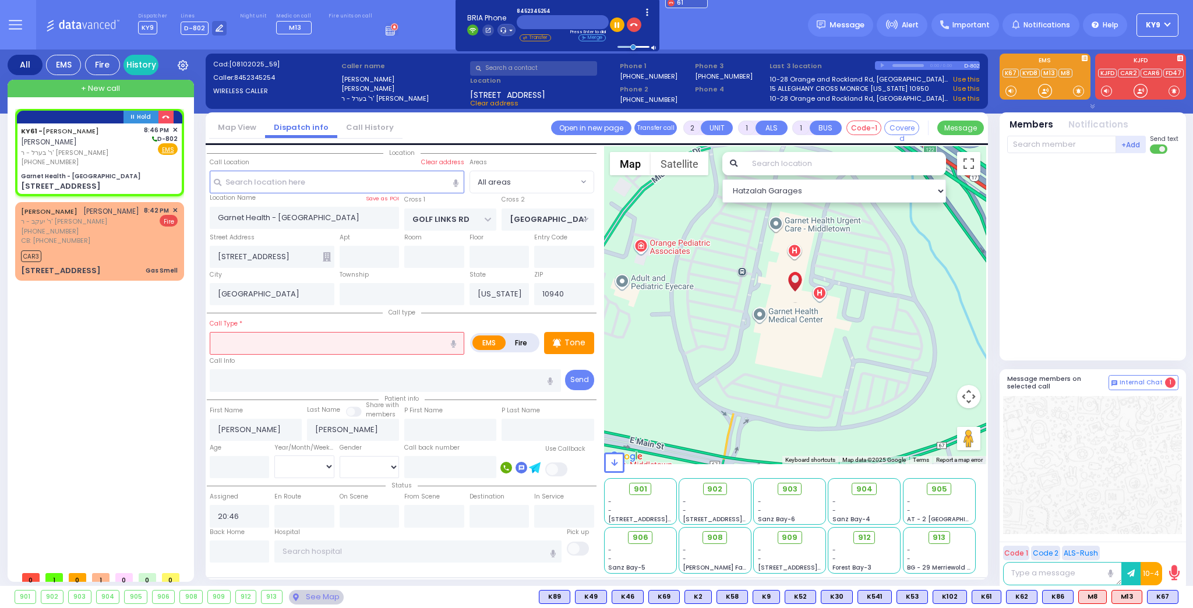
click at [268, 335] on input "text" at bounding box center [337, 343] width 254 height 22
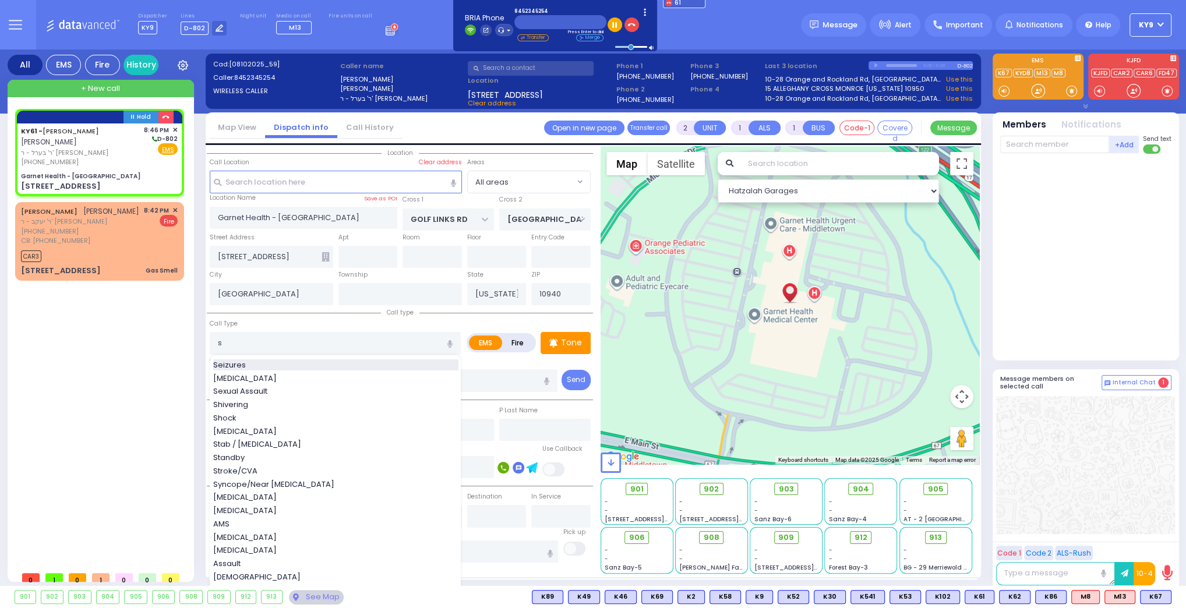
click at [246, 360] on span "Seizures" at bounding box center [231, 365] width 37 height 12
type input "Seizures"
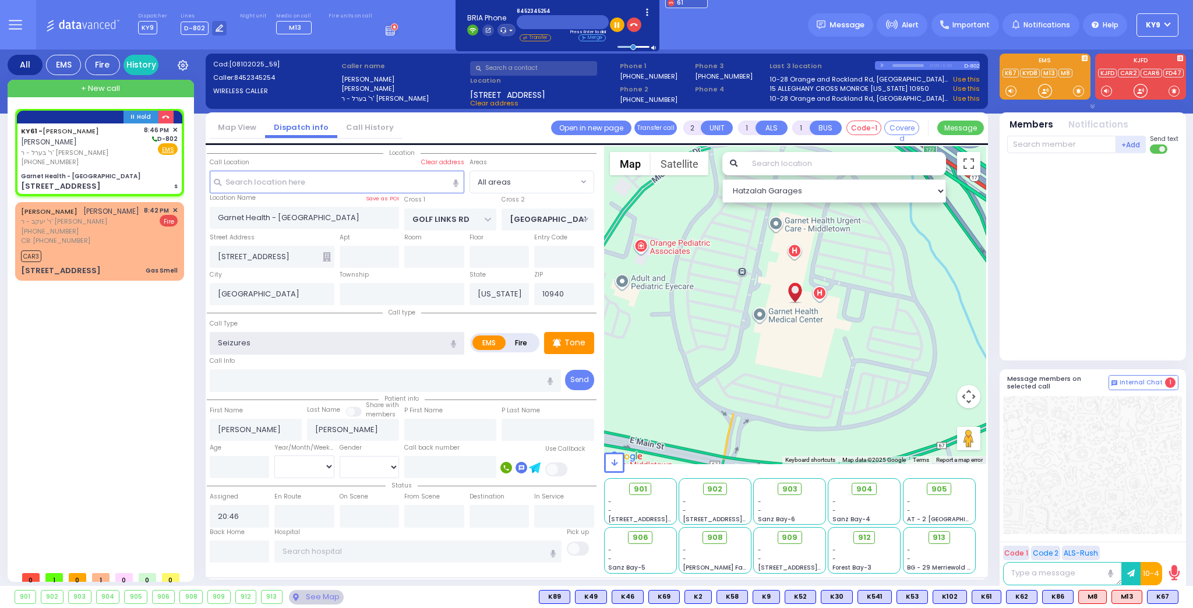
type input "3"
type input "2"
type input "1"
select select
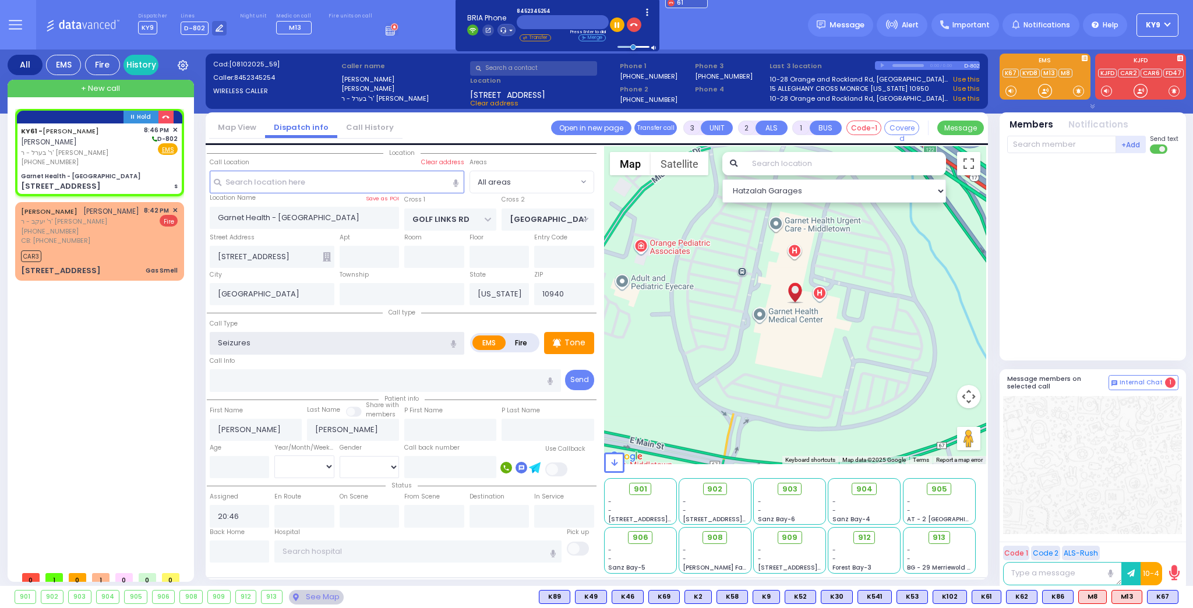
radio input "true"
select select
select select "Hatzalah Garages"
click at [239, 469] on input "number" at bounding box center [240, 467] width 60 height 22
type input "3"
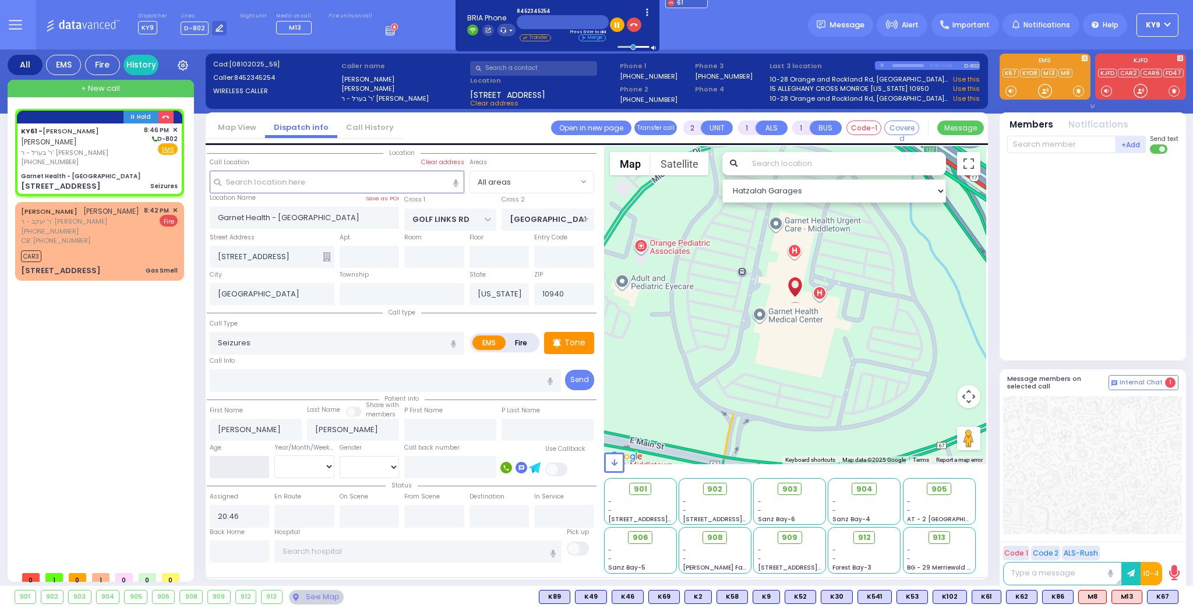
type input "2"
select select
radio input "true"
select select
select select "Hatzalah Garages"
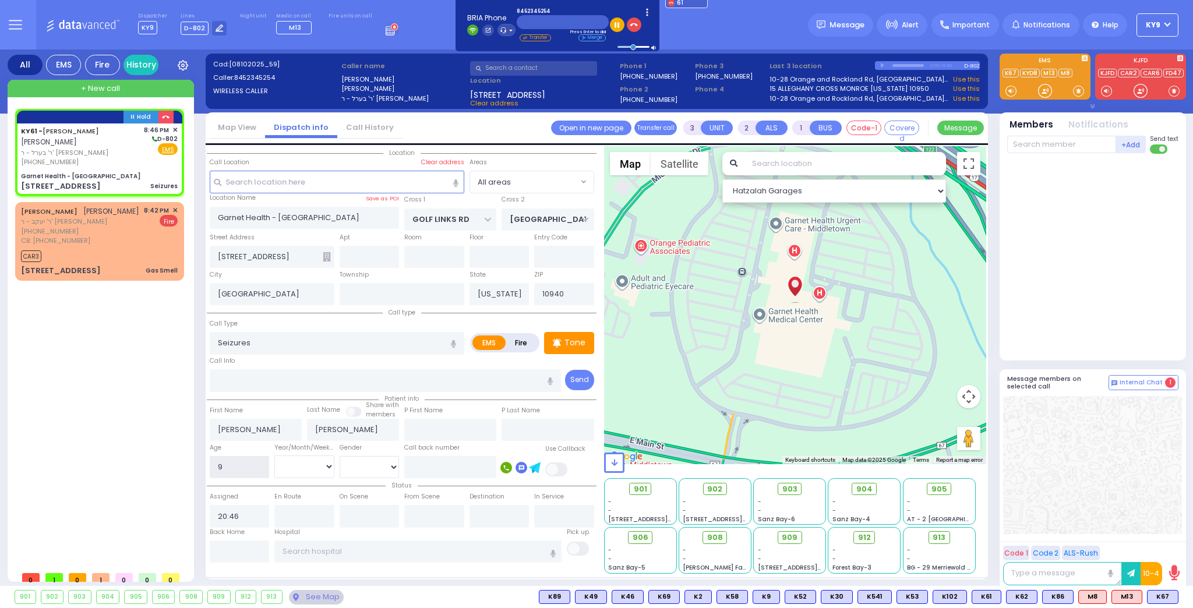
type input "9"
drag, startPoint x: 292, startPoint y: 465, endPoint x: 292, endPoint y: 473, distance: 8.2
click at [291, 465] on select "Year Month Week Day" at bounding box center [304, 466] width 60 height 22
select select "Year"
click at [274, 455] on select "Year Month Week Day" at bounding box center [304, 466] width 60 height 22
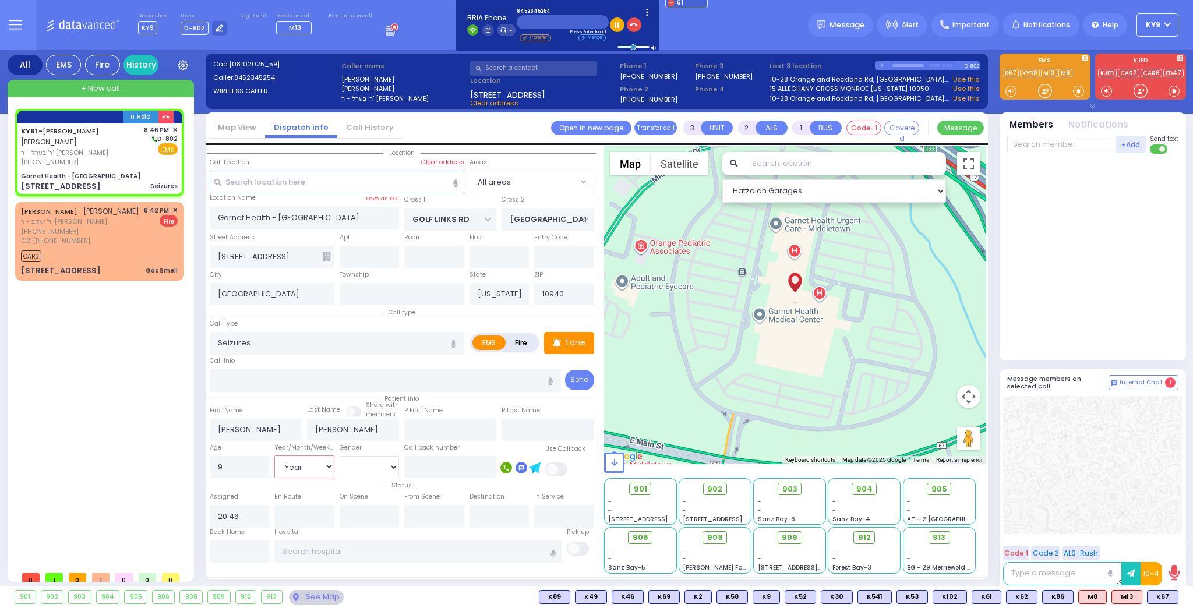
select select
radio input "true"
select select
select select "Hatzalah Garages"
select select
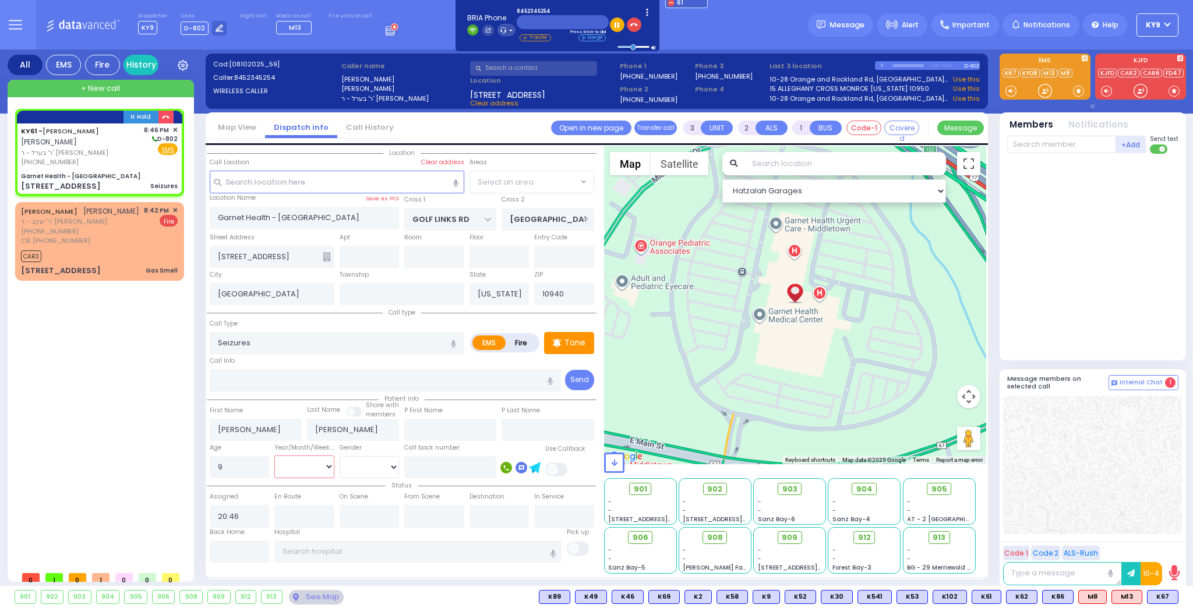
radio input "true"
select select "Year"
select select "Hatzalah Garages"
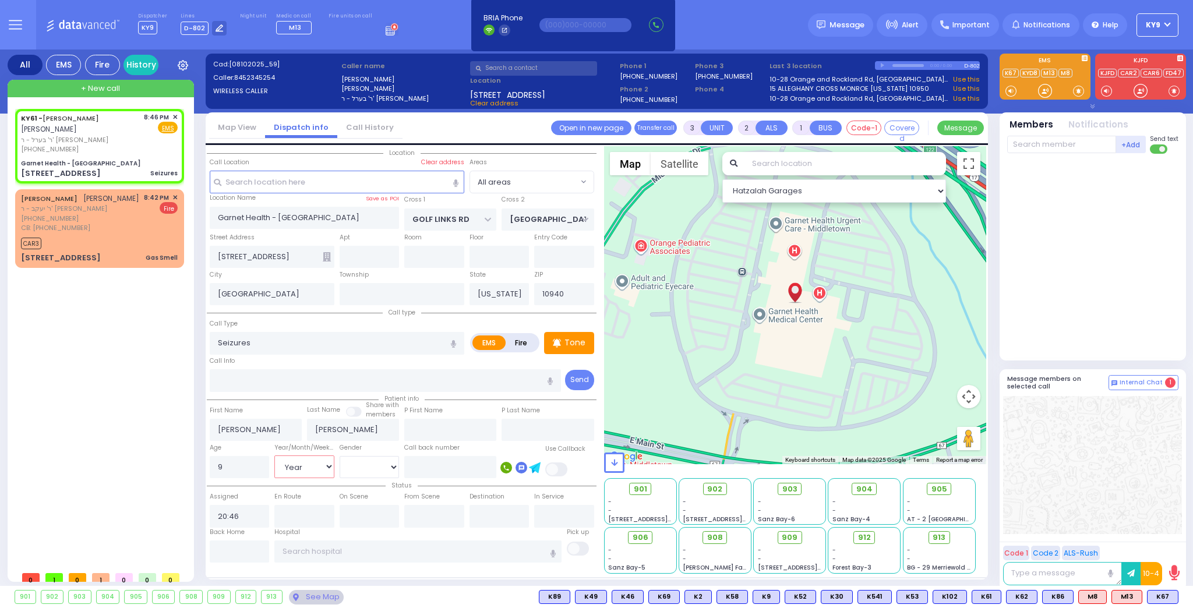
select select
radio input "true"
select select "Year"
select select "Hatzalah Garages"
click at [582, 342] on p "Tone" at bounding box center [574, 343] width 21 height 12
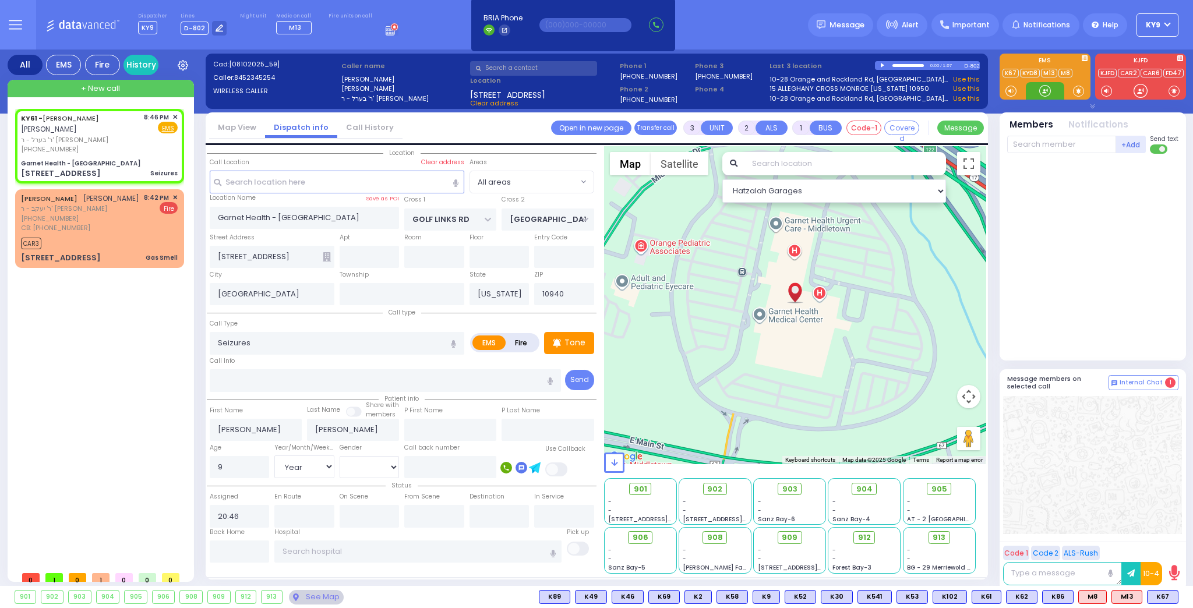
drag, startPoint x: 1042, startPoint y: 88, endPoint x: 1052, endPoint y: 92, distance: 10.7
click at [1045, 90] on div at bounding box center [1045, 91] width 12 height 12
click at [1091, 597] on span "M13" at bounding box center [1090, 596] width 30 height 13
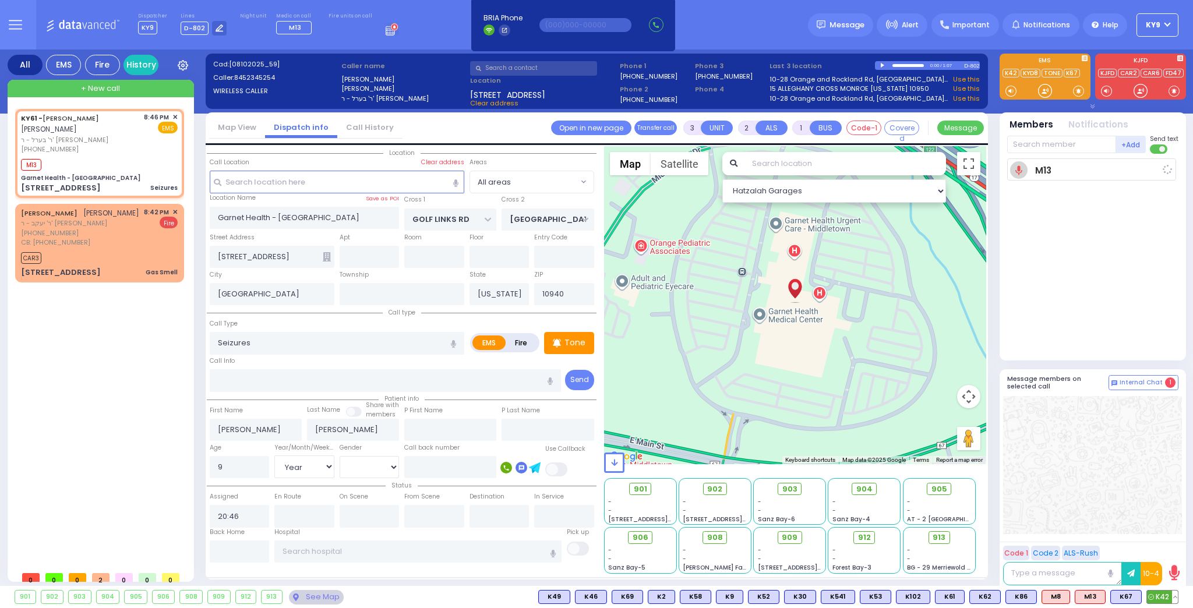
select select
radio input "true"
select select "Year"
type input "20:48"
drag, startPoint x: 1162, startPoint y: 596, endPoint x: 1172, endPoint y: 479, distance: 117.5
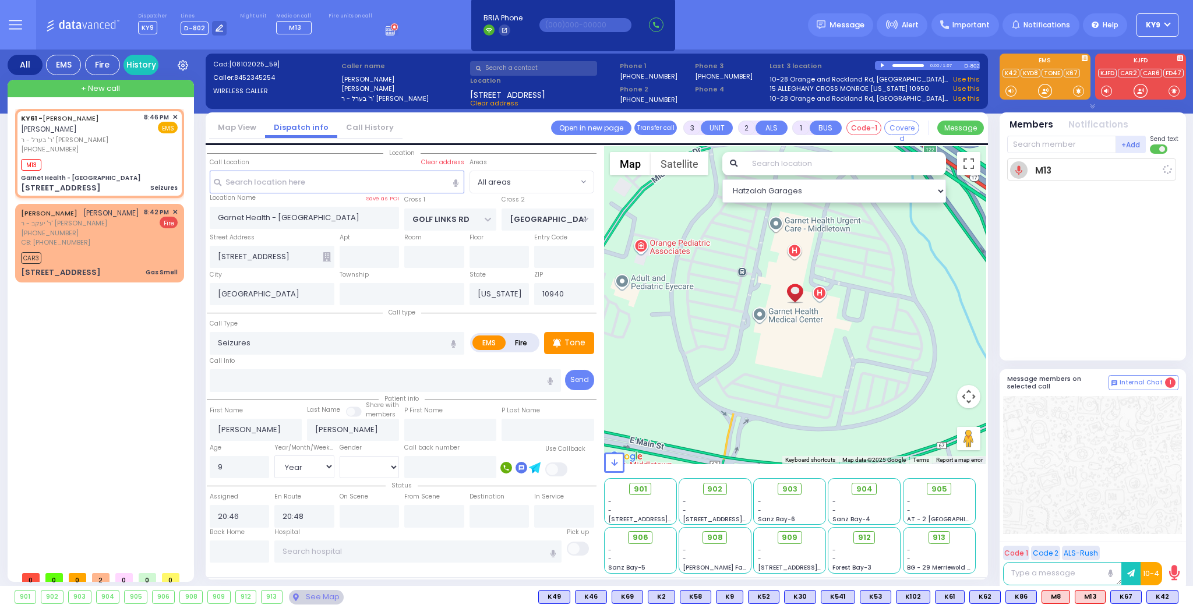
click at [0, 0] on span "K42" at bounding box center [0, 0] width 0 height 0
select select "Hatzalah Garages"
click at [1043, 91] on div at bounding box center [1045, 91] width 12 height 12
select select
radio input "true"
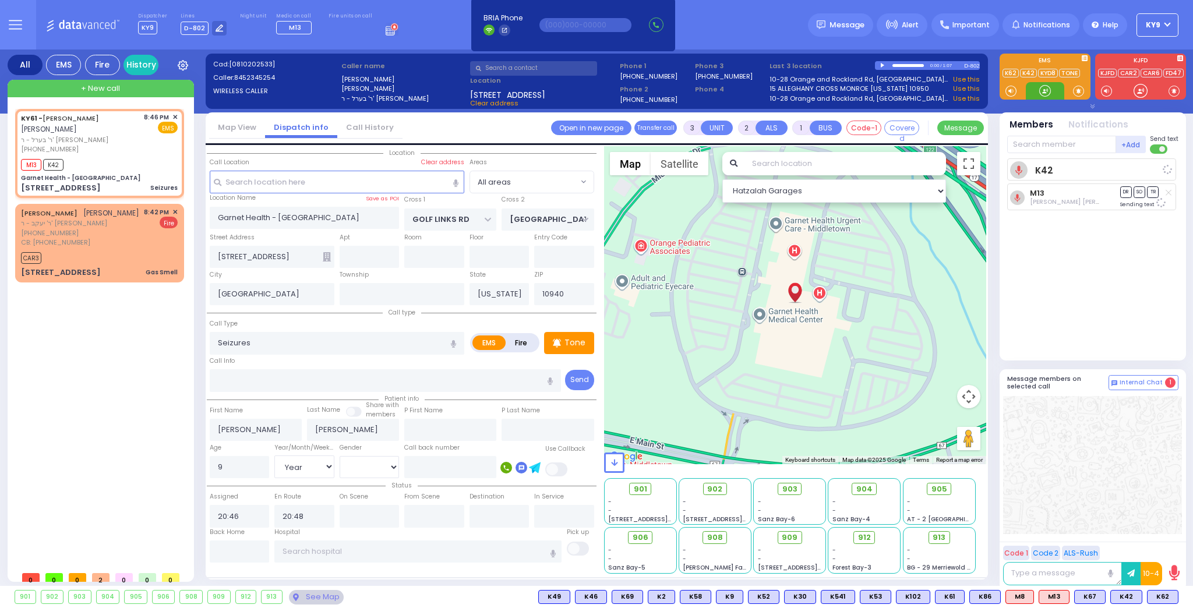
select select "Year"
select select "Hatzalah Garages"
click at [1044, 91] on div at bounding box center [1045, 91] width 12 height 12
click at [1045, 92] on div at bounding box center [1045, 91] width 12 height 12
click at [1045, 91] on div at bounding box center [1045, 91] width 12 height 12
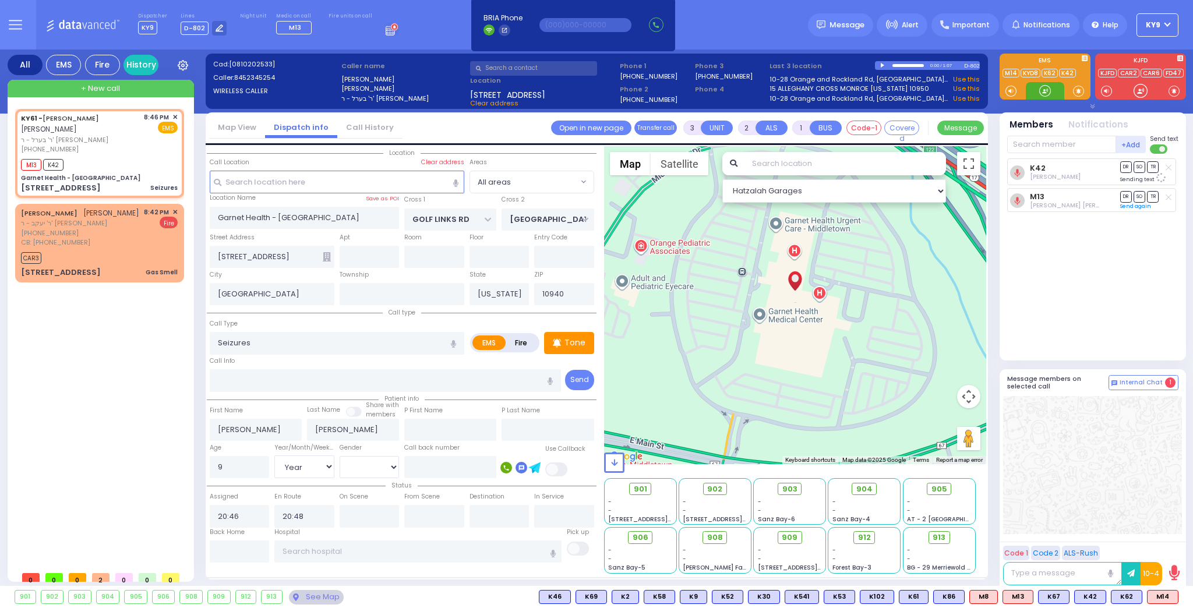
click at [1045, 91] on div at bounding box center [1045, 91] width 12 height 12
click at [1131, 597] on span "K62" at bounding box center [1126, 596] width 30 height 13
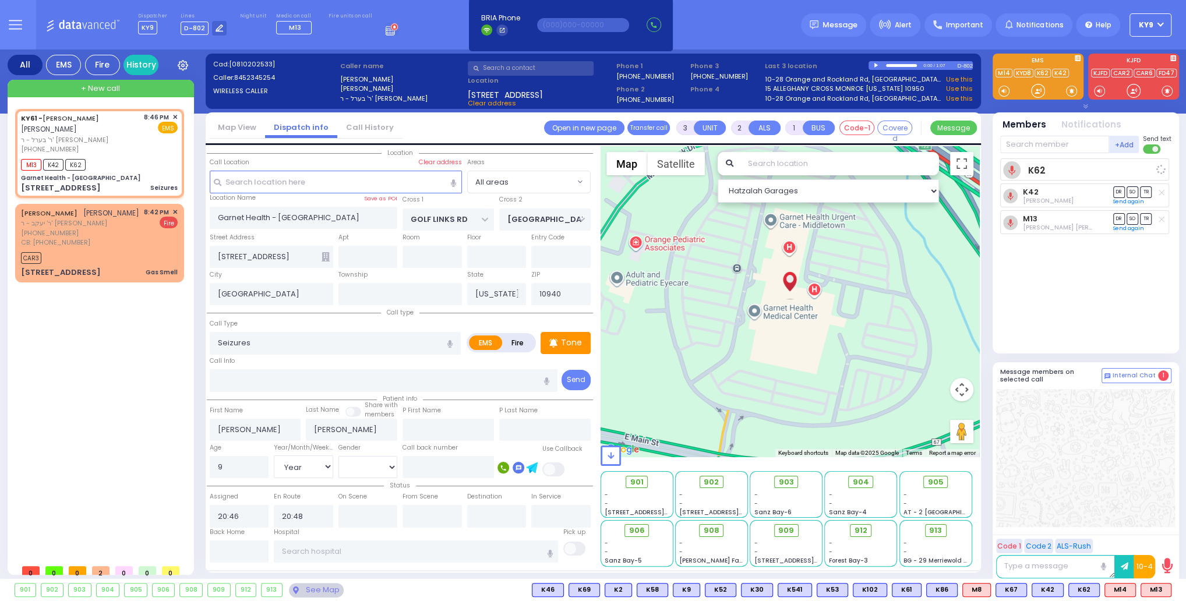
select select
radio input "true"
select select "Year"
select select "Hatzalah Garages"
click at [1039, 89] on div at bounding box center [1038, 91] width 12 height 12
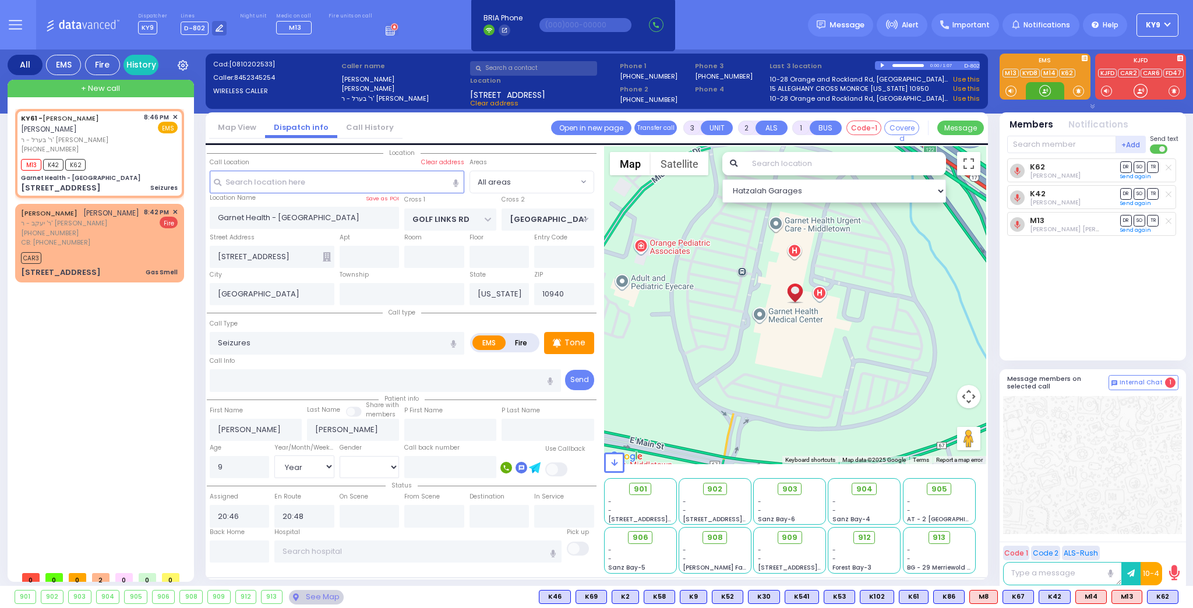
click at [1049, 93] on div at bounding box center [1045, 91] width 12 height 12
drag, startPoint x: 1050, startPoint y: 91, endPoint x: 1019, endPoint y: 91, distance: 30.9
click at [1050, 90] on div at bounding box center [1045, 91] width 12 height 12
click at [790, 487] on span "903" at bounding box center [793, 489] width 15 height 12
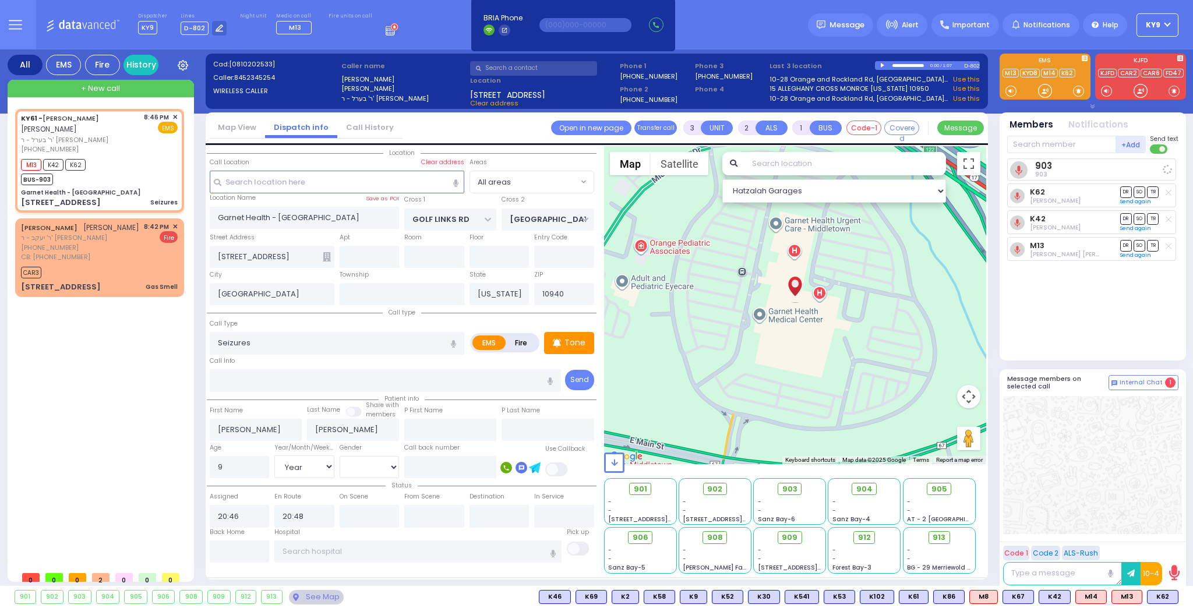
select select
radio input "true"
select select "Year"
select select "Hatzalah Garages"
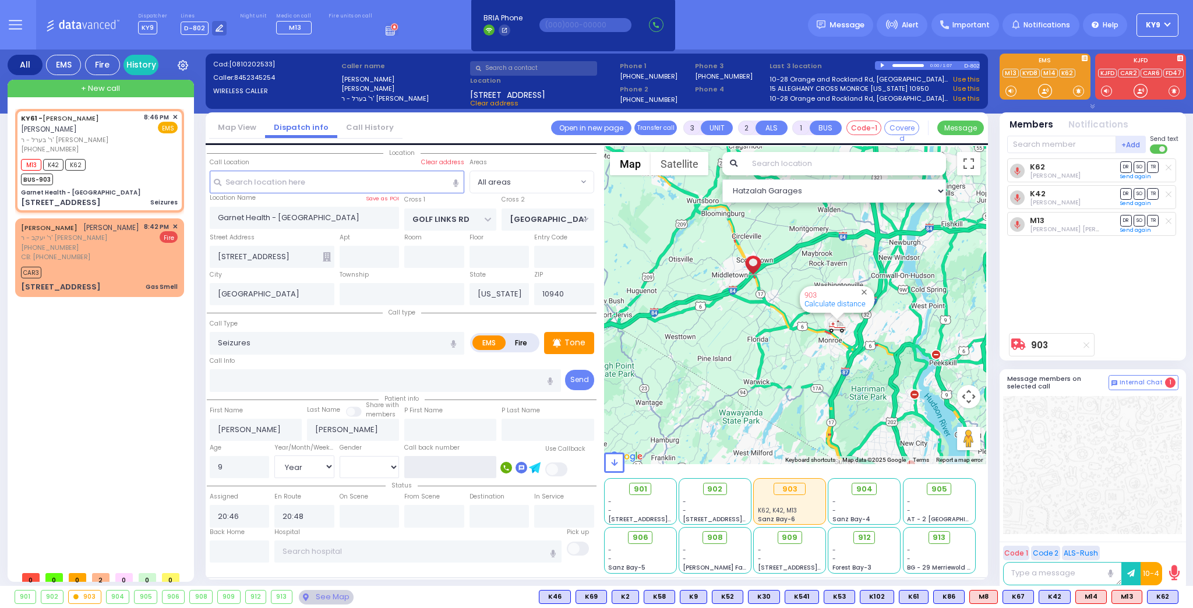
click at [460, 462] on input "text" at bounding box center [450, 467] width 92 height 22
type input "9297450080"
click at [1140, 227] on link "Send again" at bounding box center [1135, 230] width 31 height 7
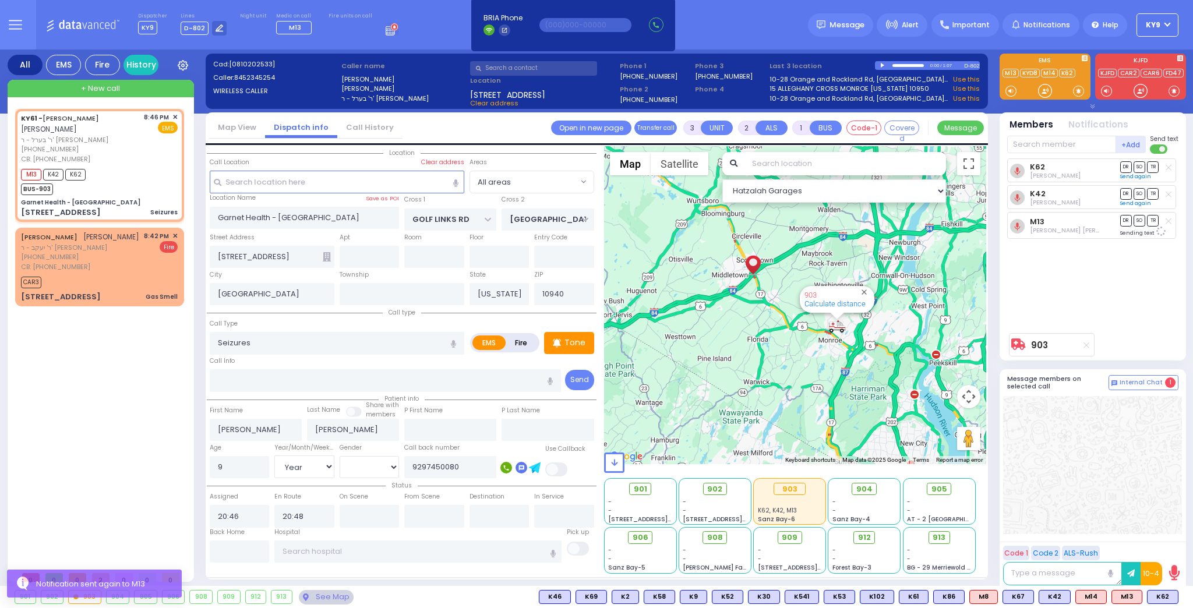
select select
radio input "true"
select select "Year"
select select "Hatzalah Garages"
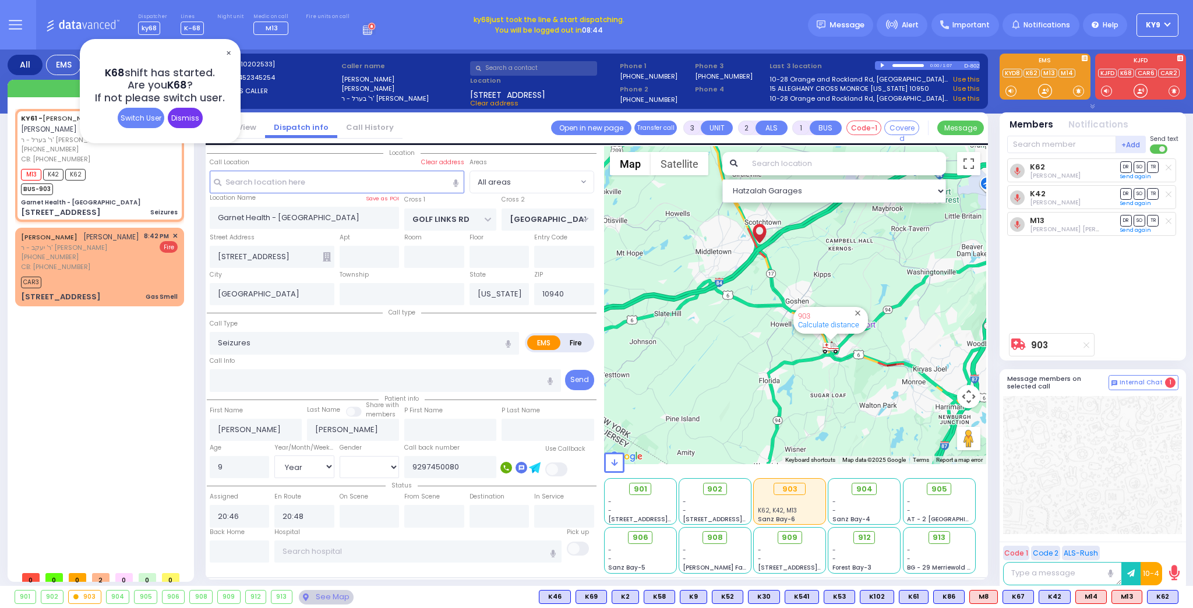
click at [196, 119] on div "Dismiss" at bounding box center [185, 118] width 35 height 20
